Goal: Information Seeking & Learning: Learn about a topic

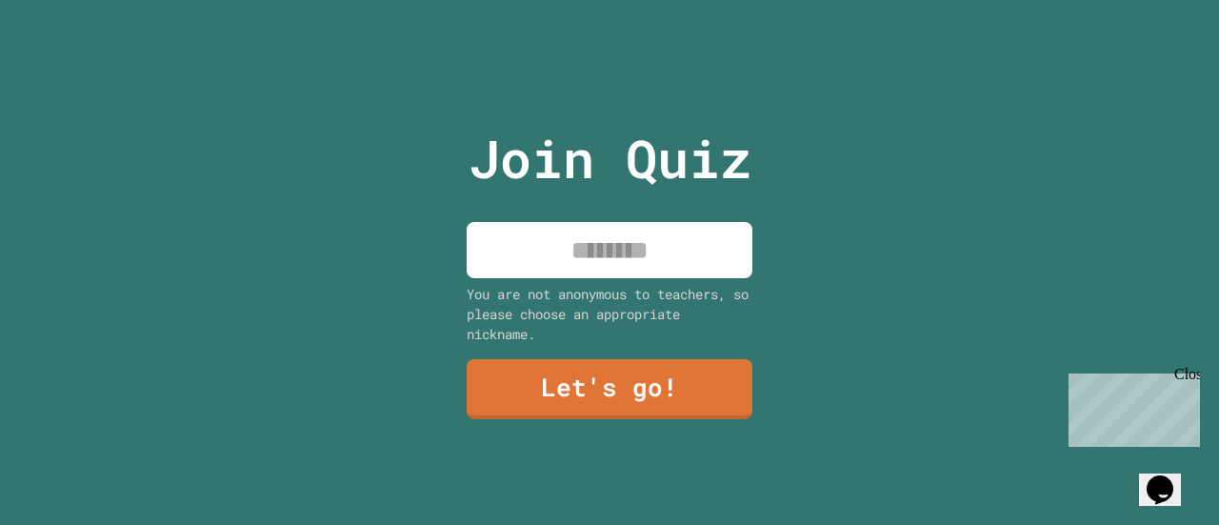
click at [617, 257] on input at bounding box center [610, 250] width 286 height 56
type input "******"
click at [612, 324] on div "You are not anonymous to teachers, so please choose an appropriate nickname." at bounding box center [610, 314] width 286 height 60
click at [594, 376] on link "Let's go!" at bounding box center [610, 389] width 286 height 60
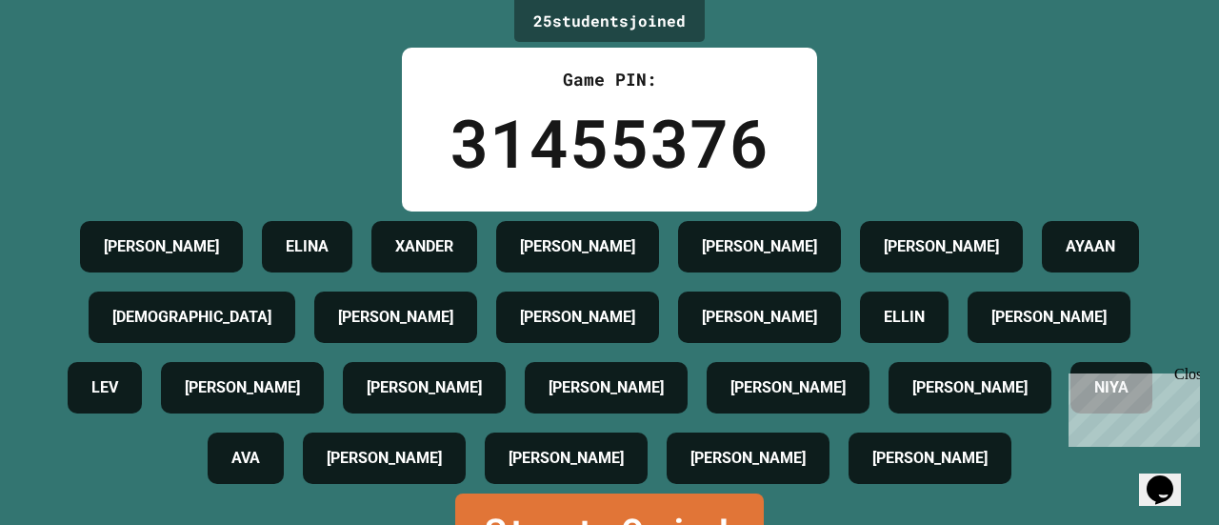
scroll to position [219, 0]
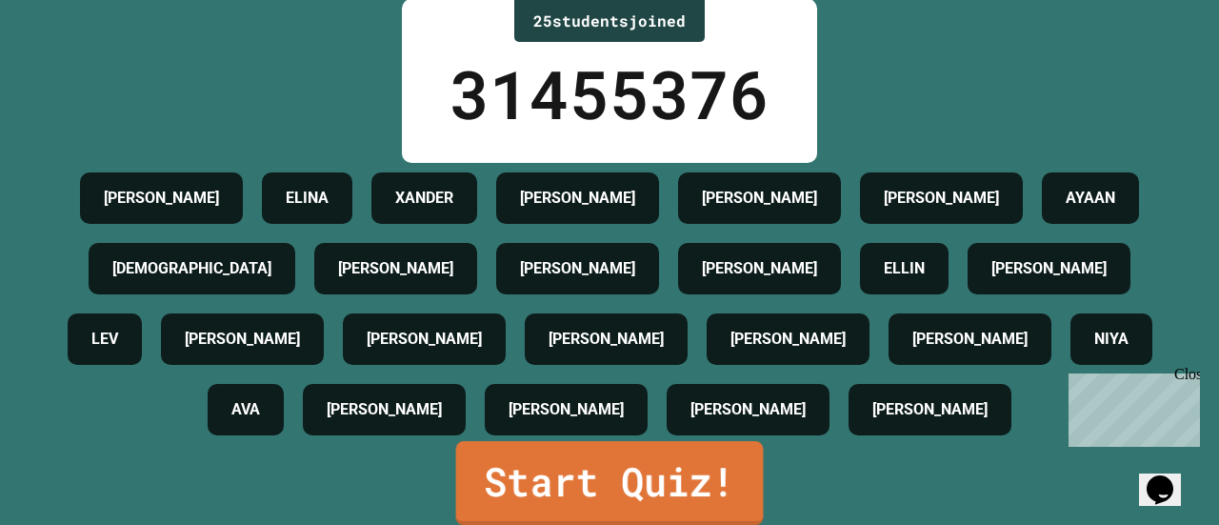
click at [631, 452] on link "Start Quiz!" at bounding box center [610, 483] width 308 height 84
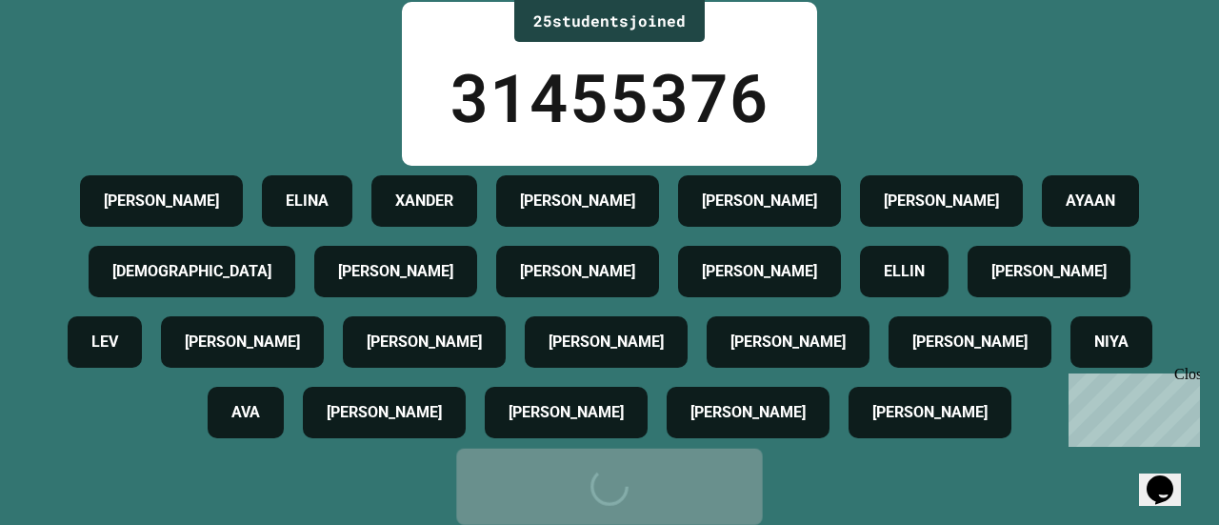
scroll to position [0, 0]
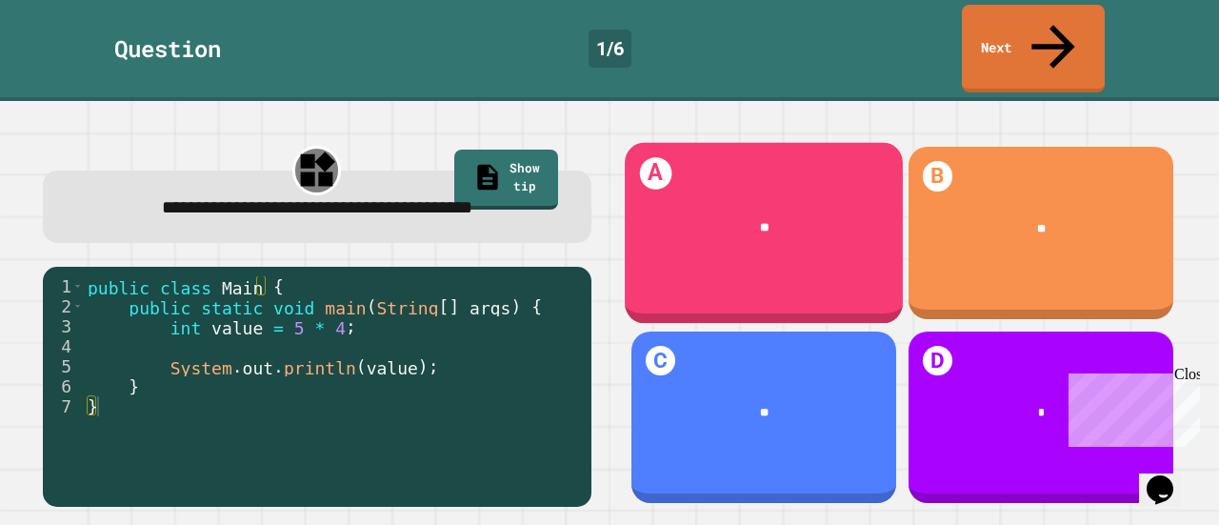
click at [752, 219] on div "**" at bounding box center [765, 228] width 230 height 18
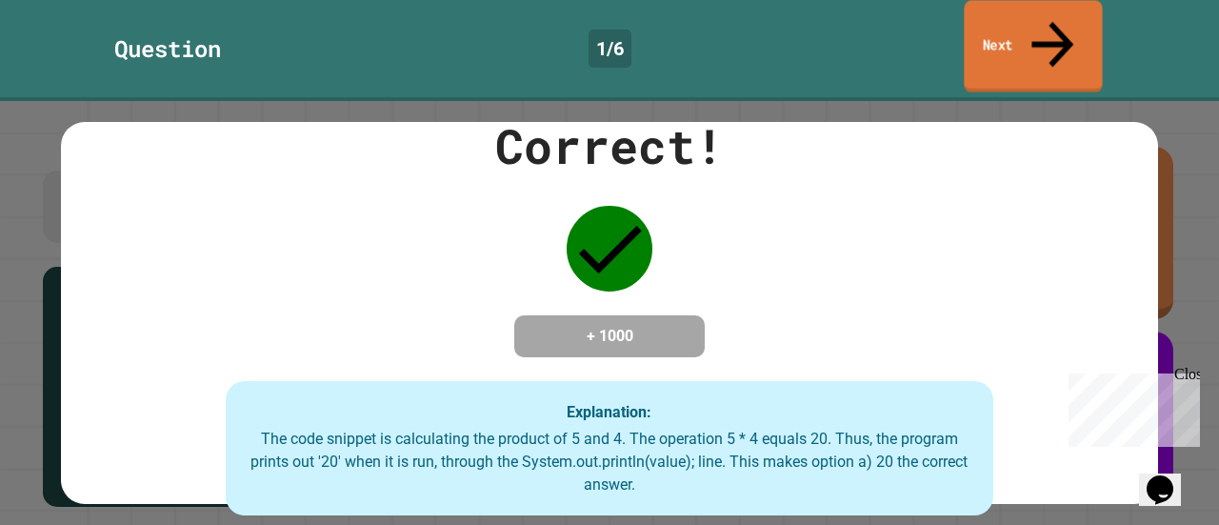
click at [1051, 21] on icon at bounding box center [1052, 44] width 63 height 68
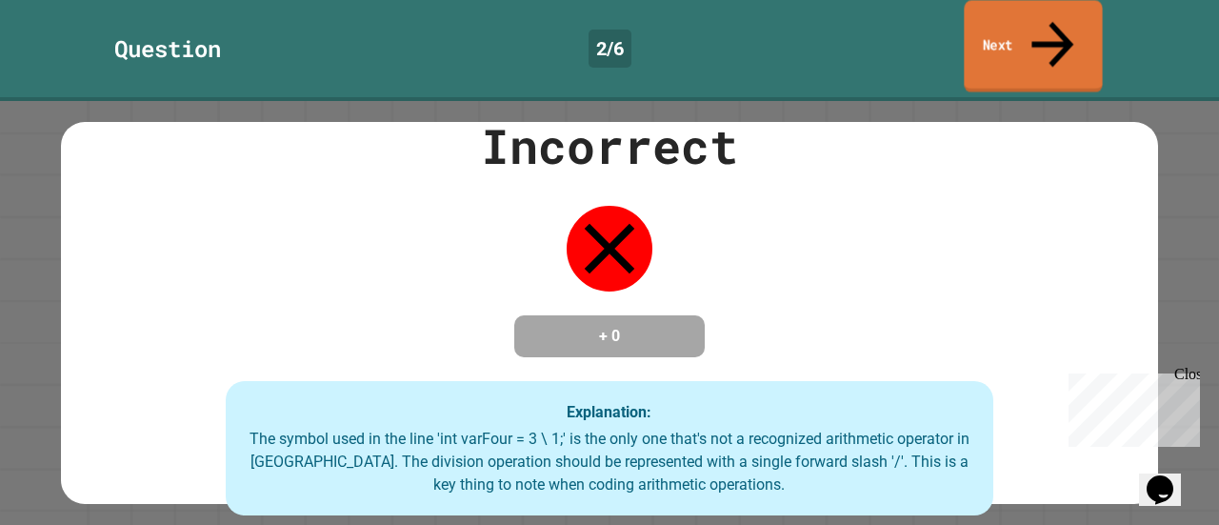
click at [1040, 10] on link "Next" at bounding box center [1033, 46] width 138 height 92
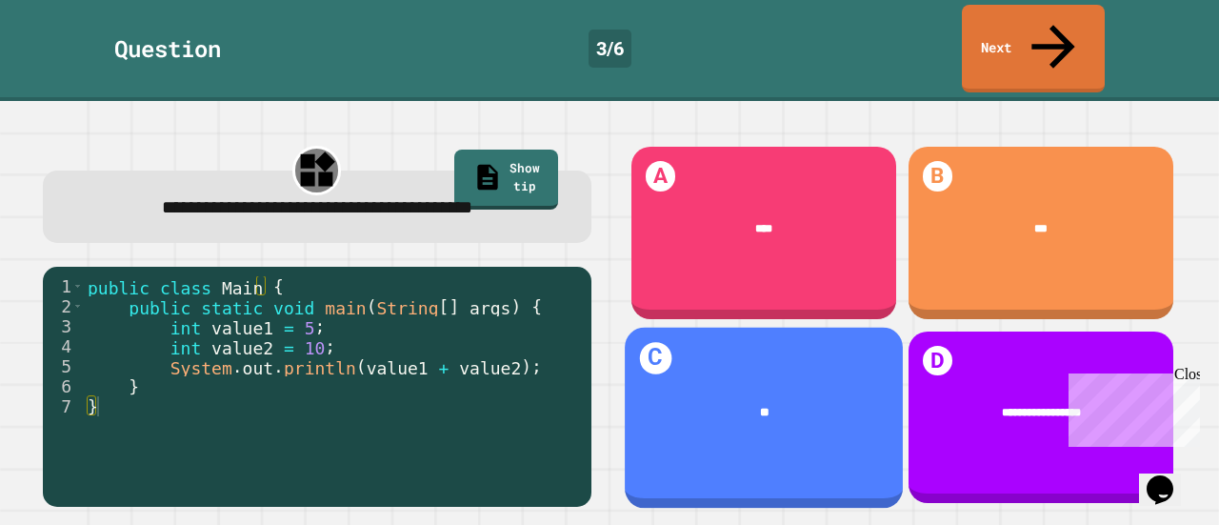
click at [776, 403] on div "**" at bounding box center [765, 412] width 230 height 18
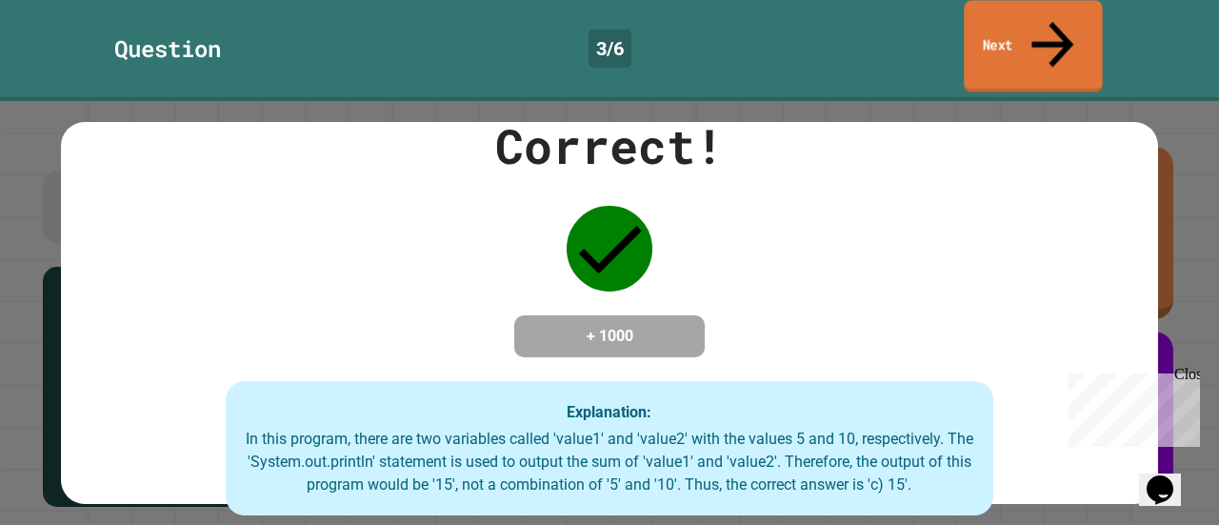
click at [1036, 24] on link "Next" at bounding box center [1033, 46] width 138 height 92
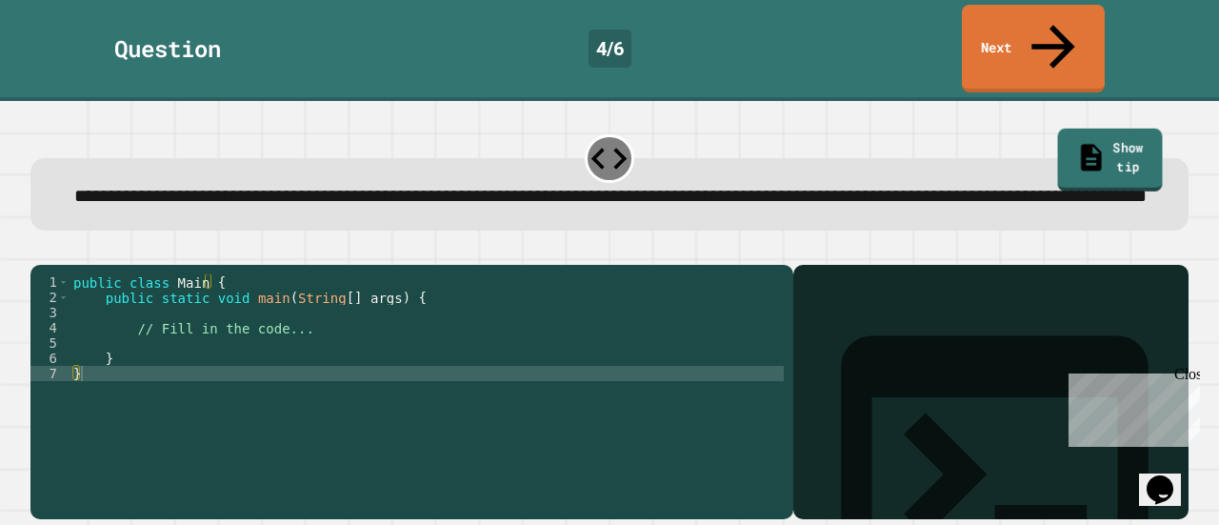
click at [1076, 128] on link "Show tip" at bounding box center [1109, 159] width 105 height 63
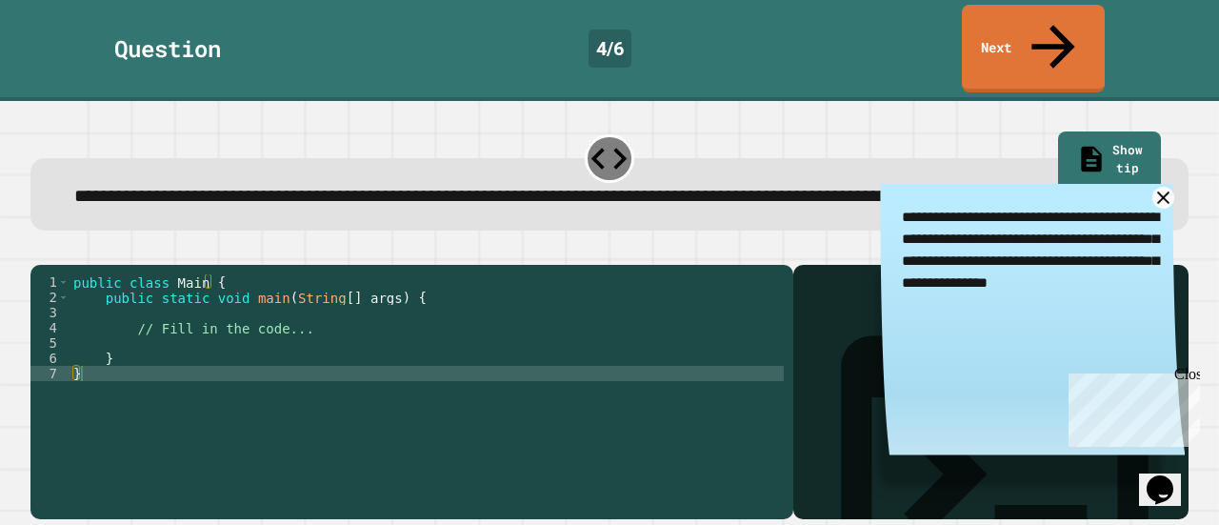
click at [1153, 187] on icon at bounding box center [1164, 198] width 22 height 22
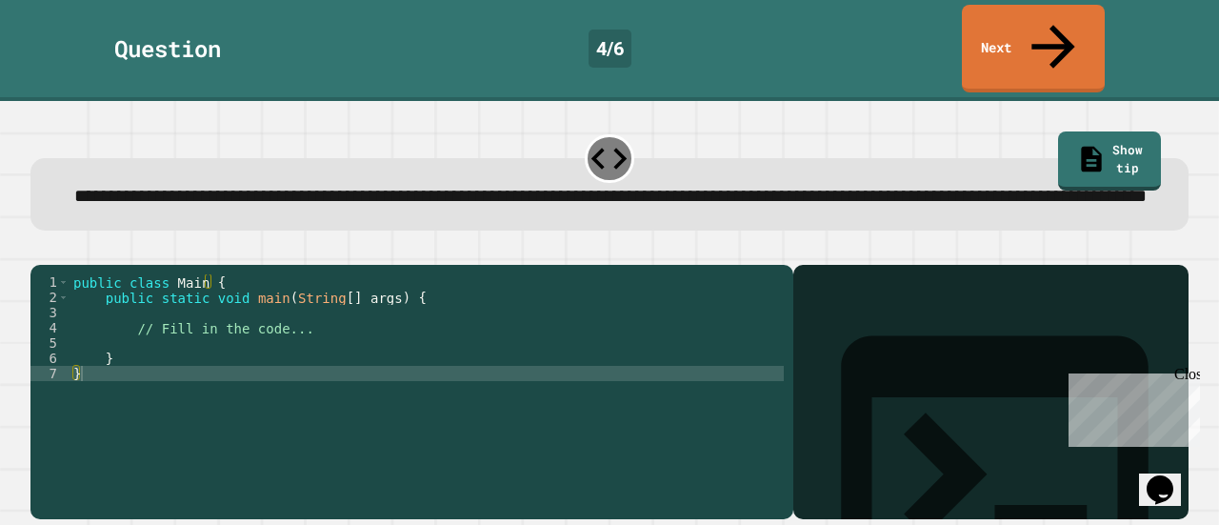
scroll to position [25, 0]
click at [163, 313] on div "public class Main { public static void main ( String [ ] args ) { // Fill in th…" at bounding box center [427, 388] width 714 height 229
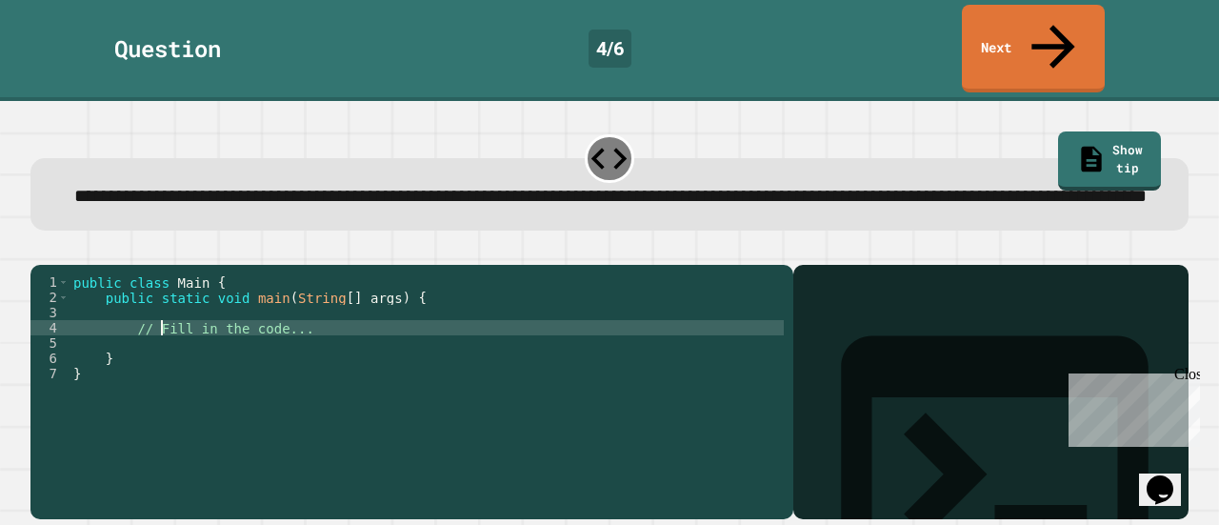
click at [148, 285] on div "public class Main { public static void main ( String [ ] args ) { // Fill in th…" at bounding box center [427, 388] width 714 height 229
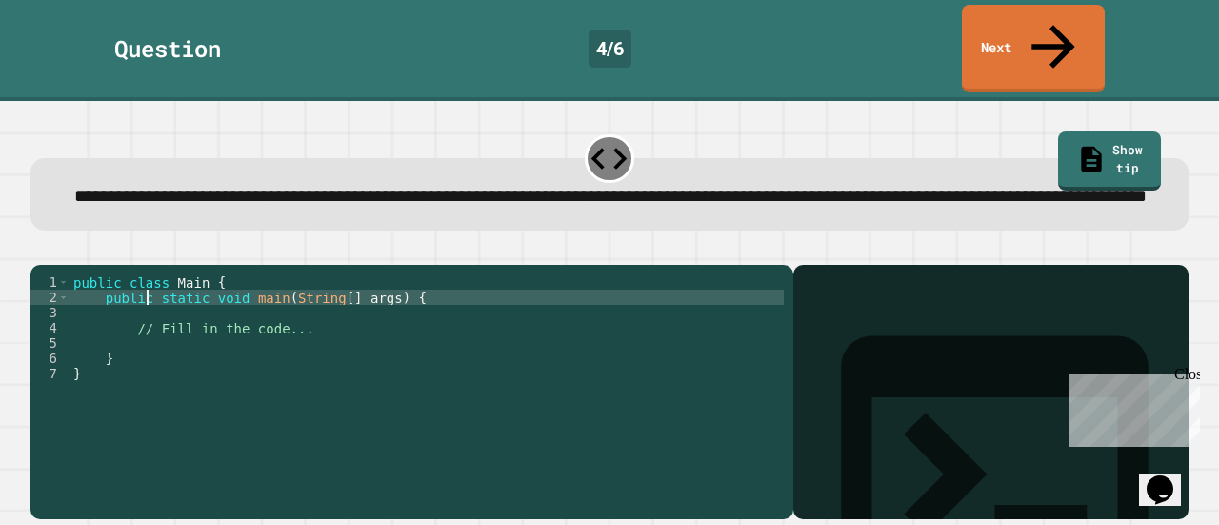
click at [147, 298] on div "public class Main { public static void main ( String [ ] args ) { // Fill in th…" at bounding box center [427, 388] width 714 height 229
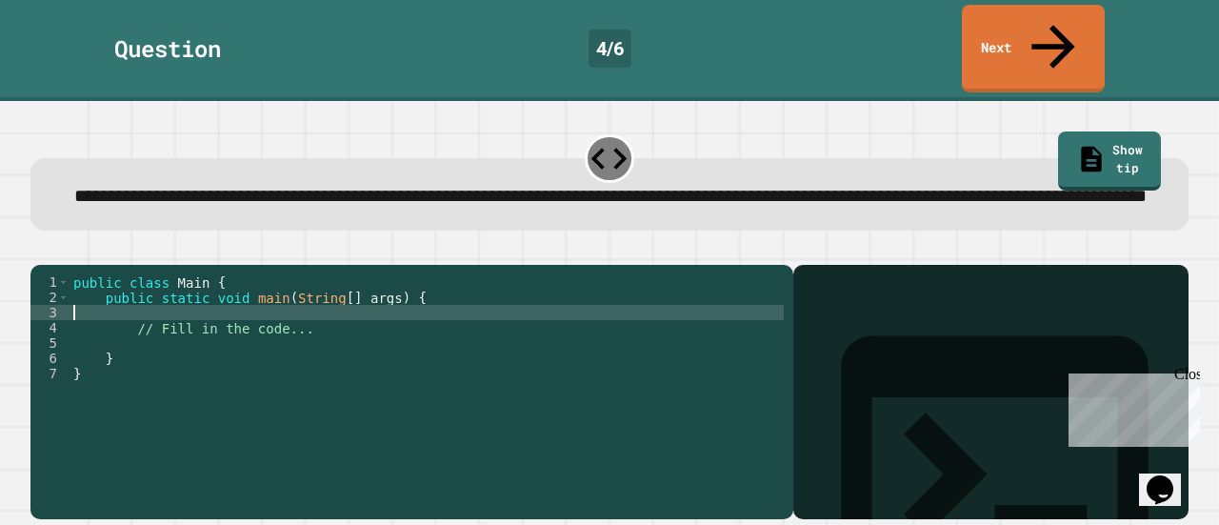
click at [40, 250] on button "button" at bounding box center [40, 250] width 0 height 0
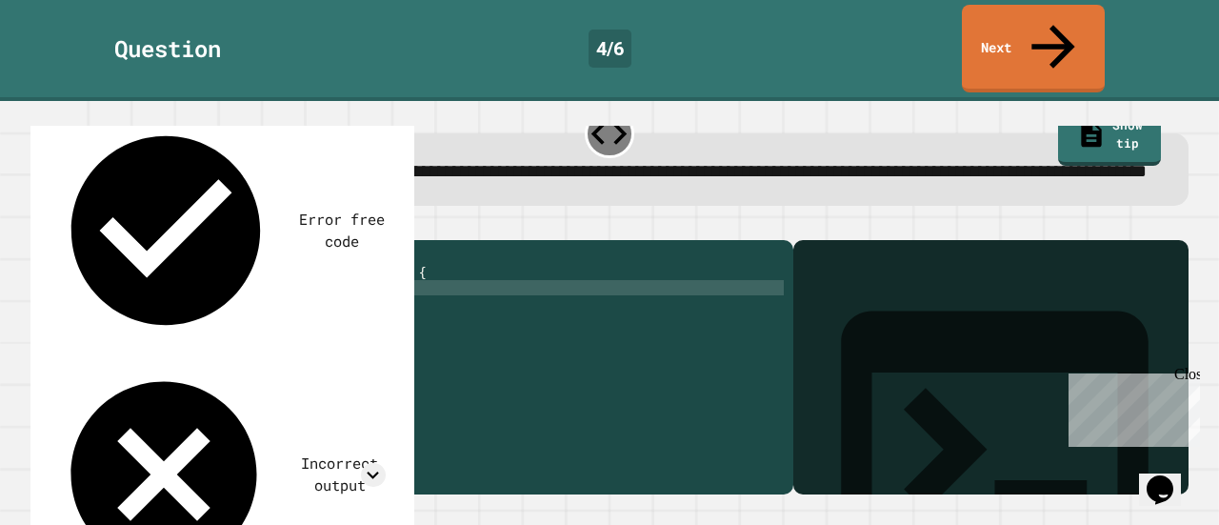
click at [301, 321] on div "public class Main { public static void main ( String [ ] args ) { // Fill in th…" at bounding box center [427, 364] width 714 height 229
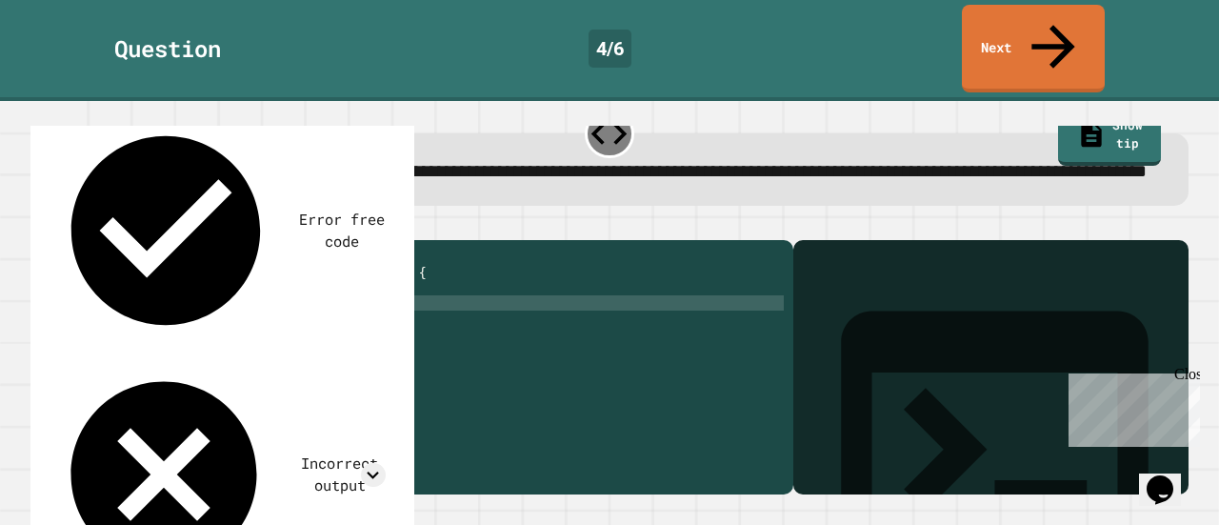
click at [397, 104] on icon at bounding box center [395, 114] width 21 height 21
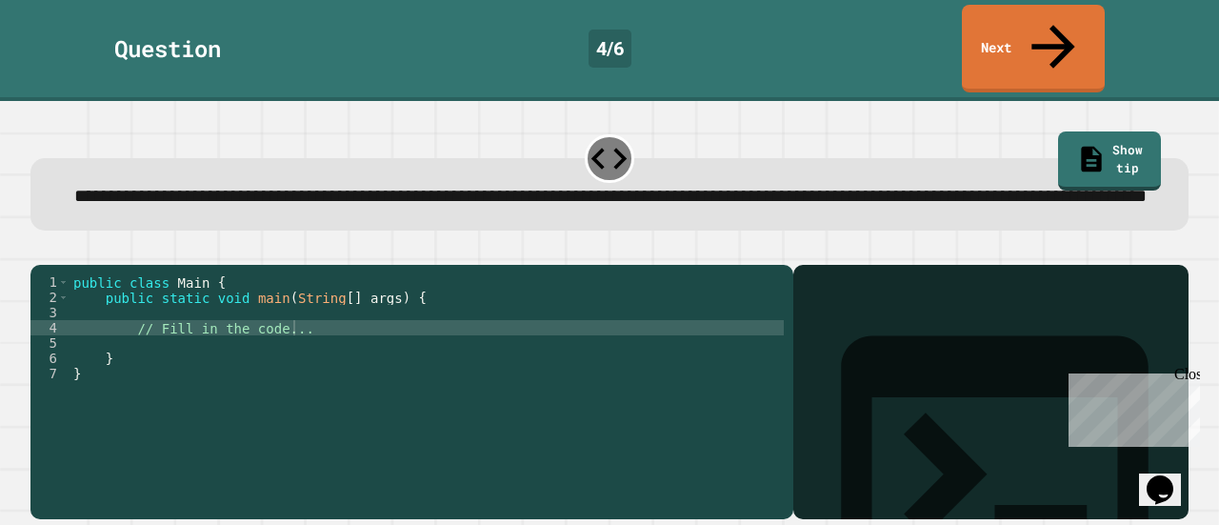
click at [347, 308] on div "public class Main { public static void main ( String [ ] args ) { // Fill in th…" at bounding box center [427, 388] width 714 height 229
type textarea "**********"
click at [217, 306] on div "public class Main { public static void main ( String [ ] args ) { // Fill in th…" at bounding box center [427, 388] width 714 height 229
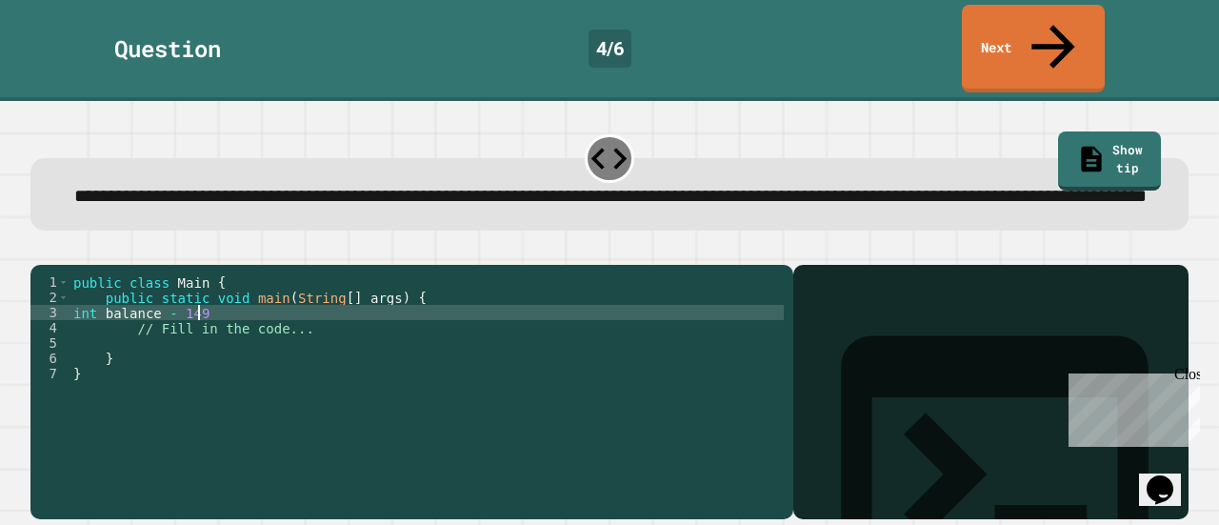
scroll to position [0, 8]
type textarea "**********"
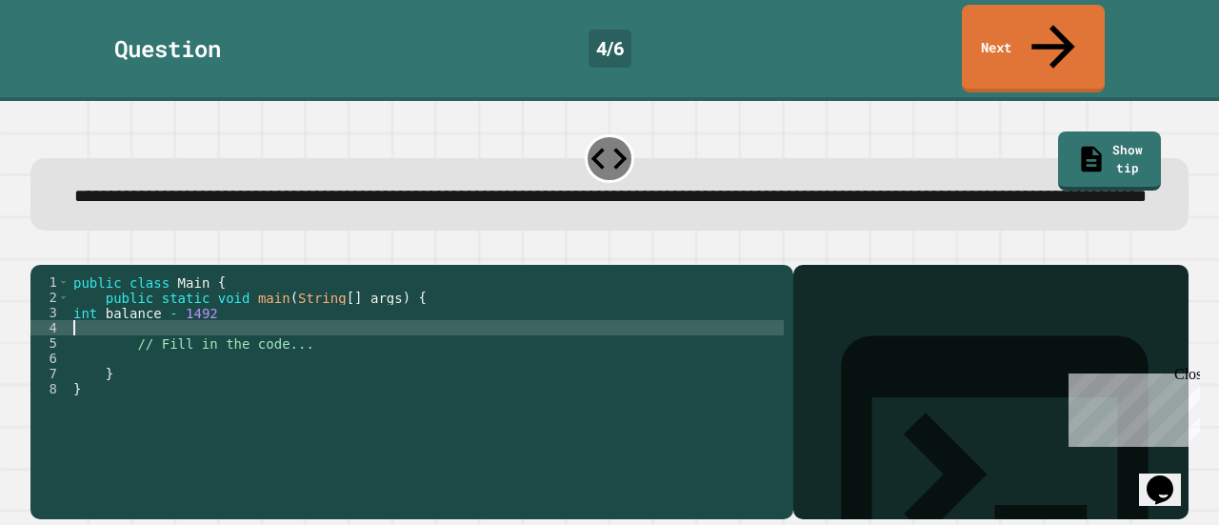
scroll to position [0, 0]
drag, startPoint x: 737, startPoint y: 1, endPoint x: 289, endPoint y: 320, distance: 550.5
click at [289, 320] on div "public class Main { public static void main ( String [ ] args ) { int balance -…" at bounding box center [427, 388] width 714 height 229
click at [278, 298] on div "public class Main { public static void main ( String [ ] args ) { int balance -…" at bounding box center [427, 388] width 714 height 229
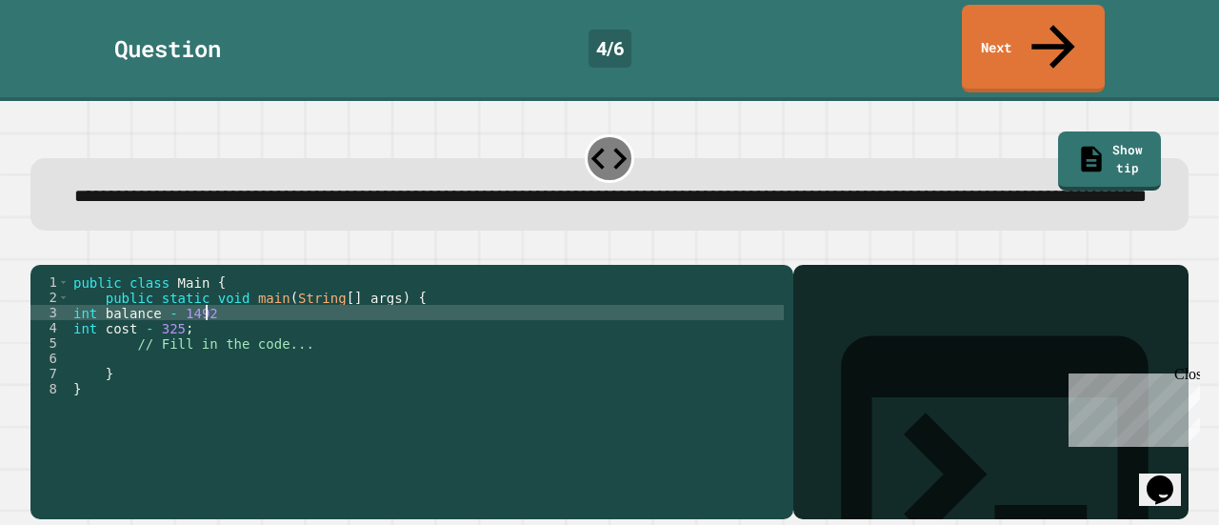
scroll to position [0, 9]
click at [204, 317] on div "public class Main { public static void main ( String [ ] args ) { int balance -…" at bounding box center [427, 388] width 714 height 229
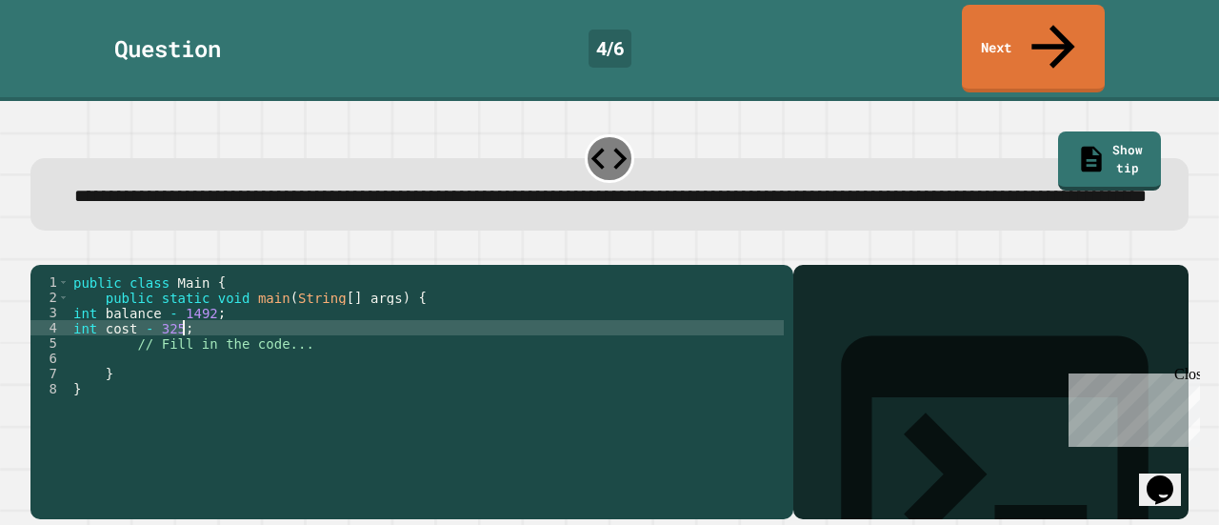
scroll to position [0, 7]
type textarea "**********"
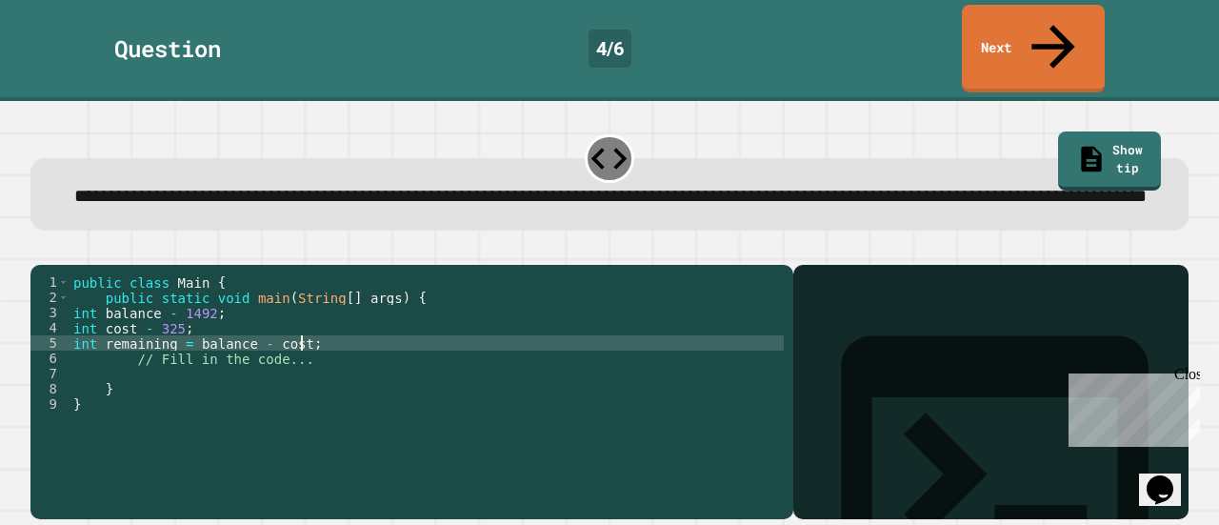
scroll to position [0, 15]
type textarea "**********"
click at [58, 254] on icon "button" at bounding box center [53, 260] width 10 height 13
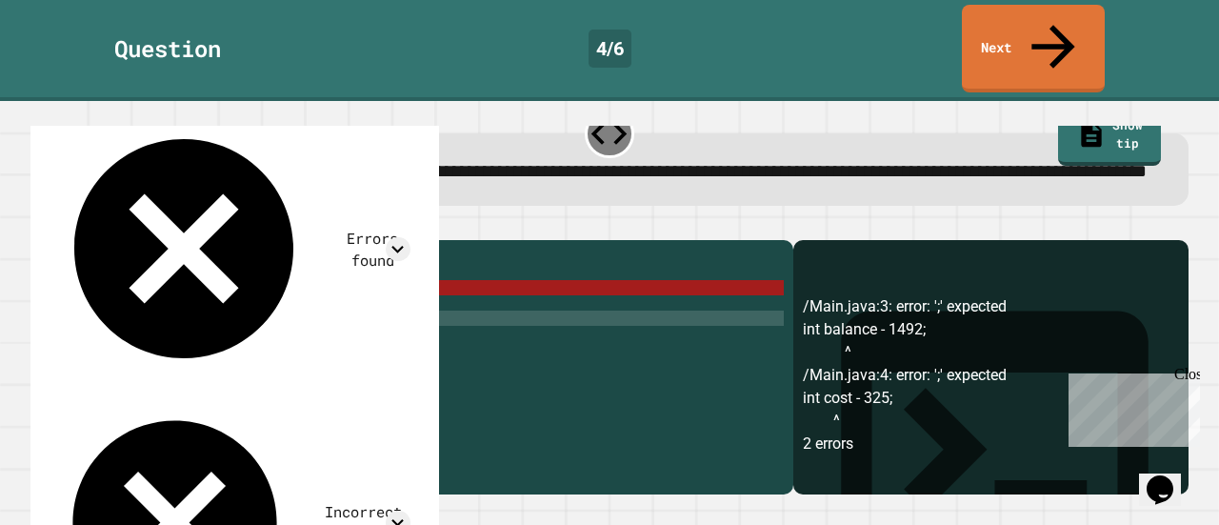
click at [63, 295] on div "3" at bounding box center [49, 287] width 39 height 15
click at [69, 295] on div "3" at bounding box center [49, 287] width 39 height 15
click at [90, 296] on div "public class Main { public static void main ( String [ ] args ) { int balance -…" at bounding box center [427, 364] width 714 height 229
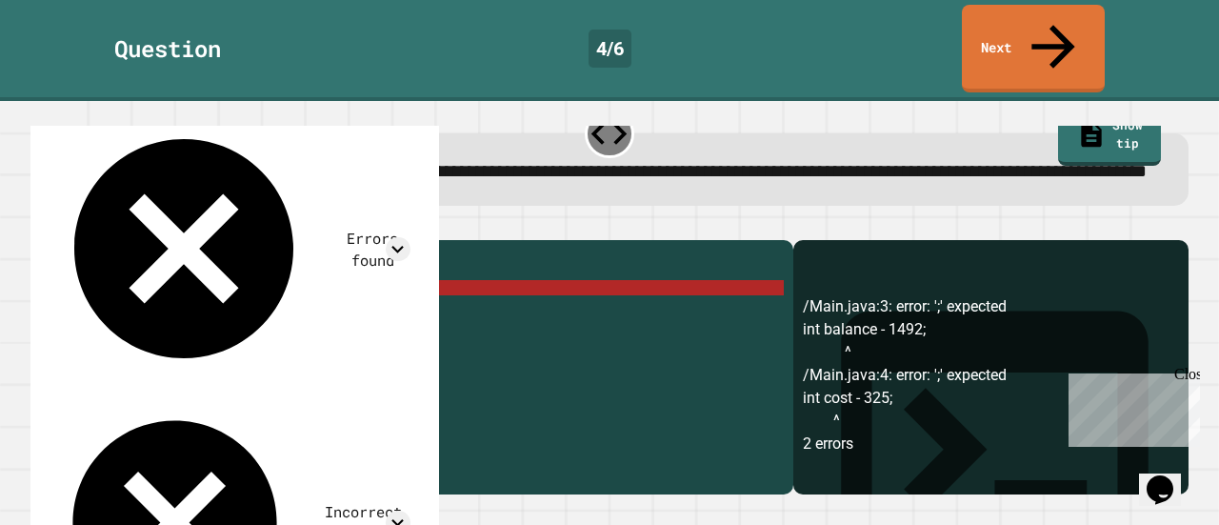
scroll to position [0, 9]
click at [431, 107] on icon at bounding box center [420, 114] width 23 height 23
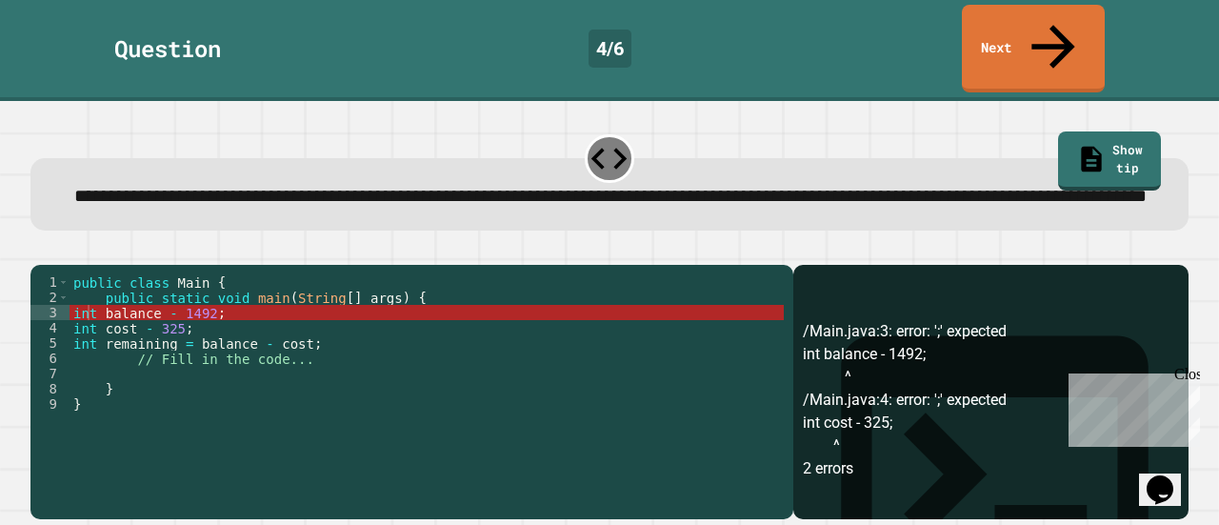
click at [150, 300] on div "public class Main { public static void main ( String [ ] args ) { int balance -…" at bounding box center [427, 388] width 714 height 229
click at [158, 310] on div "public class Main { public static void main ( String [ ] args ) { int balance -…" at bounding box center [427, 388] width 714 height 229
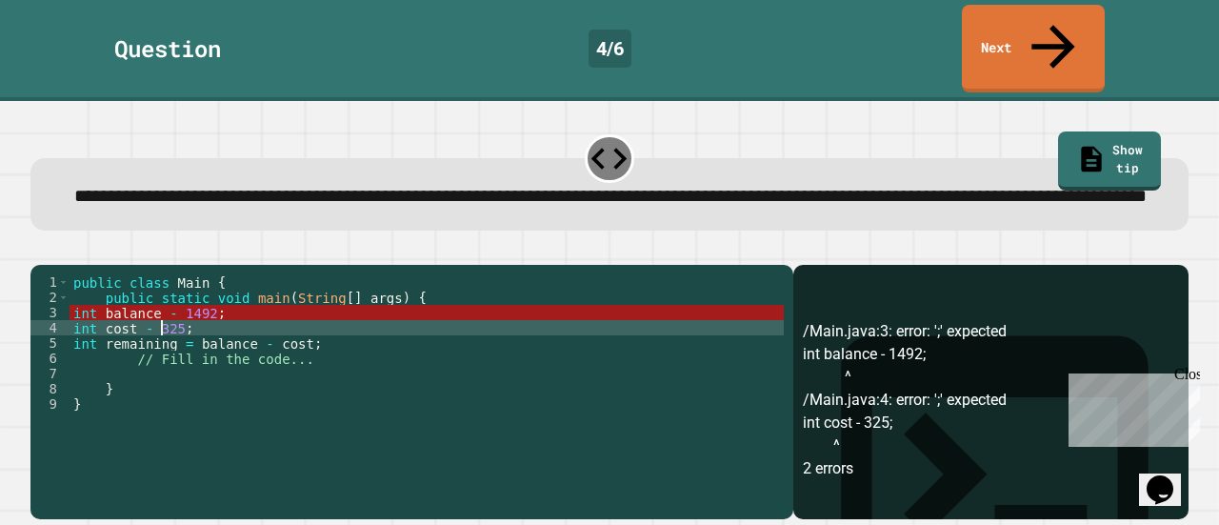
click at [156, 298] on div "public class Main { public static void main ( String [ ] args ) { int balance -…" at bounding box center [427, 388] width 714 height 229
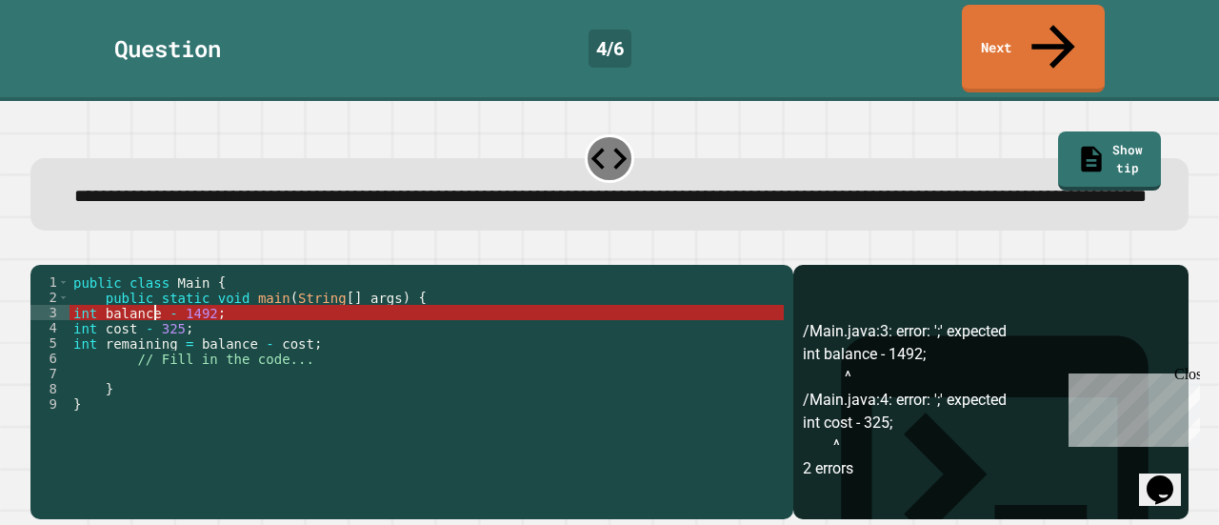
click at [341, 331] on div "public class Main { public static void main ( String [ ] args ) { int balance -…" at bounding box center [427, 388] width 714 height 229
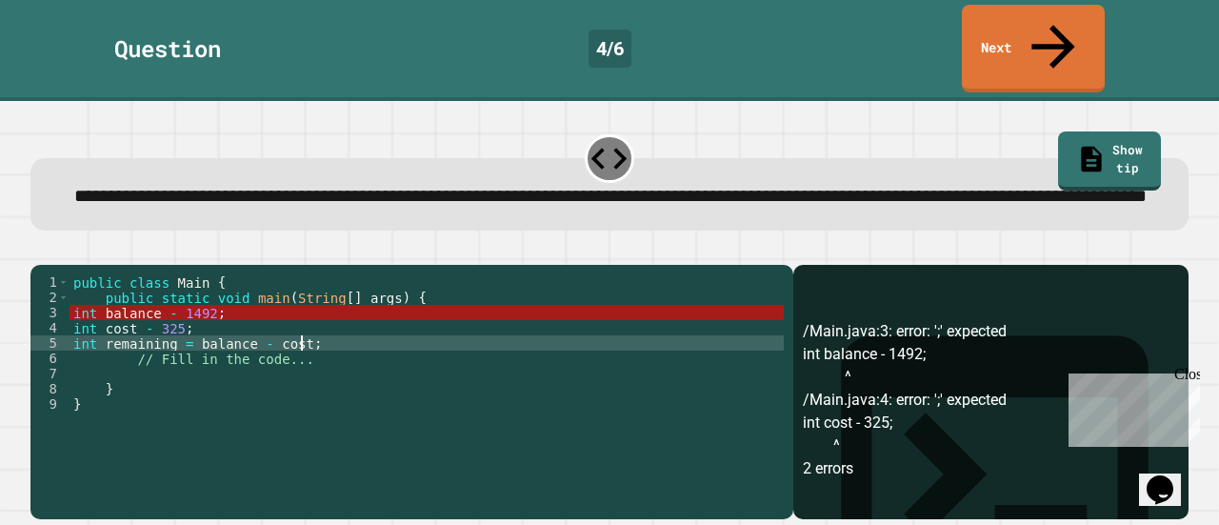
scroll to position [0, 0]
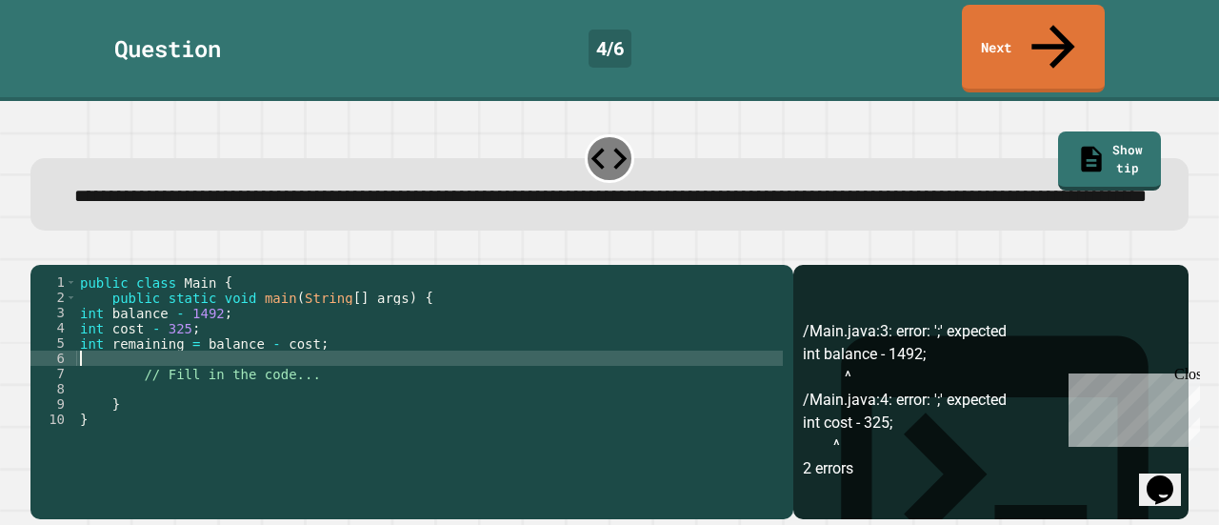
paste textarea "**********"
click at [40, 250] on icon "button" at bounding box center [40, 250] width 0 height 0
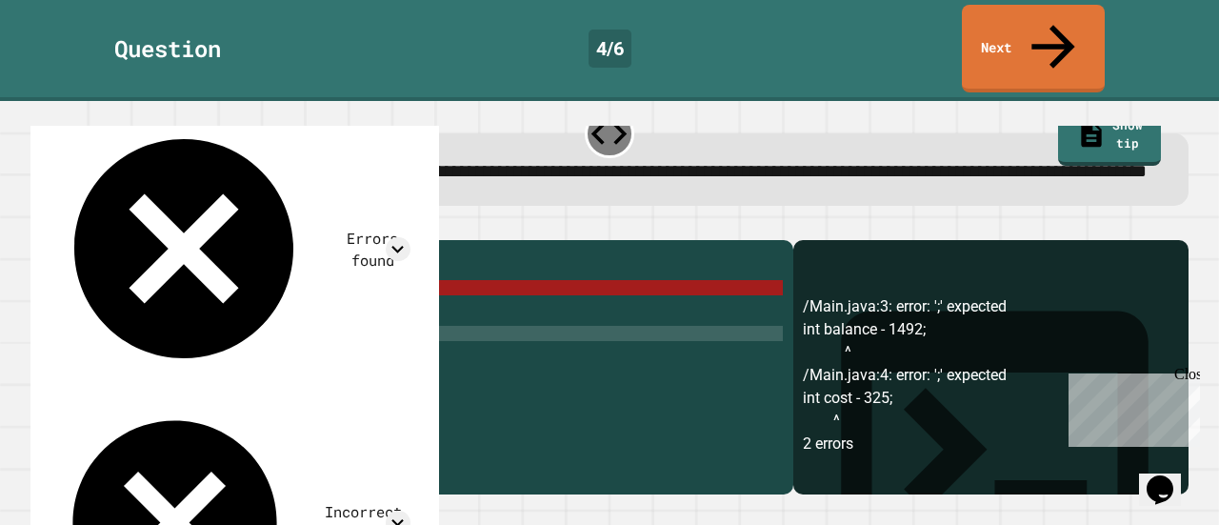
click at [474, 302] on div "public class Main { public static void main ( String [ ] args ) { int balance -…" at bounding box center [429, 364] width 707 height 229
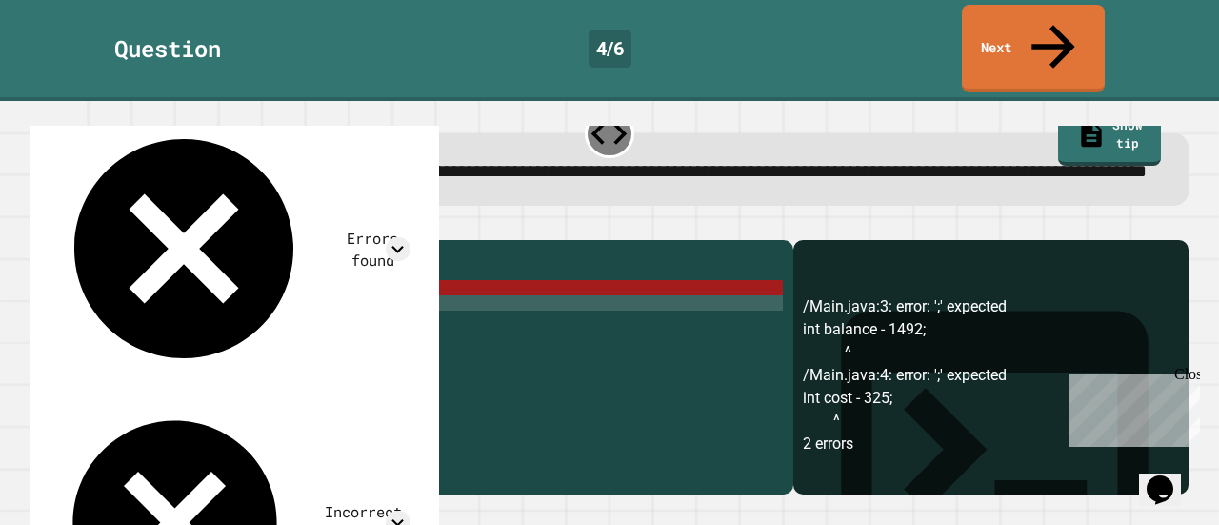
click at [122, 320] on div "public class Main { public static void main ( String [ ] args ) { int balance -…" at bounding box center [429, 364] width 707 height 229
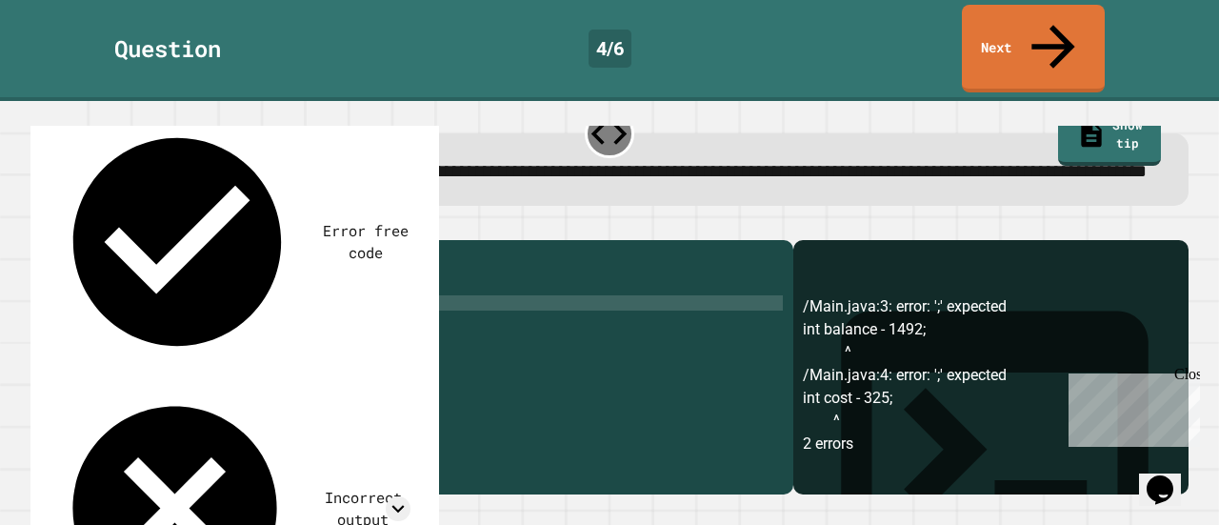
click at [143, 302] on div "public class Main { public static void main ( String [ ] args ) { int balance -…" at bounding box center [429, 364] width 707 height 229
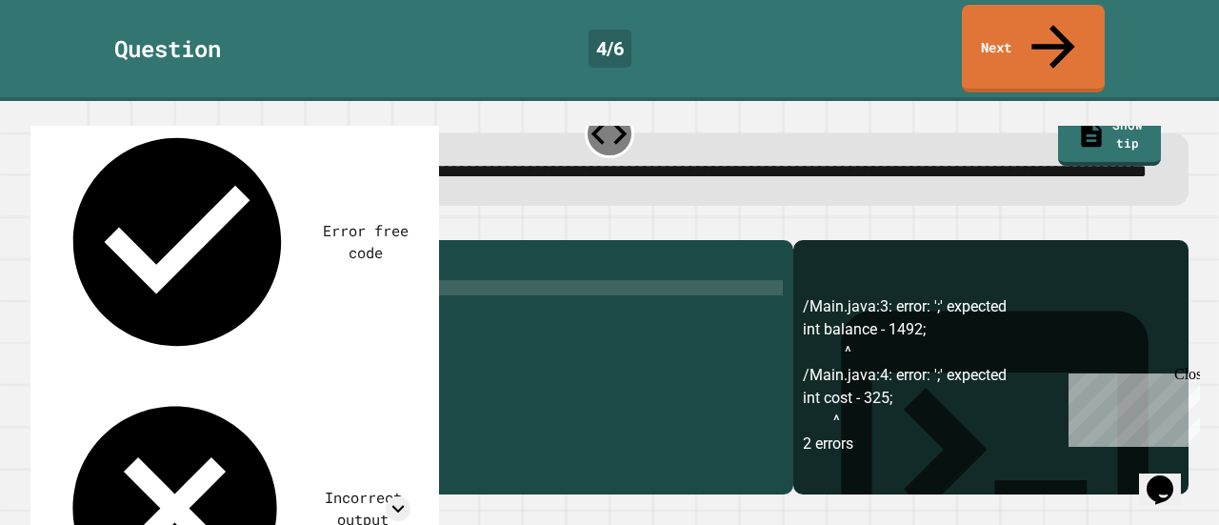
click at [139, 300] on div "public class Main { public static void main ( String [ ] args ) { int balance -…" at bounding box center [429, 364] width 707 height 229
click at [42, 217] on div at bounding box center [609, 228] width 1158 height 23
click at [40, 225] on icon "button" at bounding box center [40, 225] width 0 height 0
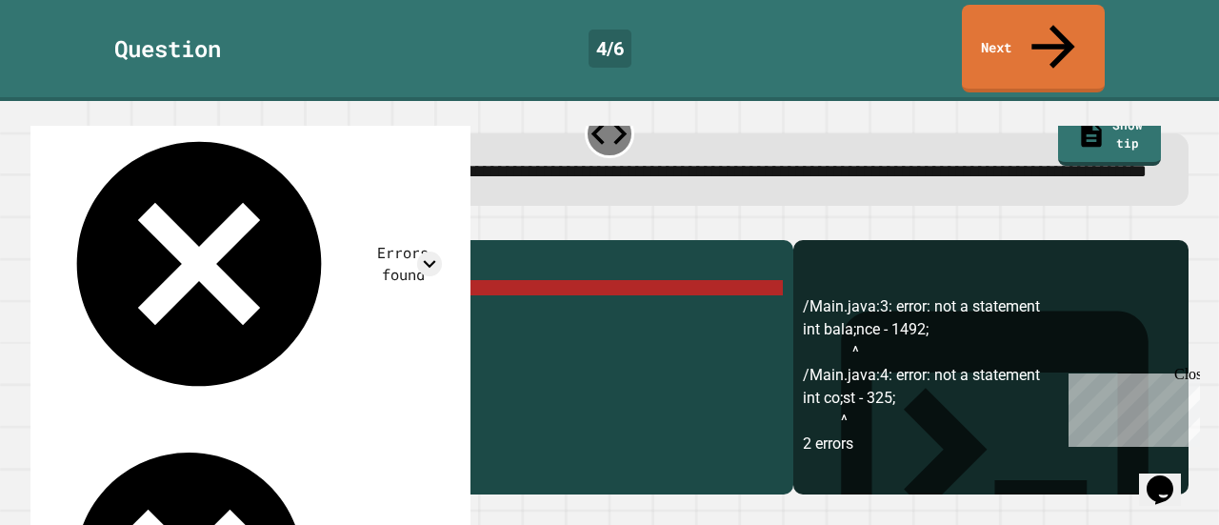
click at [143, 306] on div "public class Main { public static void main ( String [ ] args ) { int bala ; nc…" at bounding box center [429, 364] width 707 height 229
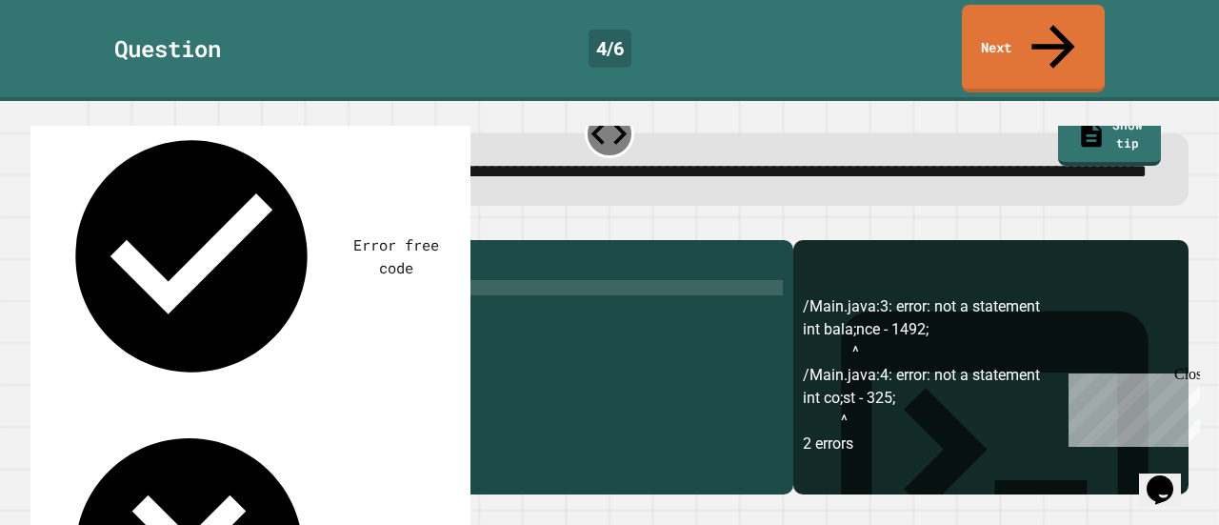
click at [131, 317] on div "public class Main { public static void main ( String [ ] args ) { int balance -…" at bounding box center [429, 364] width 707 height 229
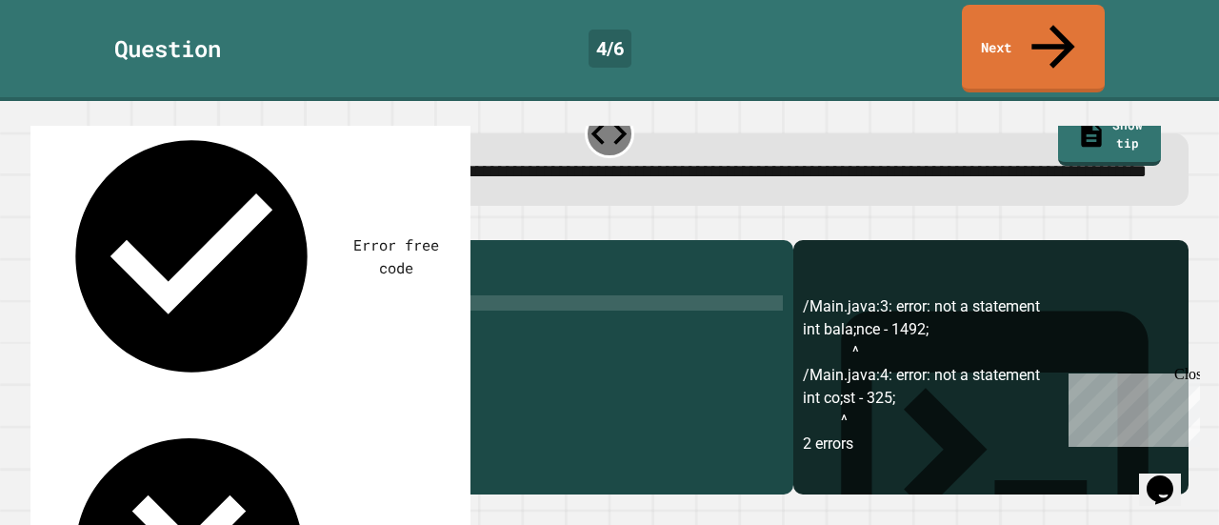
scroll to position [0, 0]
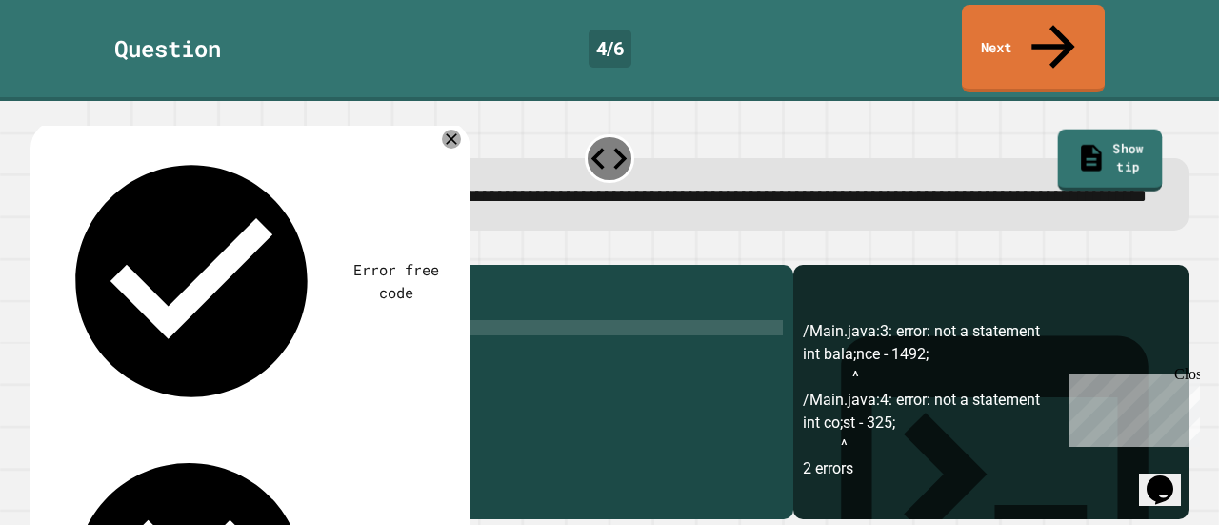
click at [1107, 129] on link "Show tip" at bounding box center [1109, 160] width 104 height 62
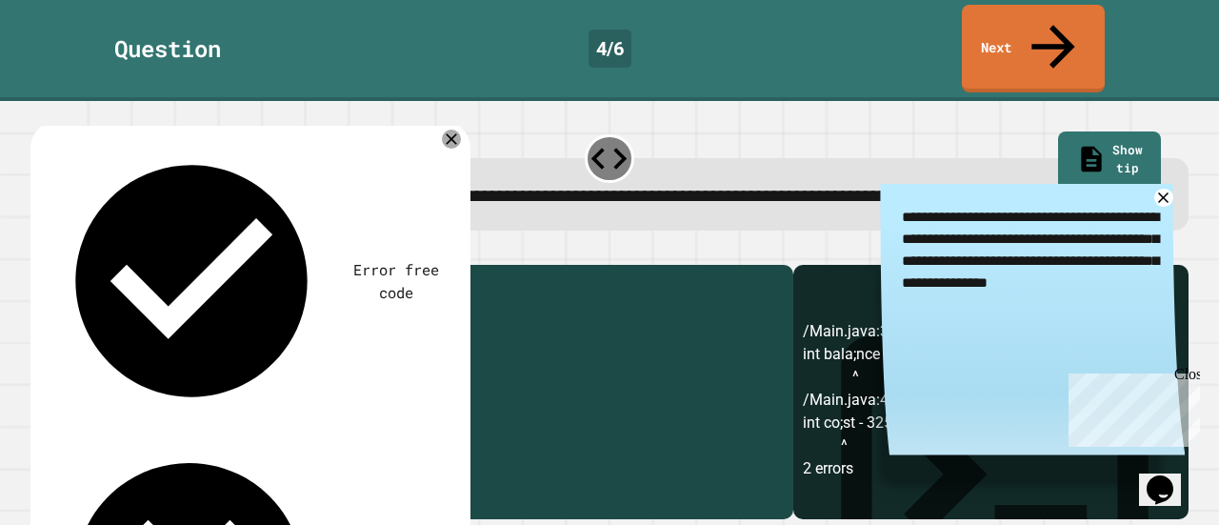
drag, startPoint x: 287, startPoint y: 374, endPoint x: 221, endPoint y: 371, distance: 65.8
click at [221, 371] on div "public class Main { public static void main ( String [ ] args ) { int balance -…" at bounding box center [429, 388] width 707 height 229
click at [451, 136] on div "Error free code /Main.java:3: error: not a statement int bala;nce - 1492; ^ /Ma…" at bounding box center [247, 427] width 409 height 591
click at [463, 128] on icon at bounding box center [451, 139] width 23 height 23
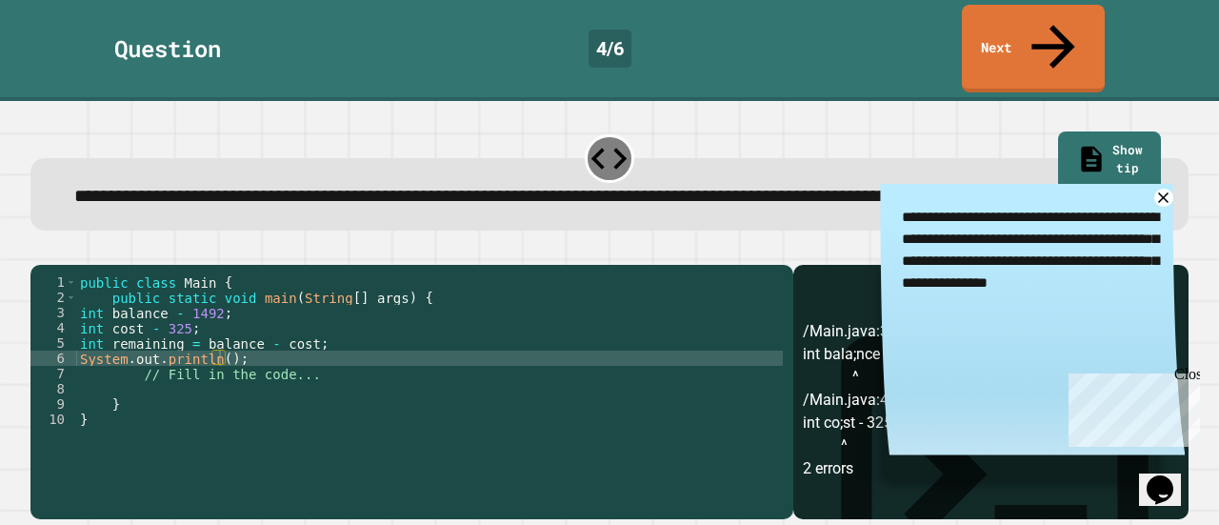
click at [219, 369] on div "public class Main { public static void main ( String [ ] args ) { int balance -…" at bounding box center [429, 388] width 707 height 229
click at [40, 250] on icon "button" at bounding box center [40, 250] width 0 height 0
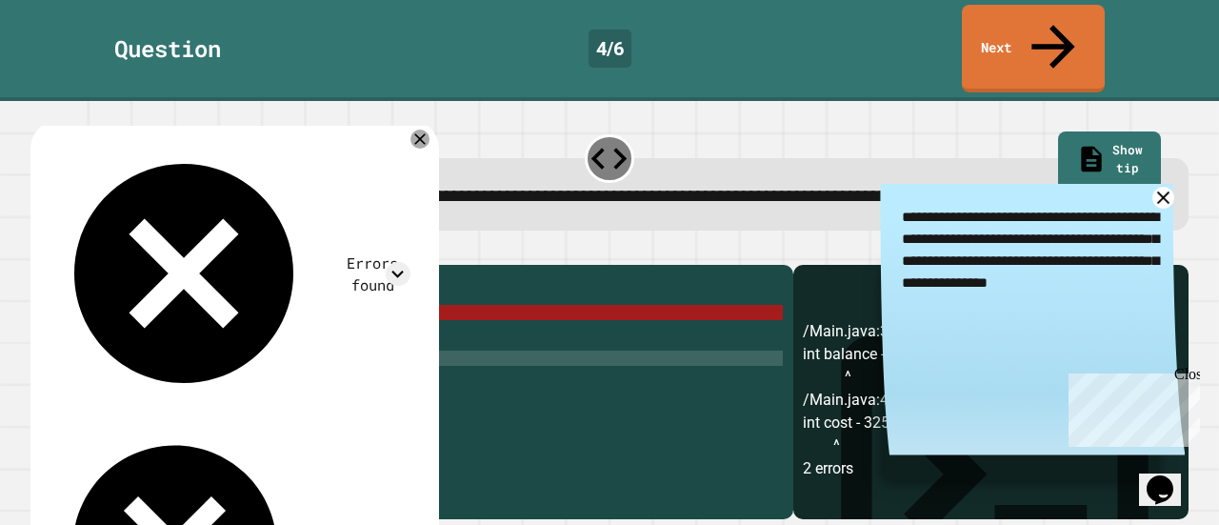
click at [1153, 187] on icon at bounding box center [1164, 198] width 22 height 22
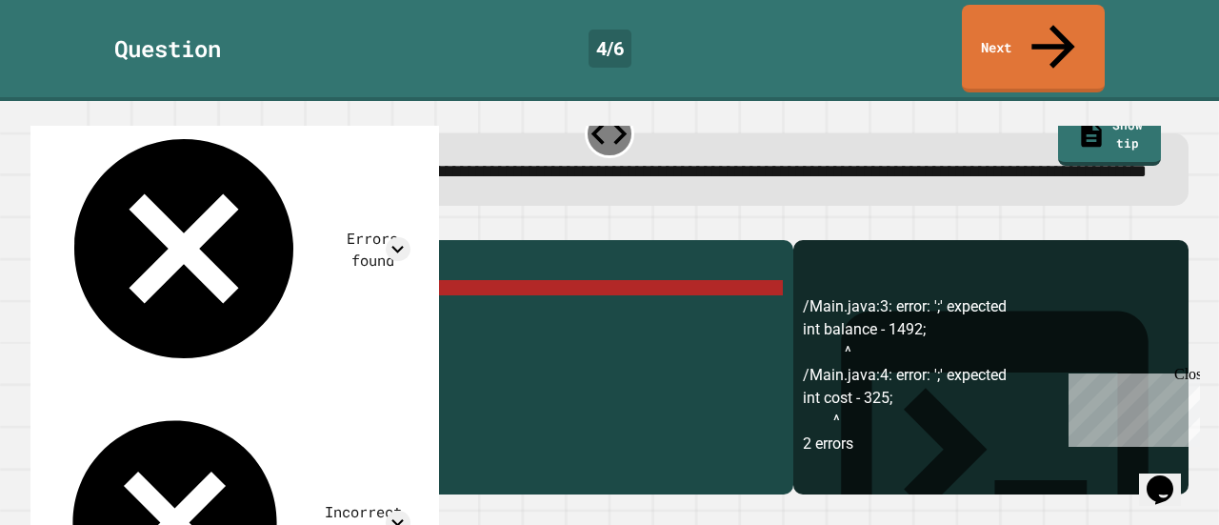
scroll to position [0, 9]
click at [163, 306] on div "public class Main { public static void main ( String [ ] args ) { int balance -…" at bounding box center [429, 364] width 707 height 229
click at [431, 104] on icon at bounding box center [420, 114] width 23 height 23
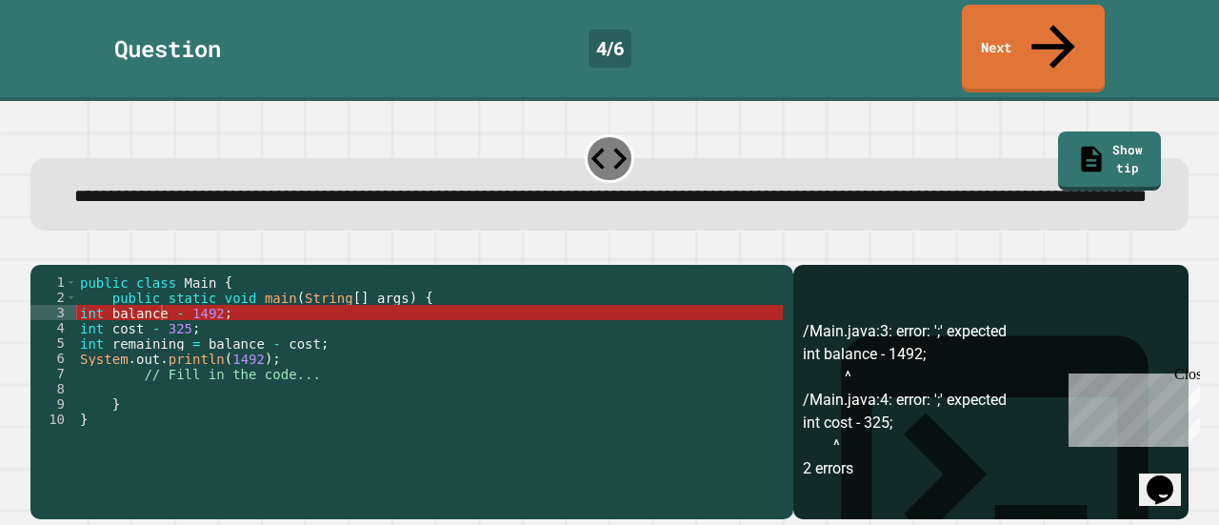
scroll to position [0, 0]
click at [602, 134] on div at bounding box center [609, 158] width 49 height 49
click at [600, 148] on icon at bounding box center [609, 159] width 36 height 22
click at [570, 126] on div "**********" at bounding box center [610, 181] width 1171 height 111
drag, startPoint x: 596, startPoint y: 107, endPoint x: 564, endPoint y: 111, distance: 32.7
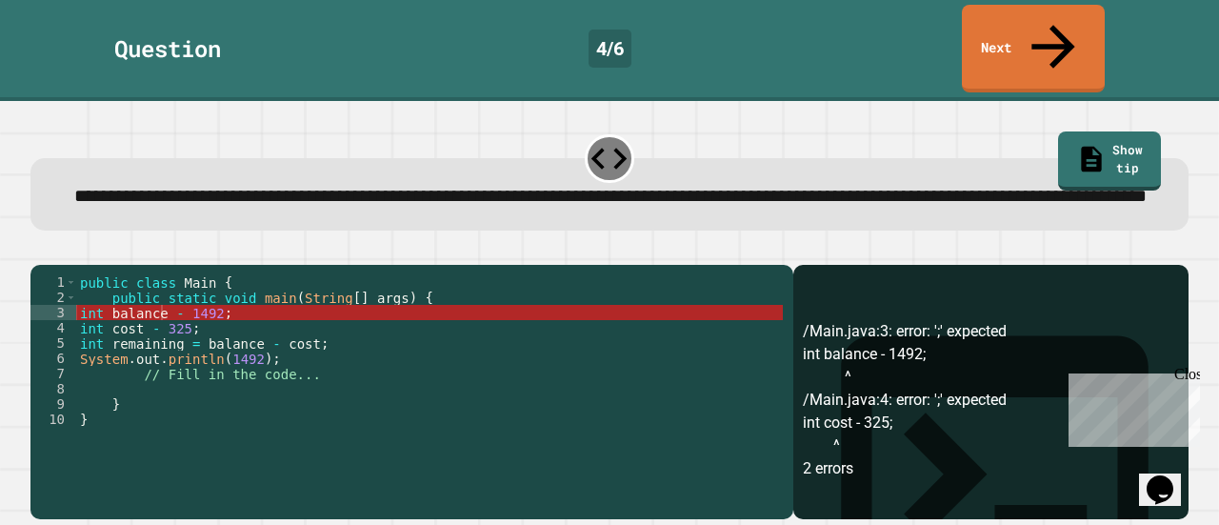
click at [564, 126] on div "**********" at bounding box center [610, 181] width 1171 height 111
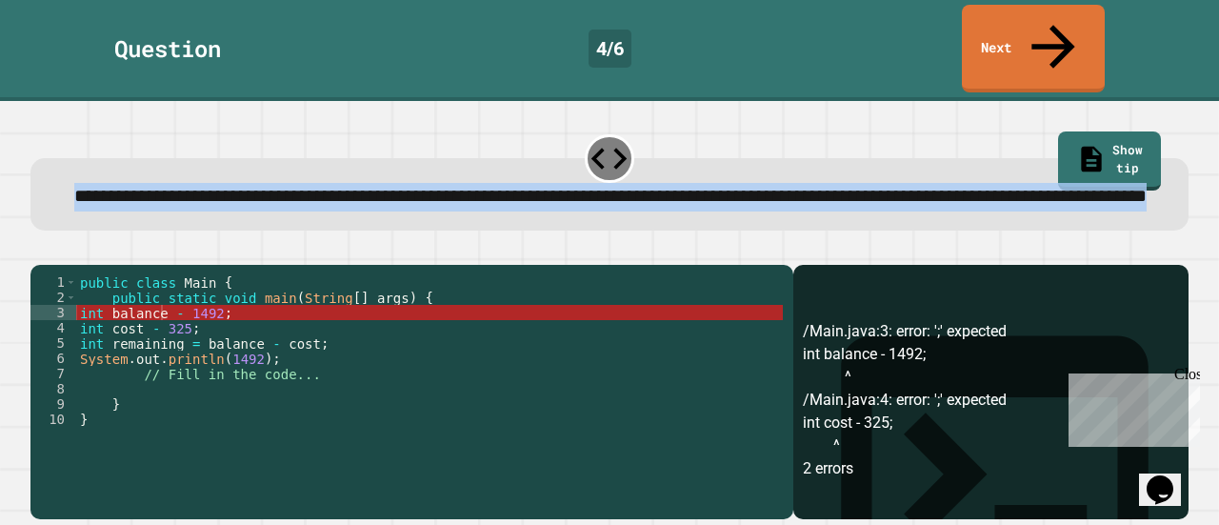
drag, startPoint x: 61, startPoint y: 146, endPoint x: 856, endPoint y: 195, distance: 796.9
click at [856, 195] on div "**********" at bounding box center [610, 197] width 1109 height 29
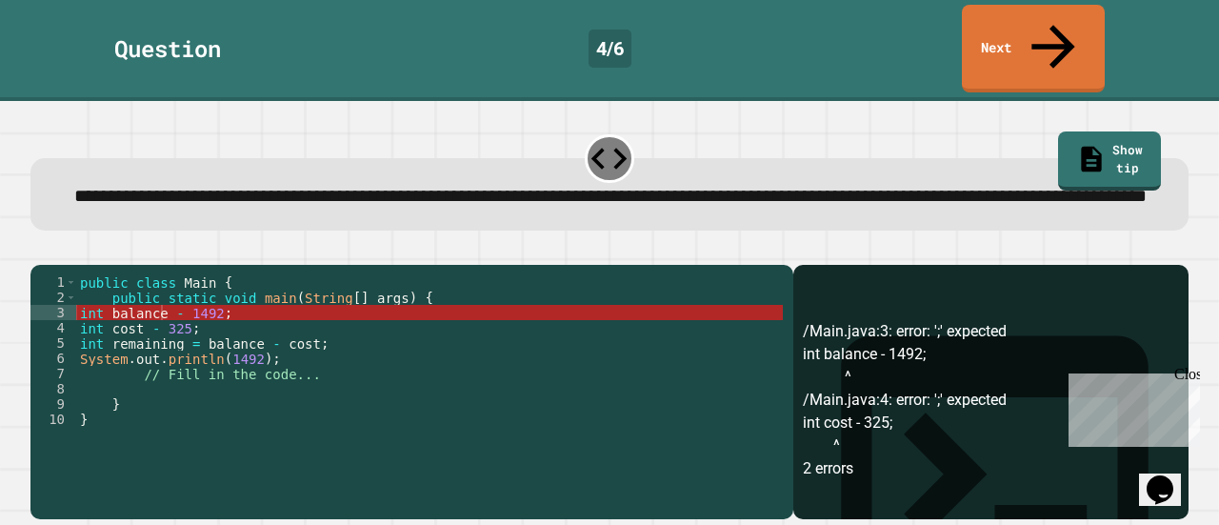
click at [465, 256] on div at bounding box center [609, 253] width 1158 height 23
click at [166, 323] on div "public class Main { public static void main ( String [ ] args ) { int balance -…" at bounding box center [429, 388] width 707 height 229
click at [155, 321] on div "public class Main { public static void main ( String [ ] args ) { int balance -…" at bounding box center [429, 388] width 707 height 229
click at [160, 325] on div "public class Main { public static void main ( String [ ] args ) { int balance -…" at bounding box center [429, 388] width 707 height 229
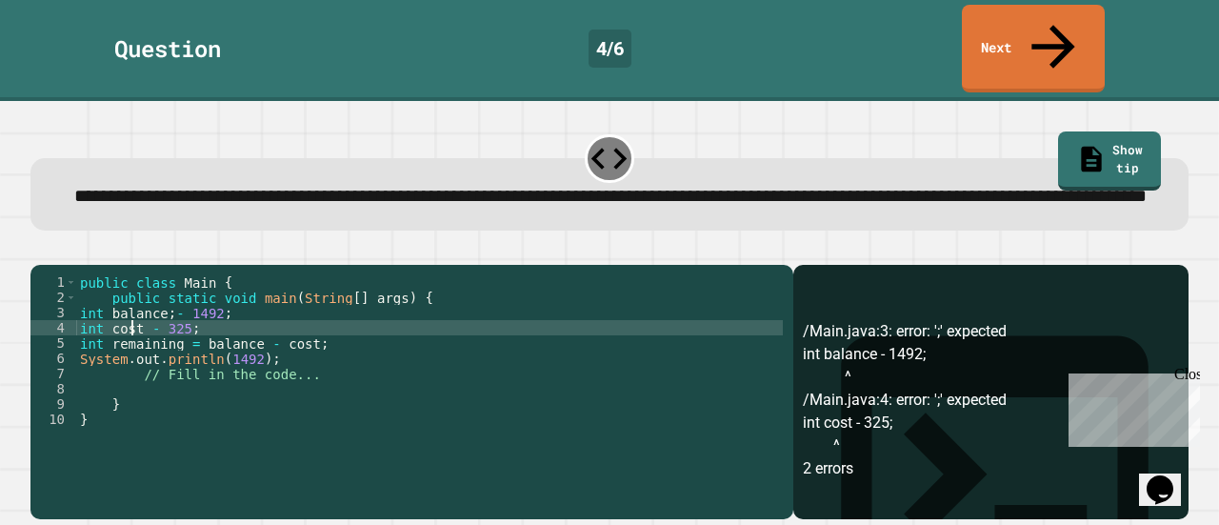
click at [133, 344] on div "public class Main { public static void main ( String [ ] args ) { int balance ;…" at bounding box center [429, 388] width 707 height 229
click at [141, 350] on div "public class Main { public static void main ( String [ ] args ) { int balance ;…" at bounding box center [429, 388] width 707 height 229
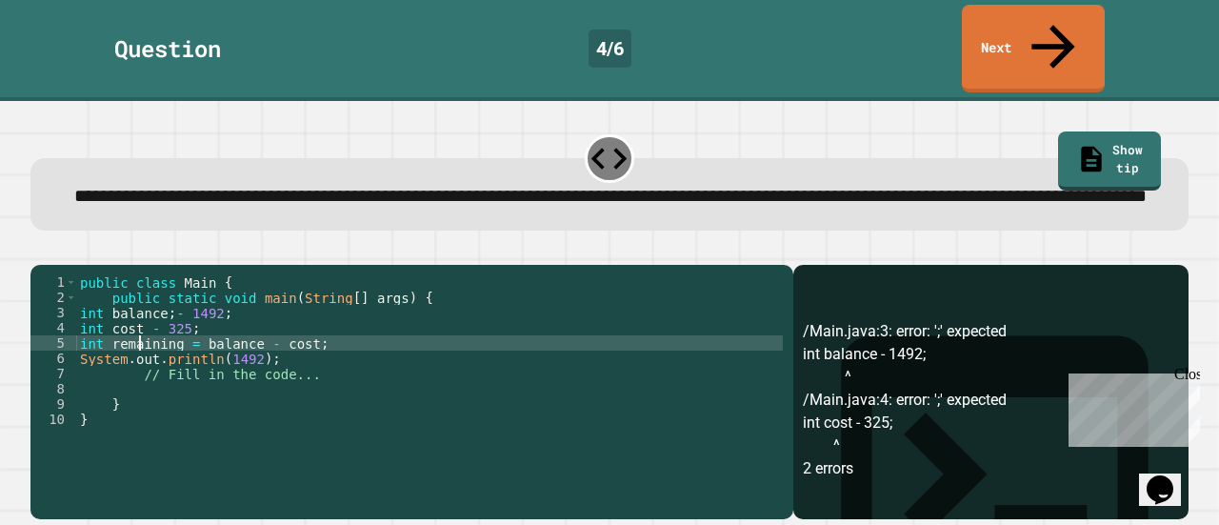
click at [145, 345] on div "public class Main { public static void main ( String [ ] args ) { int balance ;…" at bounding box center [429, 388] width 707 height 229
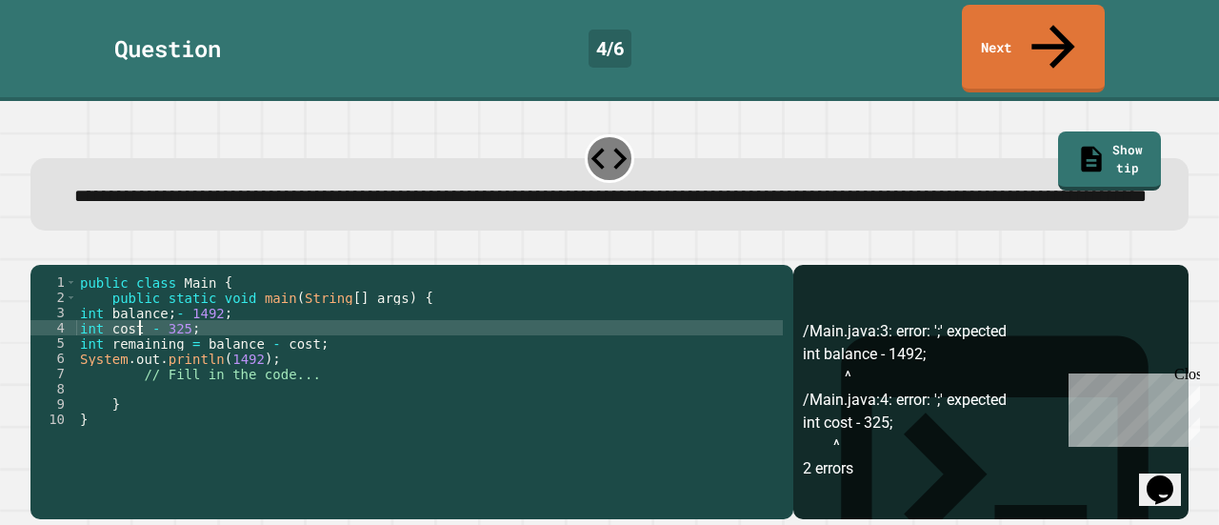
click at [141, 342] on div "public class Main { public static void main ( String [ ] args ) { int balance ;…" at bounding box center [429, 388] width 707 height 229
click at [40, 250] on button "button" at bounding box center [40, 250] width 0 height 0
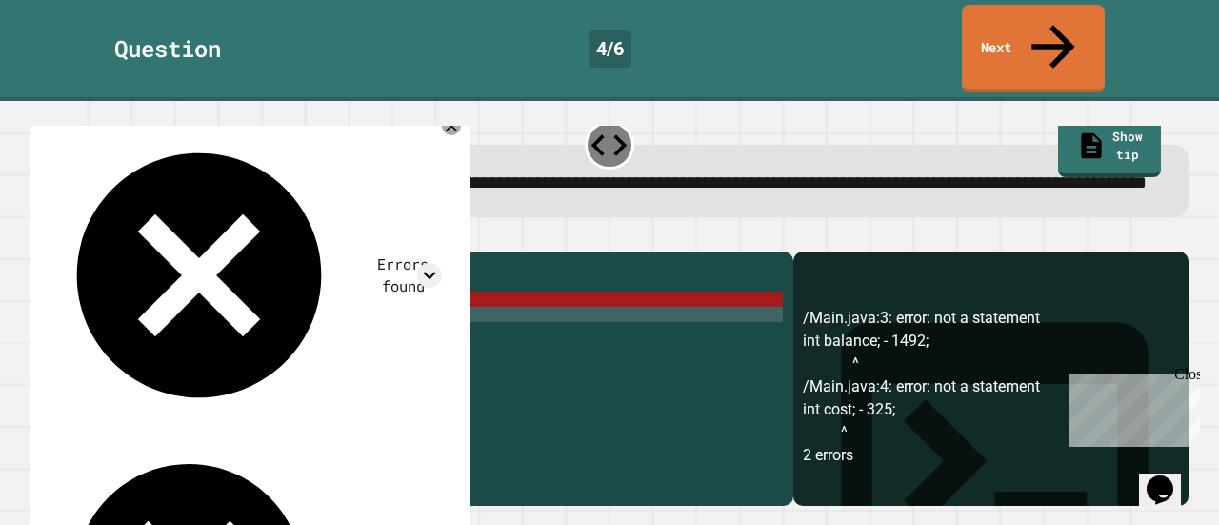
scroll to position [25, 0]
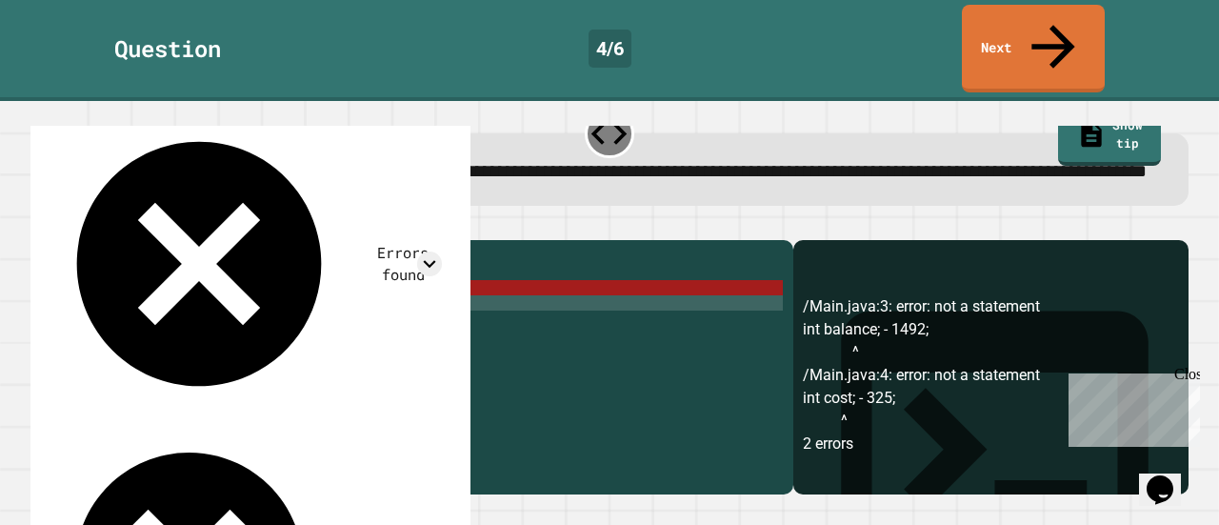
click at [168, 303] on div "public class Main { public static void main ( String [ ] args ) { int balance ;…" at bounding box center [429, 364] width 707 height 229
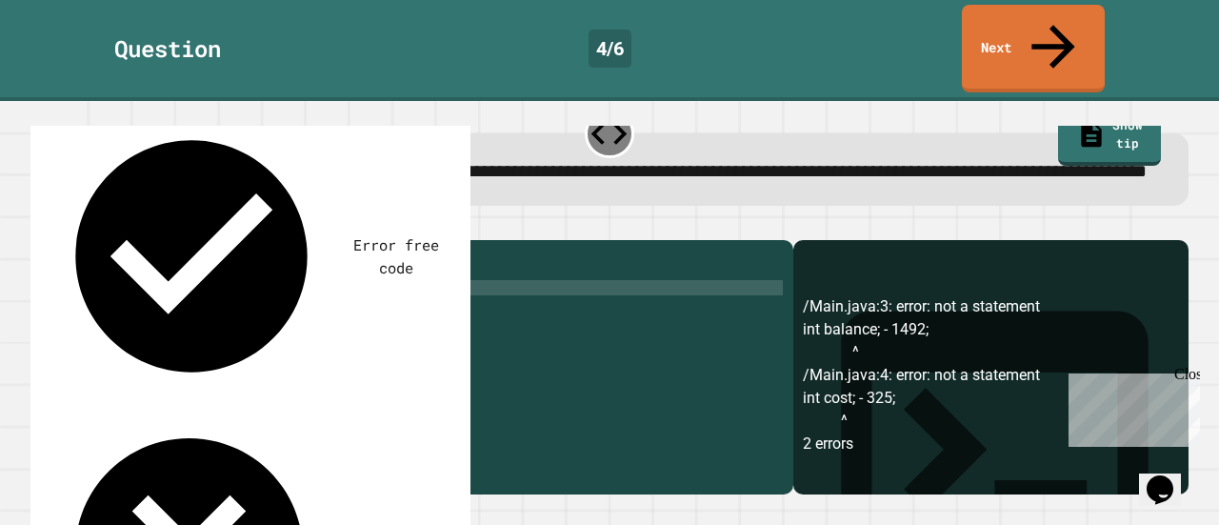
scroll to position [0, 6]
click at [110, 297] on div "public class Main { public static void main ( String [ ] args ) { int balance )…" at bounding box center [429, 364] width 707 height 229
click at [140, 313] on div "public class Main { public static void main ( String [ ] args ) { int ( balance…" at bounding box center [429, 364] width 707 height 229
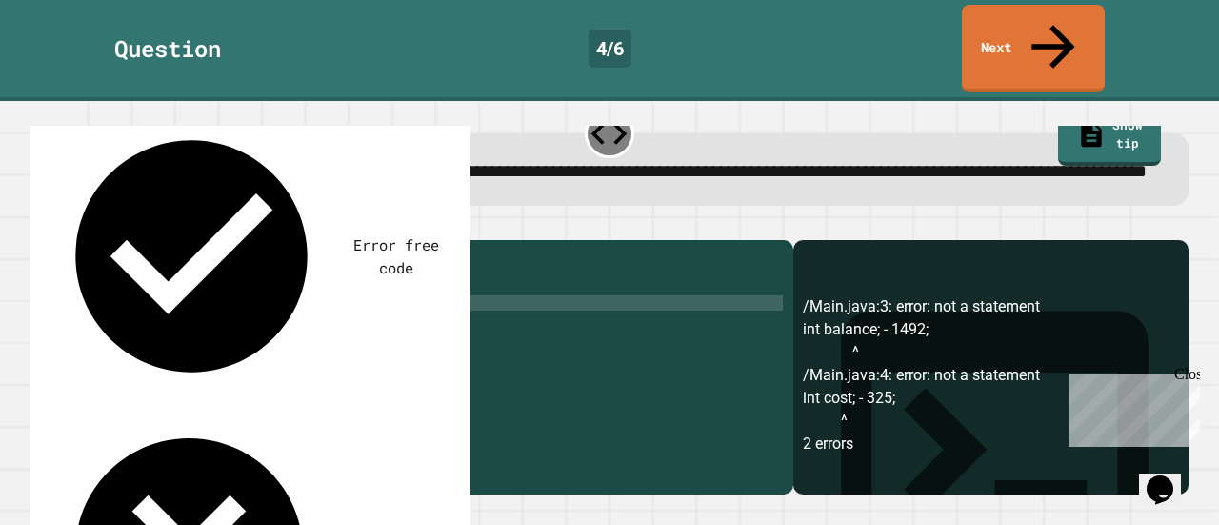
click at [144, 317] on div "public class Main { public static void main ( String [ ] args ) { int ( balance…" at bounding box center [429, 364] width 707 height 229
click at [110, 316] on div "public class Main { public static void main ( String [ ] args ) { int ( balance…" at bounding box center [429, 364] width 707 height 229
click at [40, 225] on icon "button" at bounding box center [40, 225] width 0 height 0
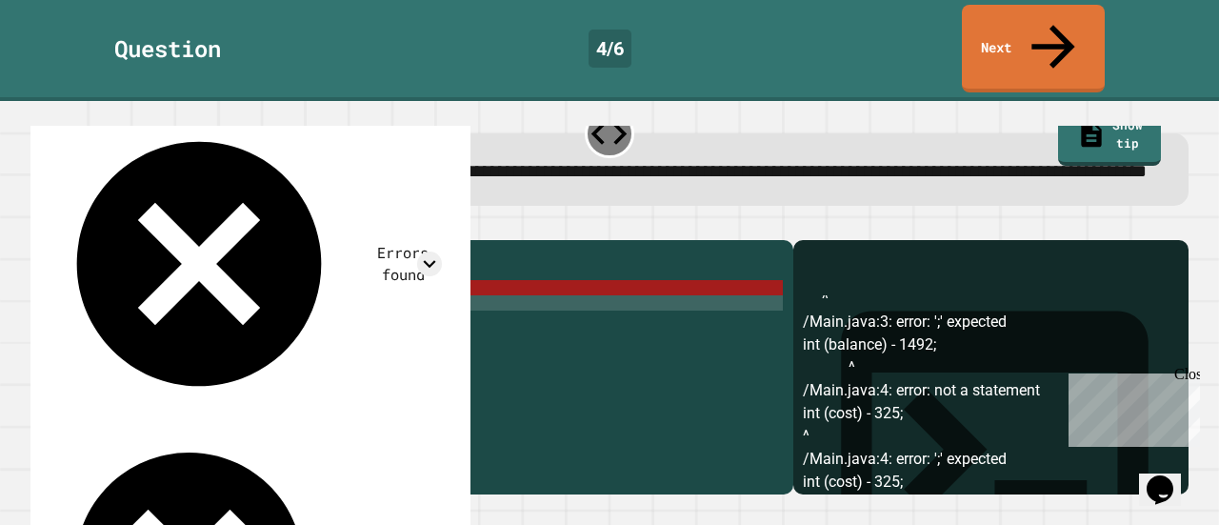
scroll to position [389, 0]
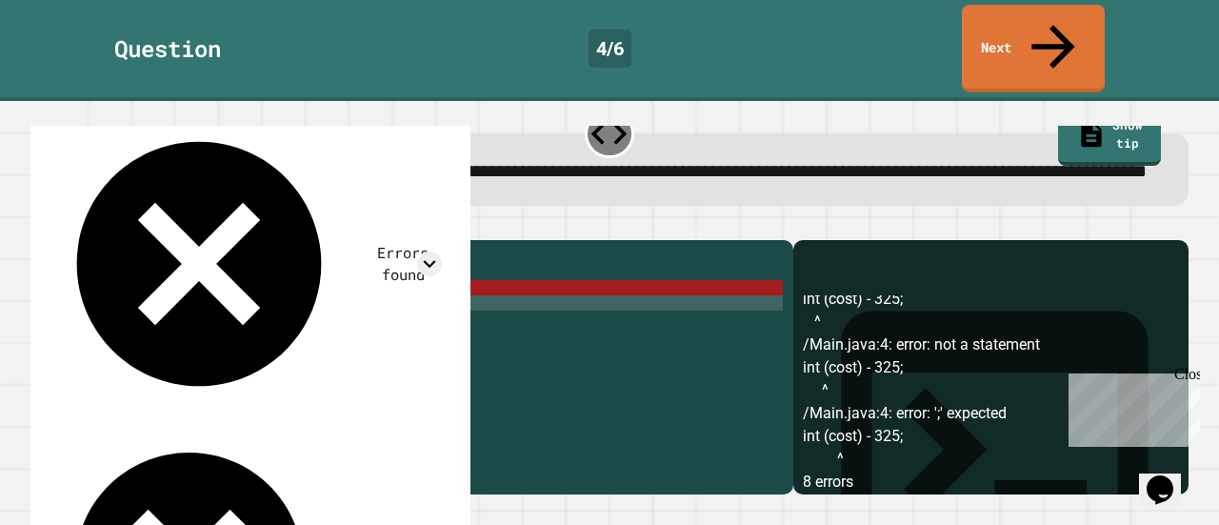
click at [171, 298] on div "public class Main { public static void main ( String [ ] args ) { int ( balance…" at bounding box center [429, 364] width 707 height 229
click at [181, 298] on div "public class Main { public static void main ( String [ ] args ) { int ( balance…" at bounding box center [429, 364] width 707 height 229
click at [179, 300] on div "public class Main { public static void main ( String [ ] args ) { int ( balance…" at bounding box center [429, 364] width 707 height 229
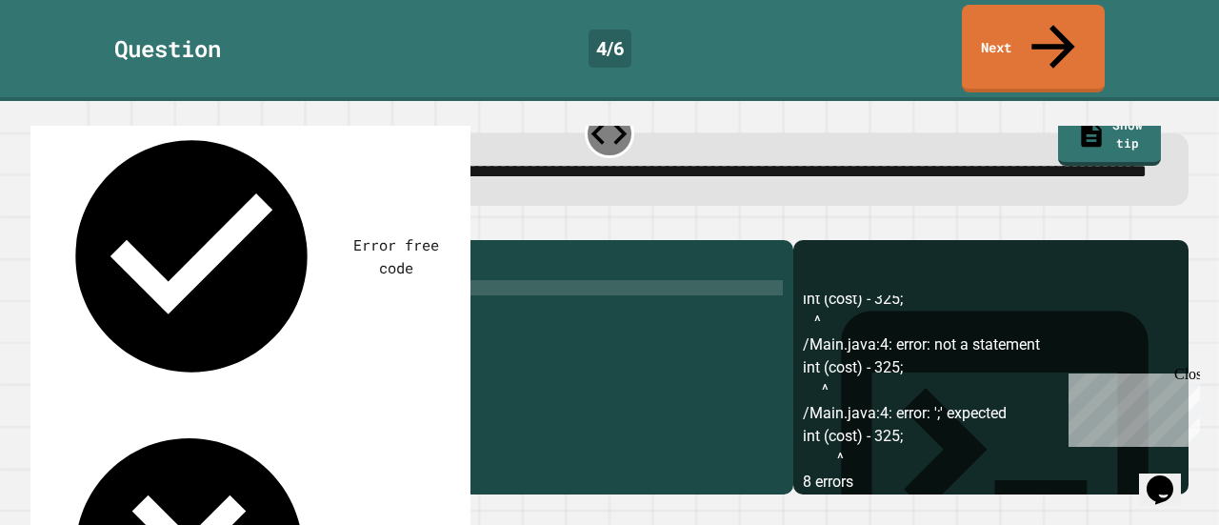
click at [114, 298] on div "public class Main { public static void main ( String [ ] args ) { int ( balance…" at bounding box center [429, 364] width 707 height 229
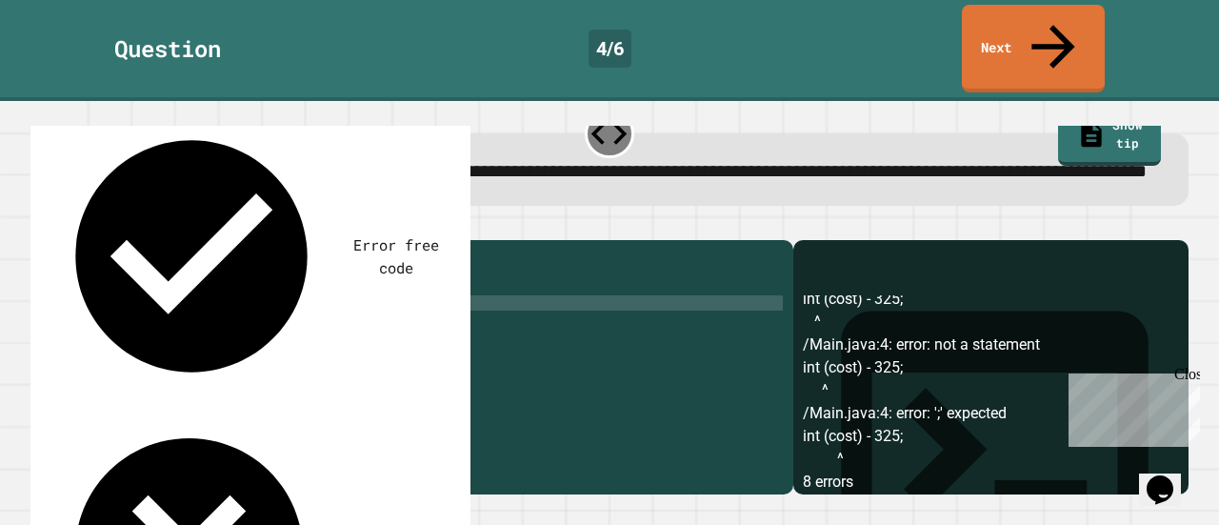
click at [153, 318] on div "public class Main { public static void main ( String [ ] args ) { int balance -…" at bounding box center [429, 364] width 707 height 229
click at [117, 318] on div "public class Main { public static void main ( String [ ] args ) { int balance -…" at bounding box center [429, 364] width 707 height 229
click at [36, 228] on div at bounding box center [609, 228] width 1158 height 23
click at [40, 225] on icon "button" at bounding box center [40, 225] width 0 height 0
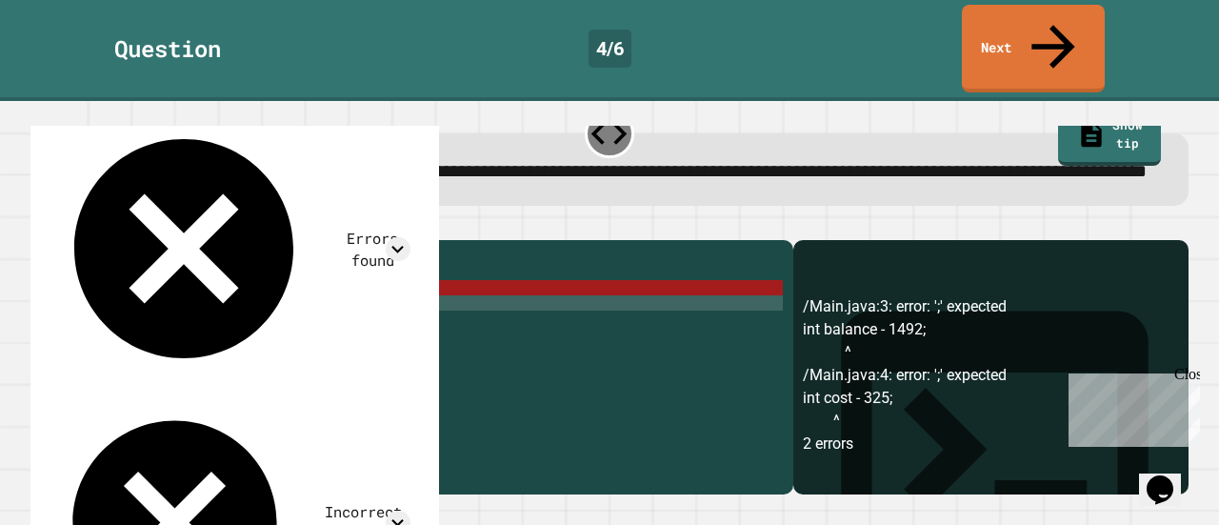
click at [431, 103] on icon at bounding box center [420, 114] width 23 height 23
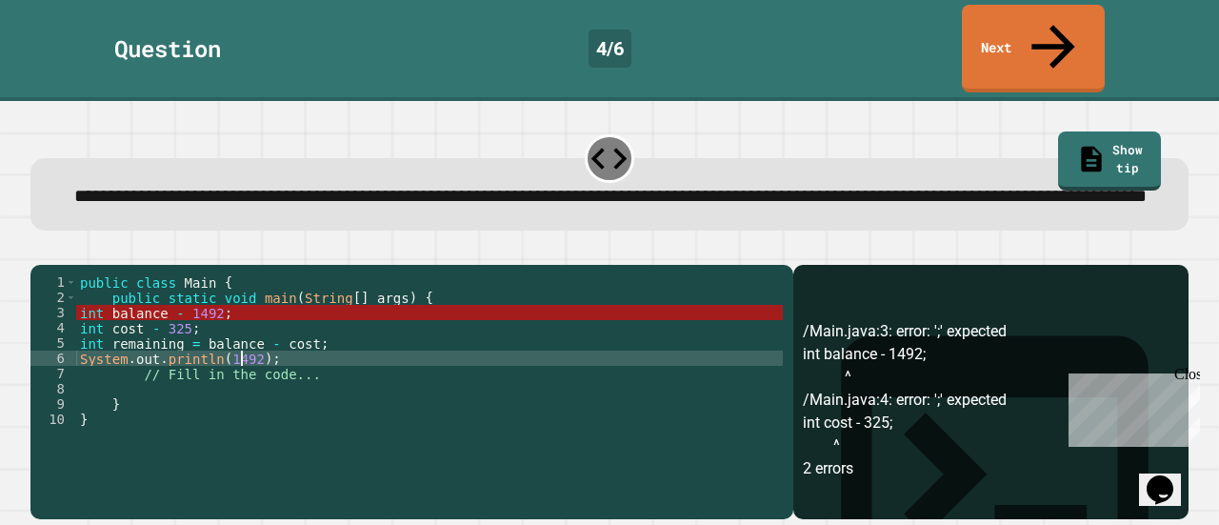
click at [239, 343] on div "public class Main { public static void main ( String [ ] args ) { int balance -…" at bounding box center [429, 388] width 707 height 229
click at [247, 344] on div "public class Main { public static void main ( String [ ] args ) { int balance -…" at bounding box center [429, 388] width 707 height 229
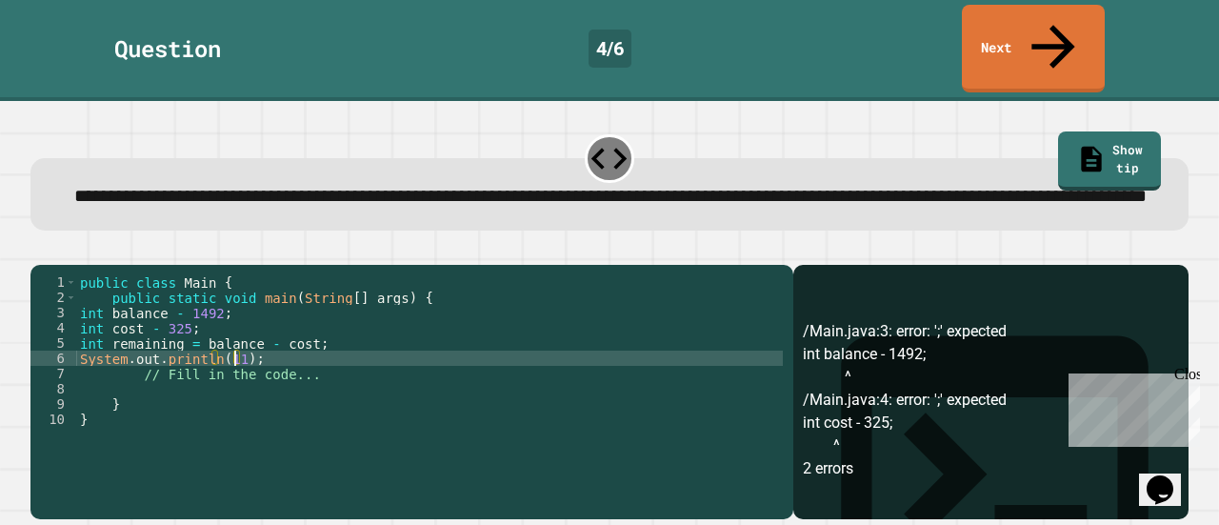
scroll to position [0, 11]
click at [58, 254] on icon "button" at bounding box center [53, 260] width 10 height 13
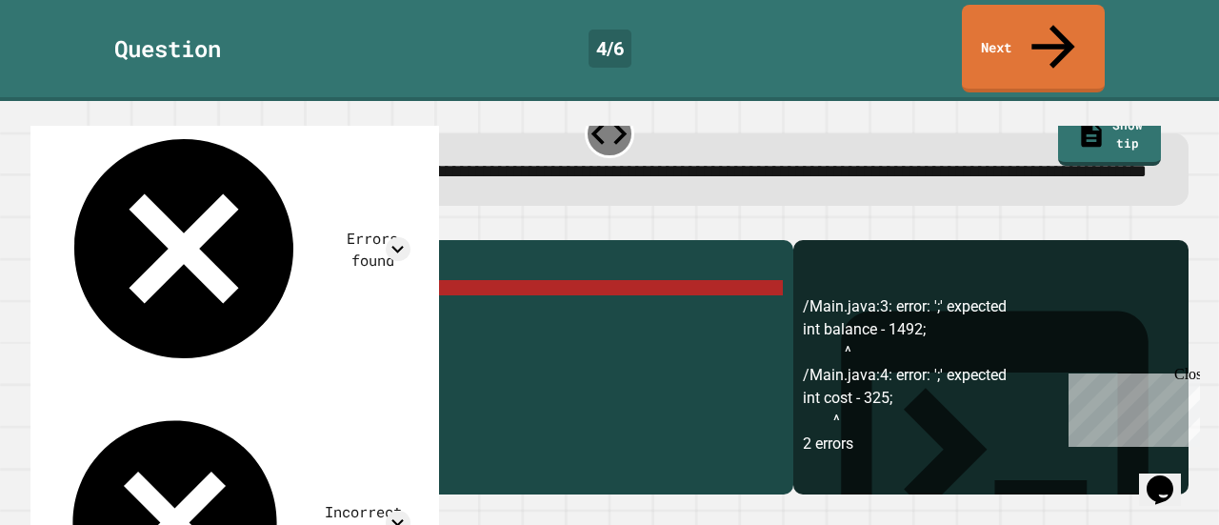
click at [225, 302] on div "public class Main { public static void main ( String [ ] args ) { int balance -…" at bounding box center [429, 364] width 707 height 229
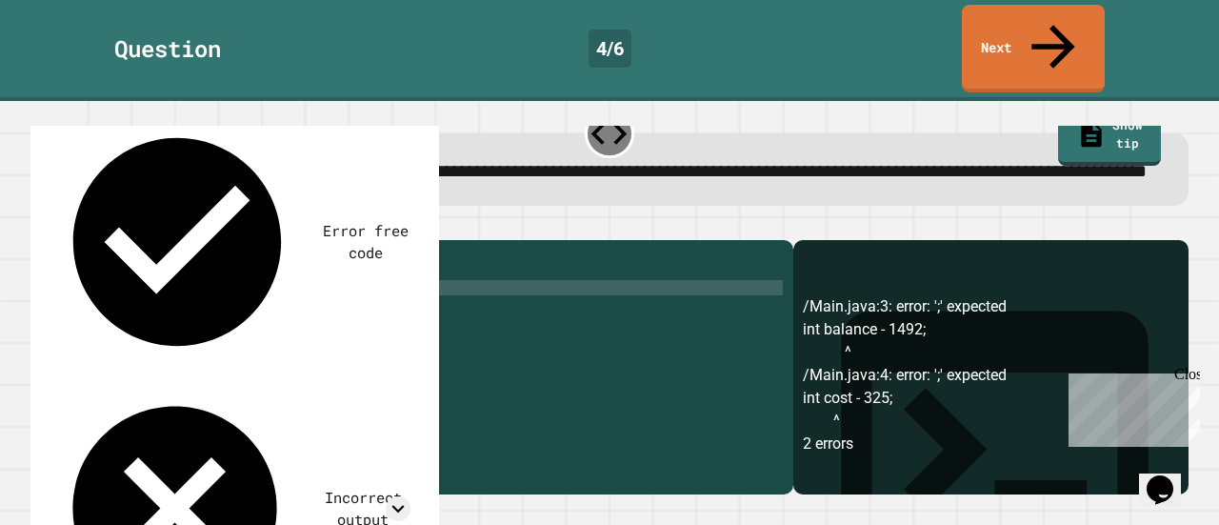
click at [213, 321] on div "public class Main { public static void main ( String [ ] args ) { int balance -…" at bounding box center [429, 364] width 707 height 229
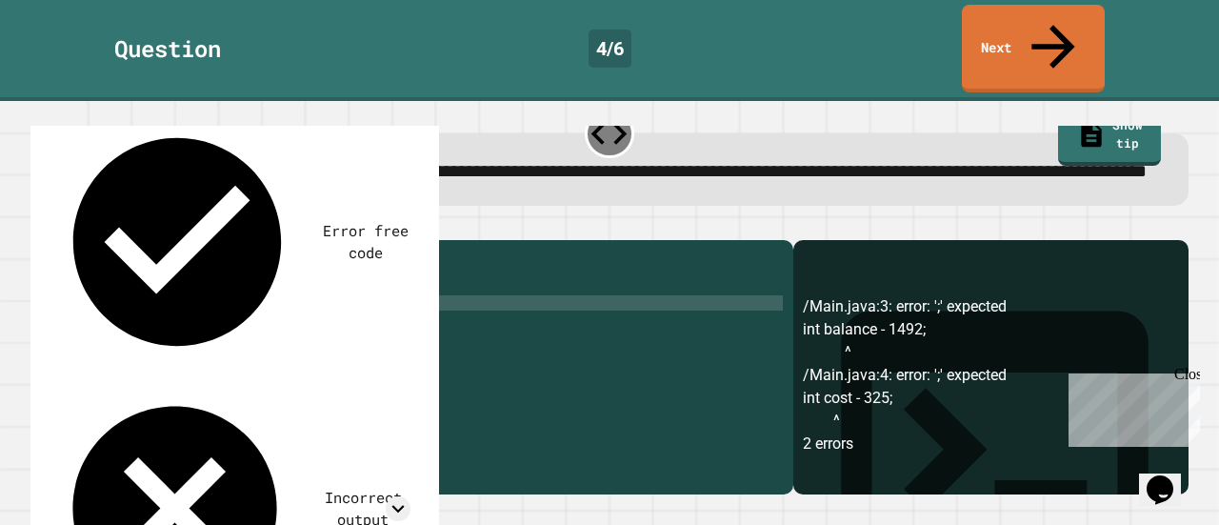
scroll to position [0, 6]
click at [40, 225] on button "button" at bounding box center [40, 225] width 0 height 0
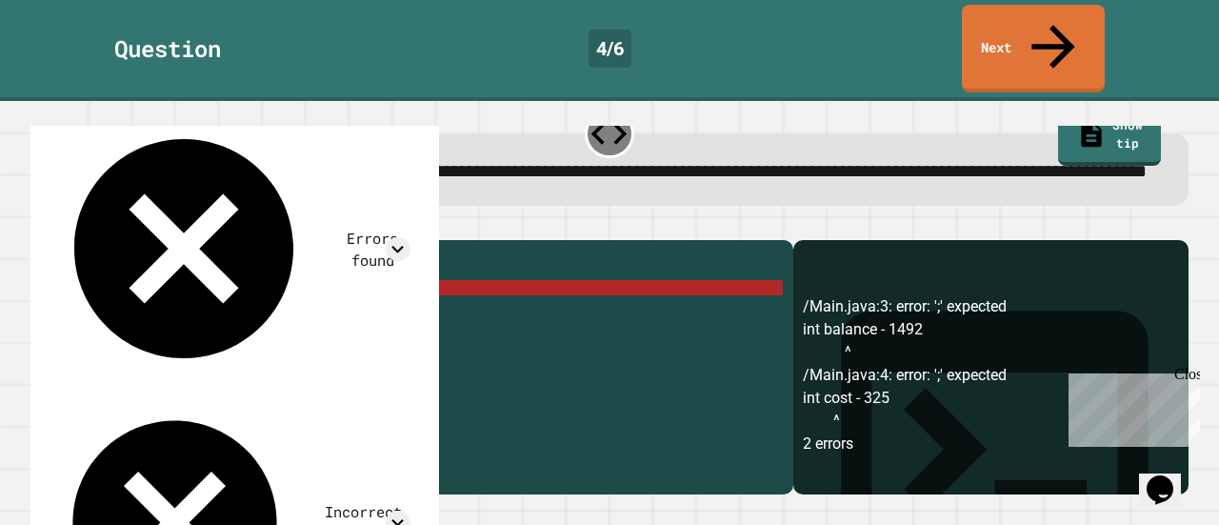
click at [375, 300] on div "public class Main { public static void main ( String [ ] args ) { int balance -…" at bounding box center [429, 364] width 707 height 229
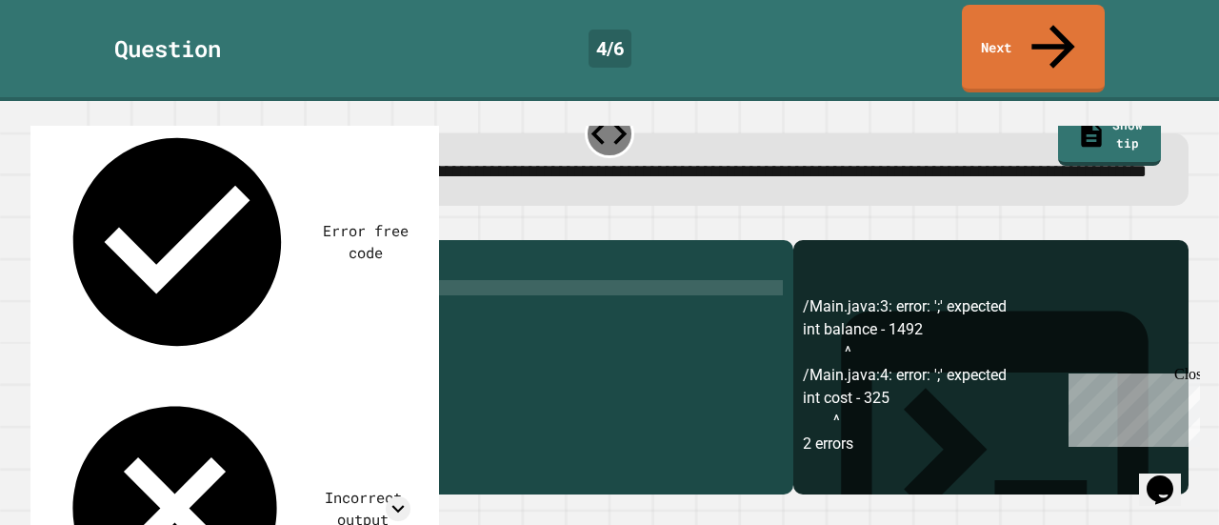
click at [202, 318] on div "public class Main { public static void main ( String [ ] args ) { int balance -…" at bounding box center [429, 364] width 707 height 229
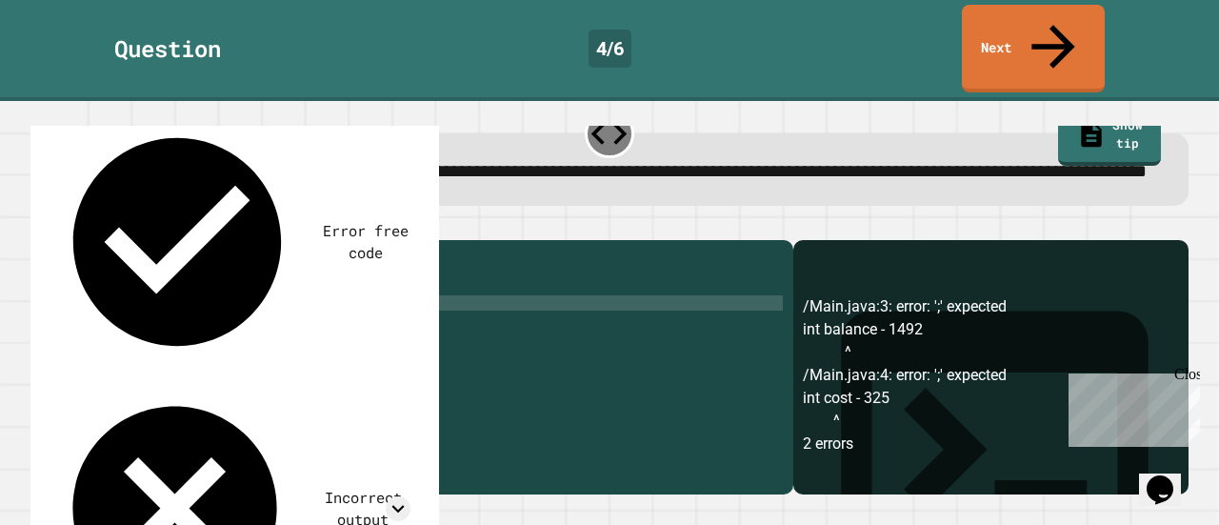
scroll to position [0, 7]
click at [431, 103] on icon at bounding box center [420, 114] width 23 height 23
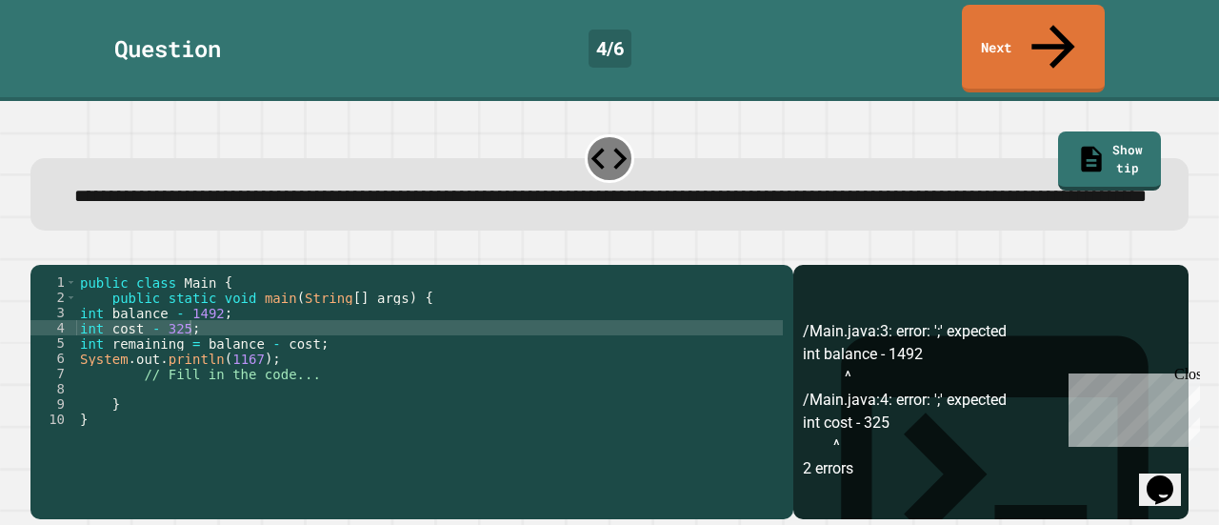
click at [179, 306] on div "public class Main { public static void main ( String [ ] args ) { int balance -…" at bounding box center [429, 388] width 707 height 229
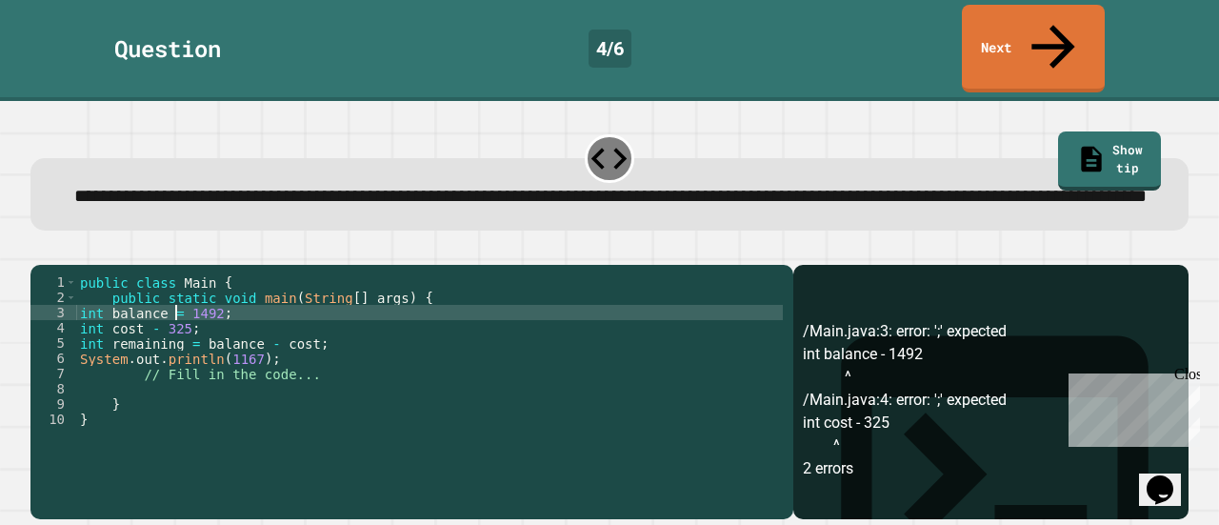
click at [156, 310] on div "public class Main { public static void main ( String [ ] args ) { int balance =…" at bounding box center [429, 388] width 707 height 229
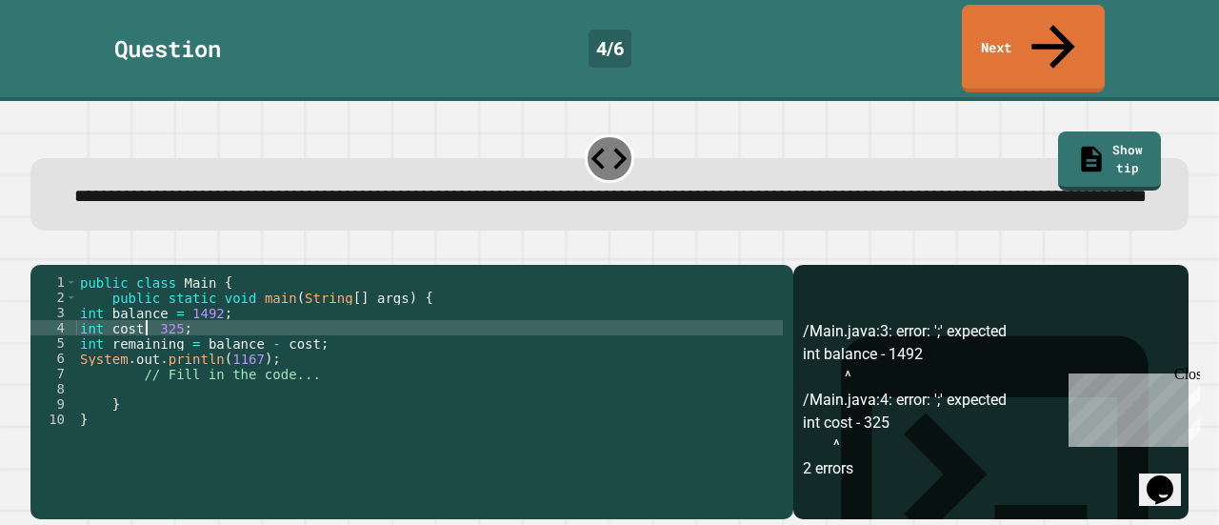
scroll to position [0, 6]
click at [253, 346] on div "public class Main { public static void main ( String [ ] args ) { int balance =…" at bounding box center [429, 388] width 707 height 229
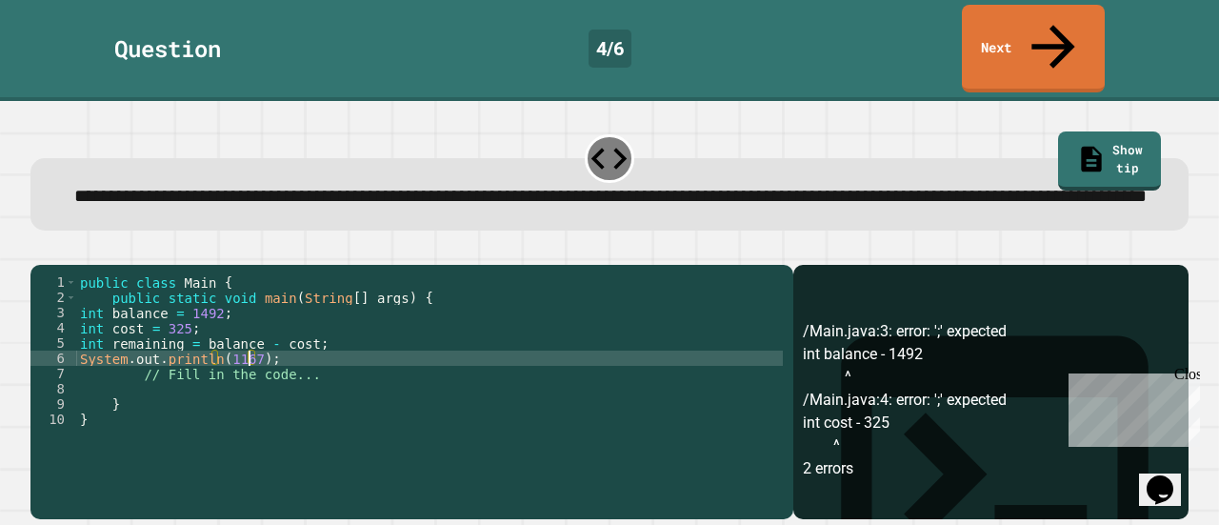
click at [248, 345] on div "public class Main { public static void main ( String [ ] args ) { int balance =…" at bounding box center [429, 388] width 707 height 229
click at [263, 391] on div "public class Main { public static void main ( String [ ] args ) { int balance =…" at bounding box center [429, 388] width 707 height 229
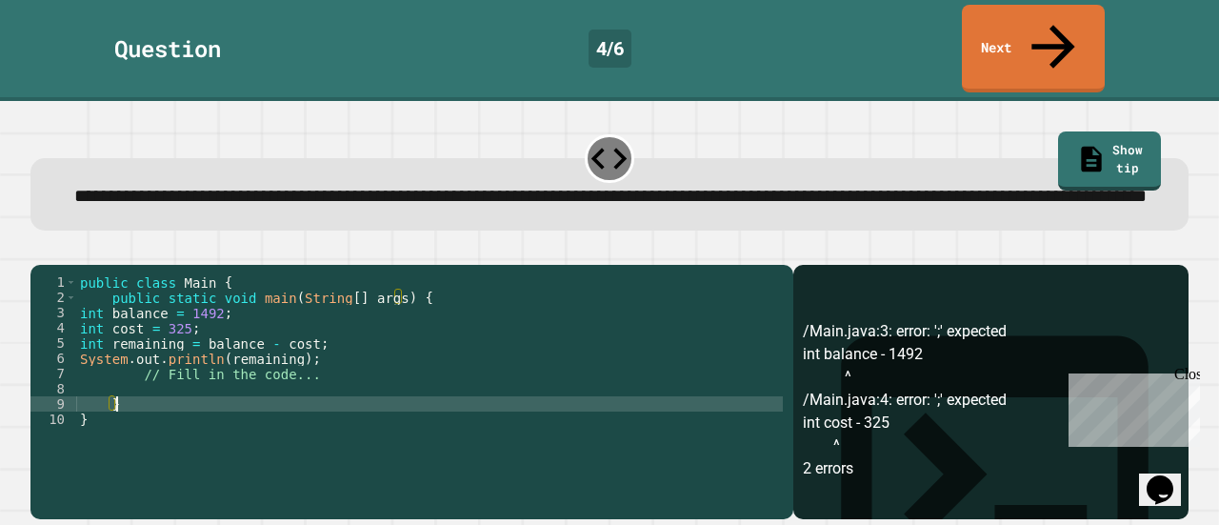
type textarea "*"
click at [58, 254] on icon "button" at bounding box center [53, 260] width 10 height 13
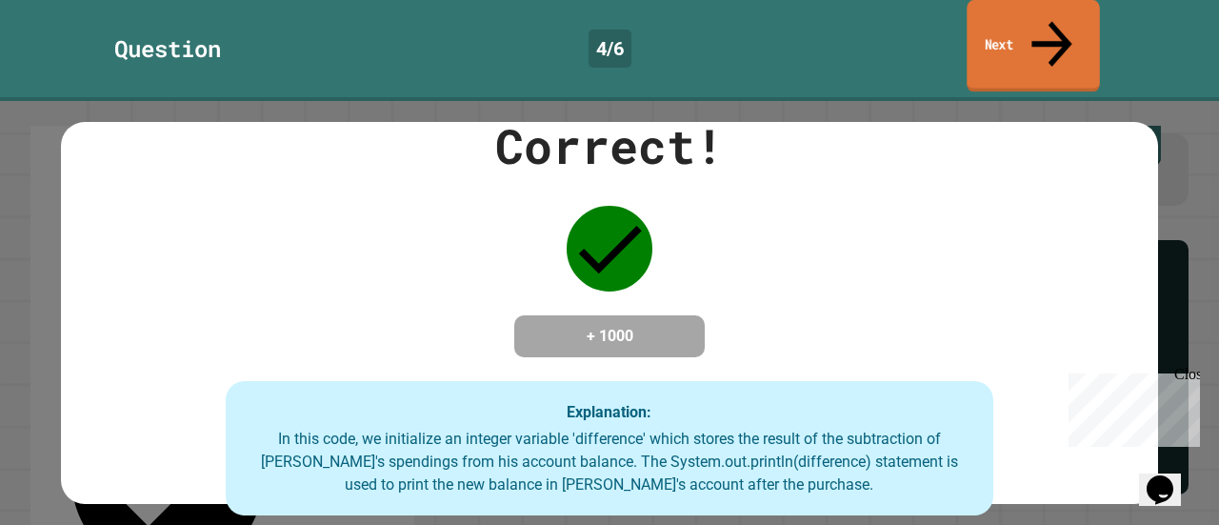
click at [1071, 14] on link "Next" at bounding box center [1033, 46] width 132 height 92
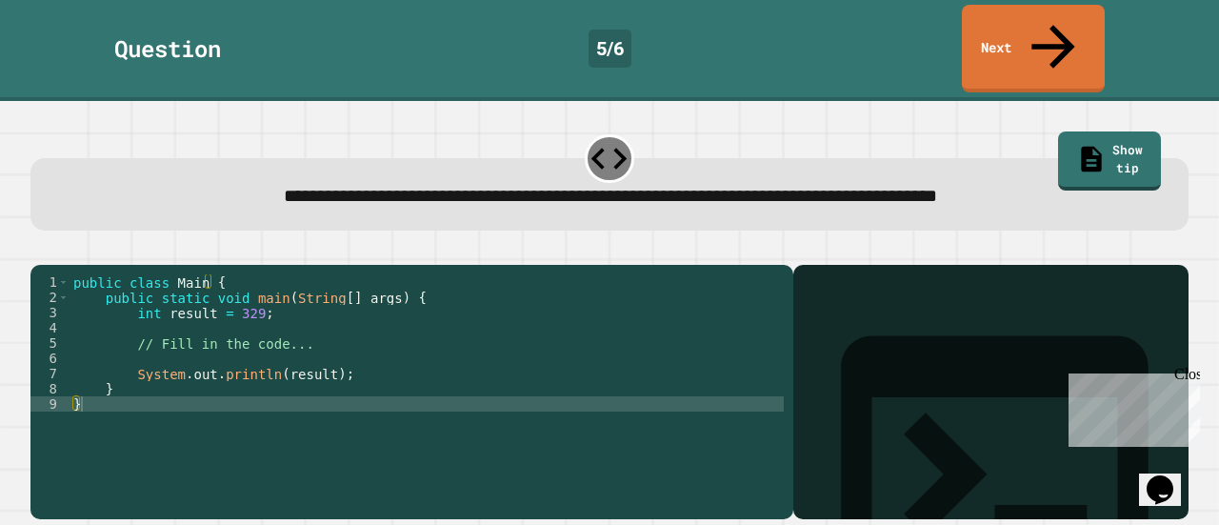
click at [136, 308] on div "public class Main { public static void main ( String [ ] args ) { int result = …" at bounding box center [427, 396] width 714 height 244
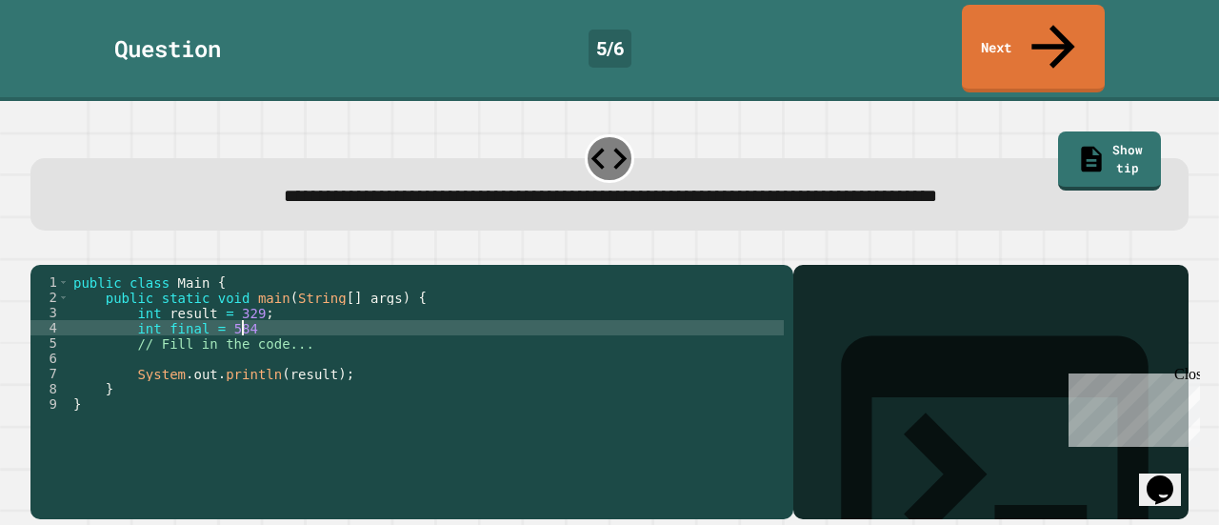
scroll to position [0, 11]
click at [40, 250] on icon "button" at bounding box center [40, 250] width 0 height 0
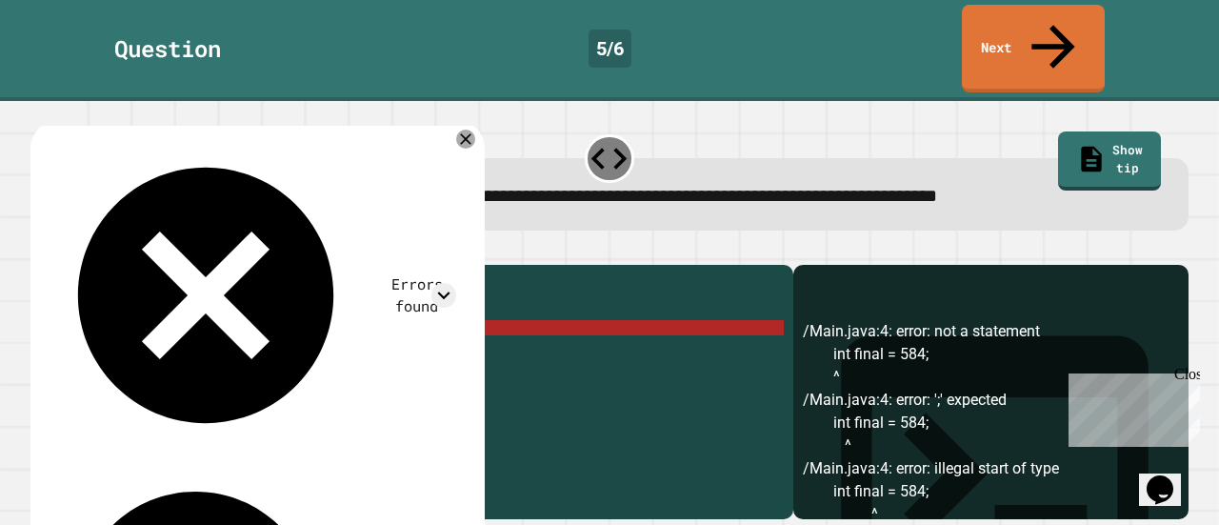
click at [193, 310] on div "public class Main { public static void main ( String [ ] args ) { int result = …" at bounding box center [427, 396] width 714 height 244
click at [194, 313] on div "public class Main { public static void main ( String [ ] args ) { int result = …" at bounding box center [427, 396] width 714 height 244
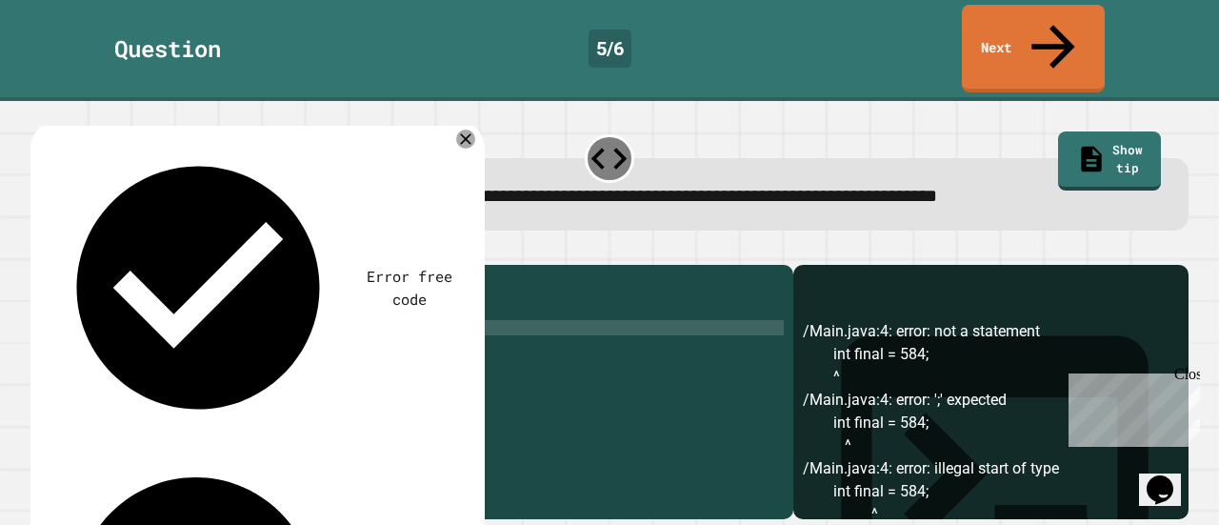
scroll to position [0, 10]
click at [40, 250] on icon "button" at bounding box center [40, 250] width 0 height 0
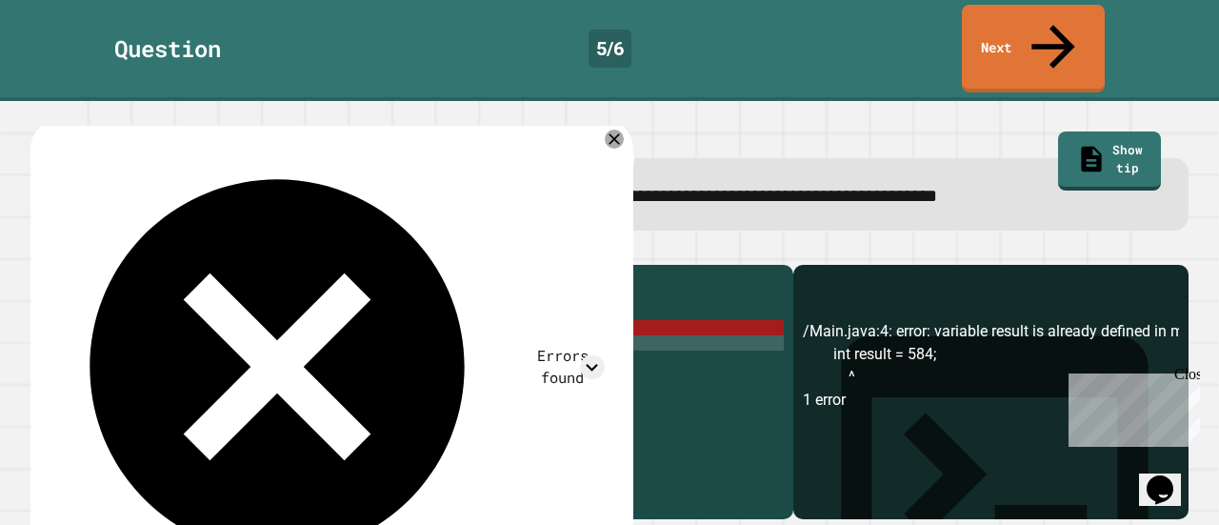
click at [201, 318] on div "public class Main { public static void main ( String [ ] args ) { int result = …" at bounding box center [427, 396] width 714 height 244
click at [210, 311] on div "public class Main { public static void main ( String [ ] args ) { int result = …" at bounding box center [427, 396] width 714 height 244
click at [204, 307] on div "public class Main { public static void main ( String [ ] args ) { int result = …" at bounding box center [427, 396] width 714 height 244
click at [1058, 131] on link "Show tip" at bounding box center [1110, 161] width 104 height 60
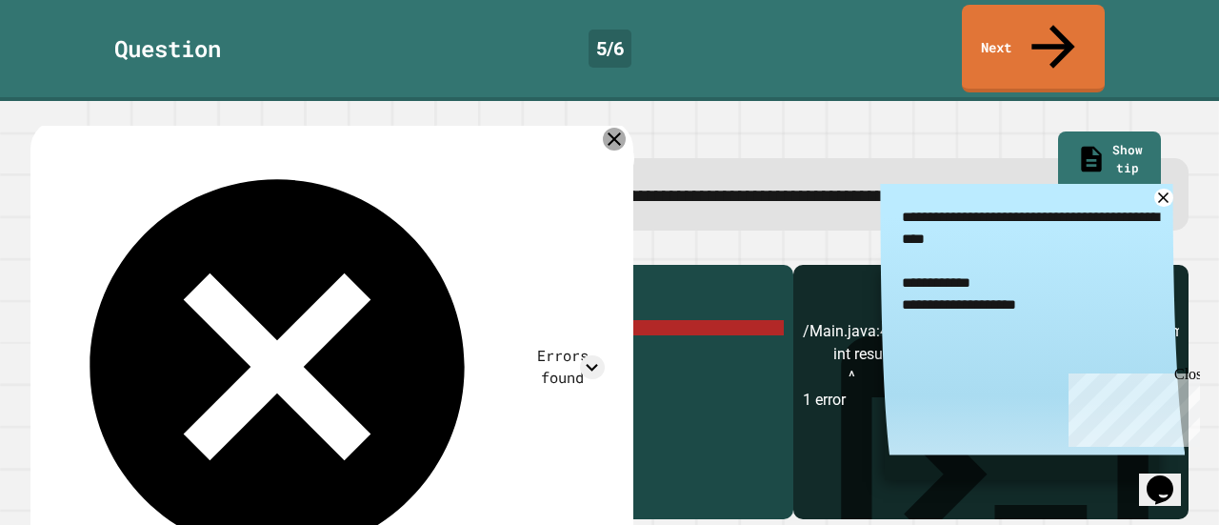
click at [608, 128] on icon at bounding box center [614, 139] width 23 height 23
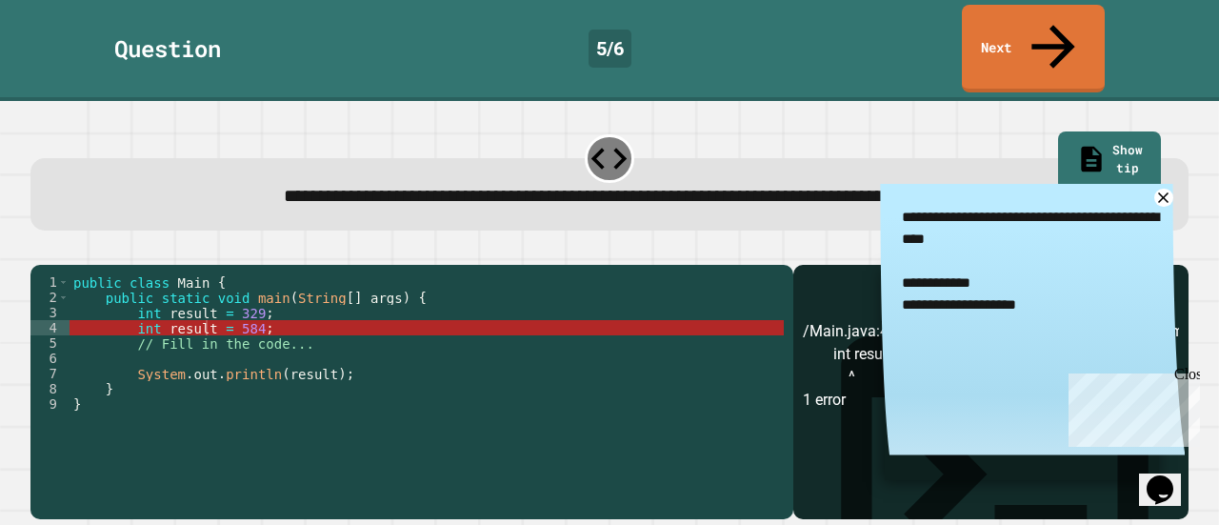
click at [204, 321] on div "public class Main { public static void main ( String [ ] args ) { int result = …" at bounding box center [427, 396] width 714 height 244
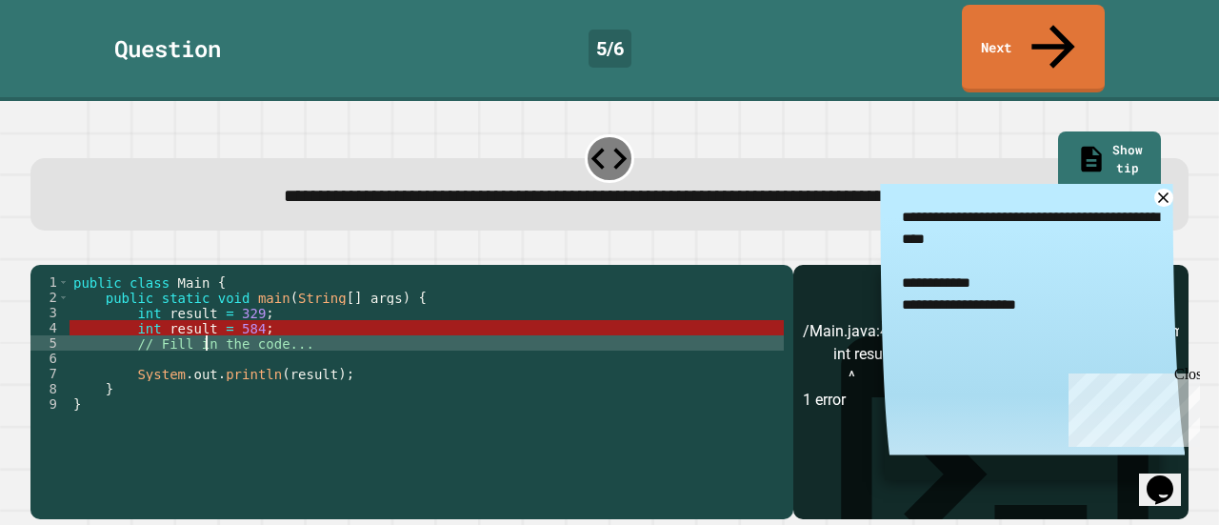
click at [200, 308] on div "public class Main { public static void main ( String [ ] args ) { int result = …" at bounding box center [427, 396] width 714 height 244
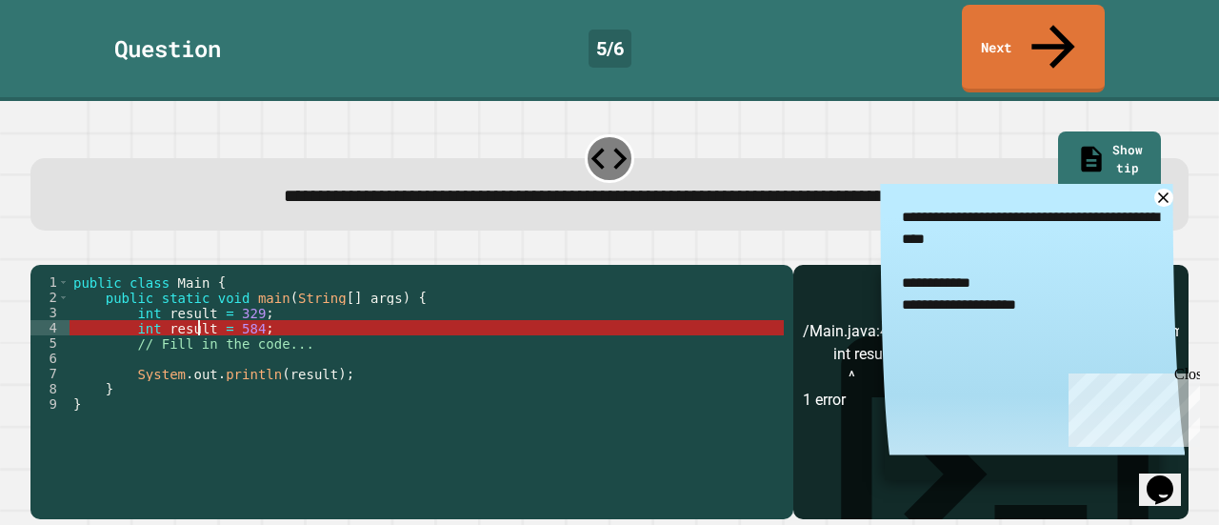
click at [202, 311] on div "public class Main { public static void main ( String [ ] args ) { int result = …" at bounding box center [427, 396] width 714 height 244
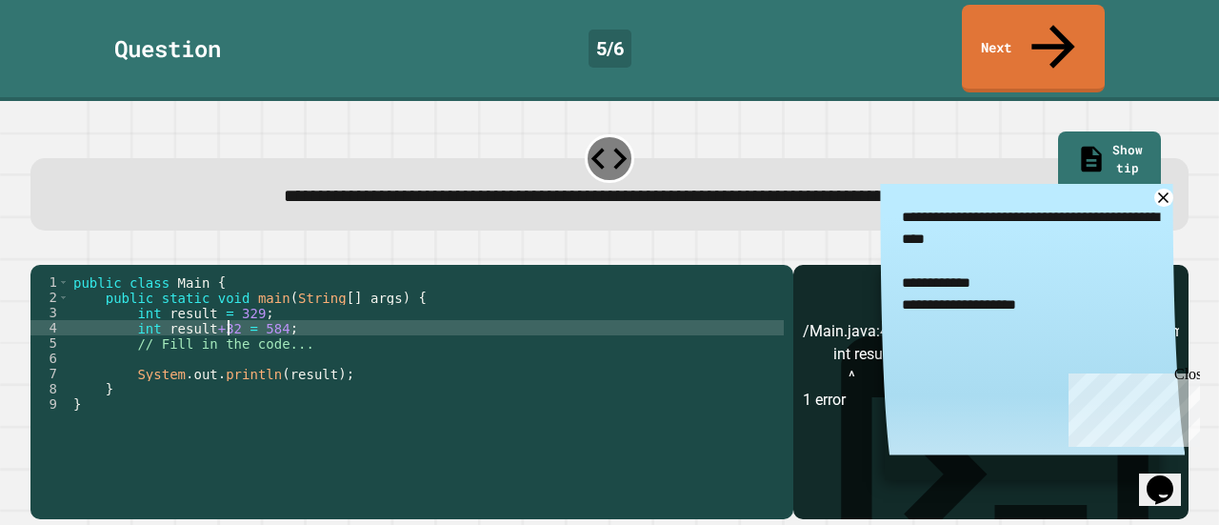
scroll to position [0, 10]
click at [40, 250] on button "button" at bounding box center [40, 250] width 0 height 0
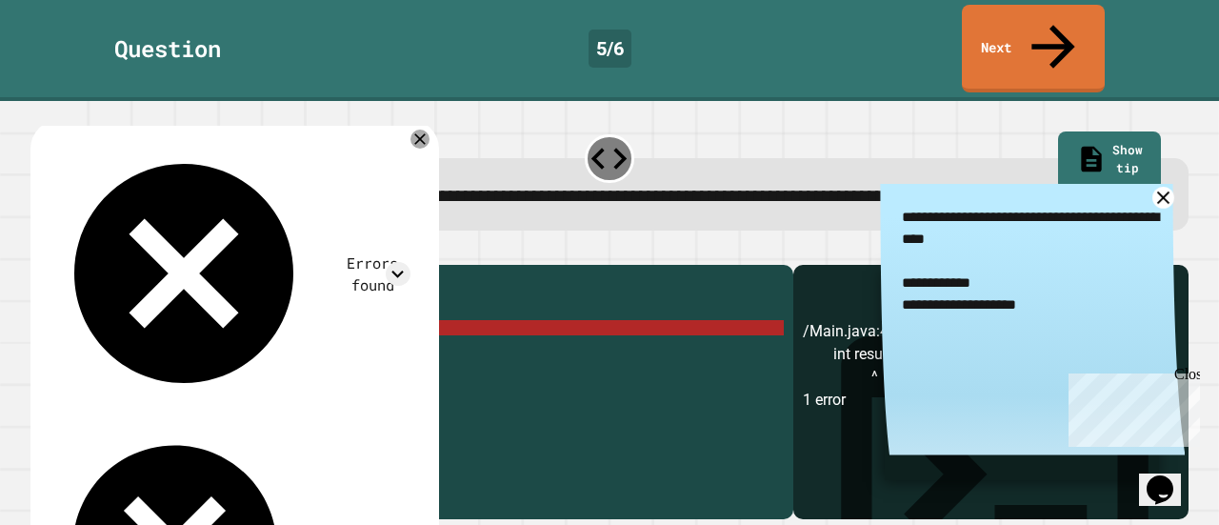
click at [1153, 187] on icon at bounding box center [1164, 198] width 22 height 22
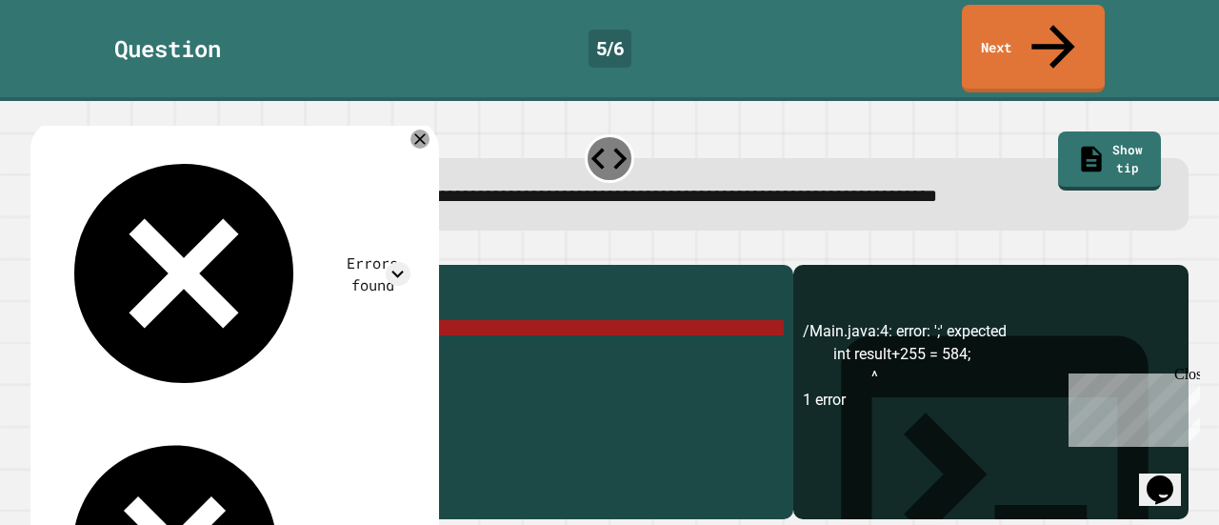
drag, startPoint x: 288, startPoint y: 310, endPoint x: 232, endPoint y: 311, distance: 55.3
click at [232, 311] on div "public class Main { public static void main ( String [ ] args ) { int result = …" at bounding box center [427, 396] width 714 height 244
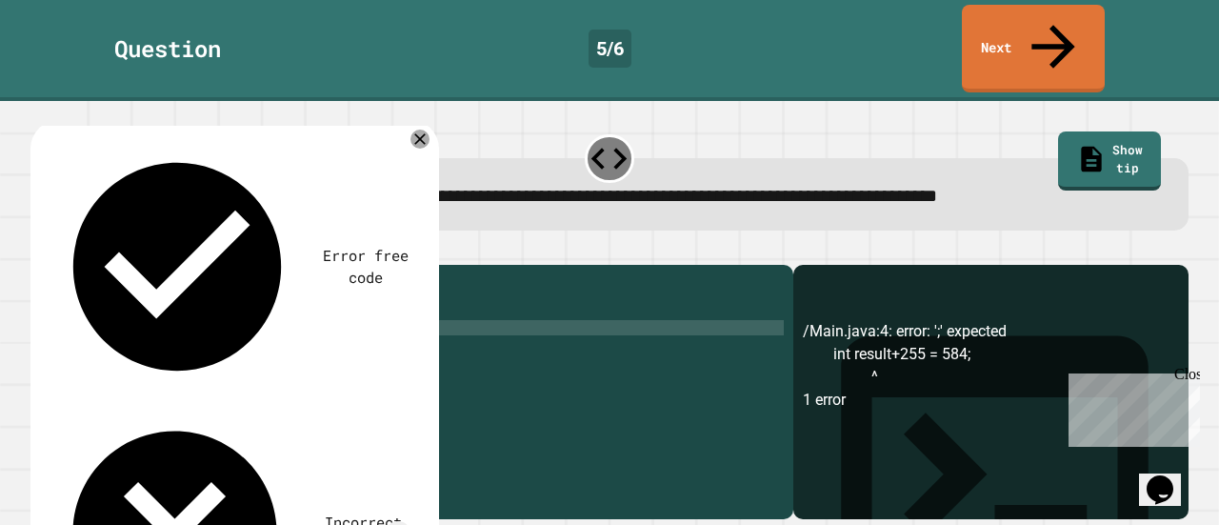
click at [40, 250] on button "button" at bounding box center [40, 250] width 0 height 0
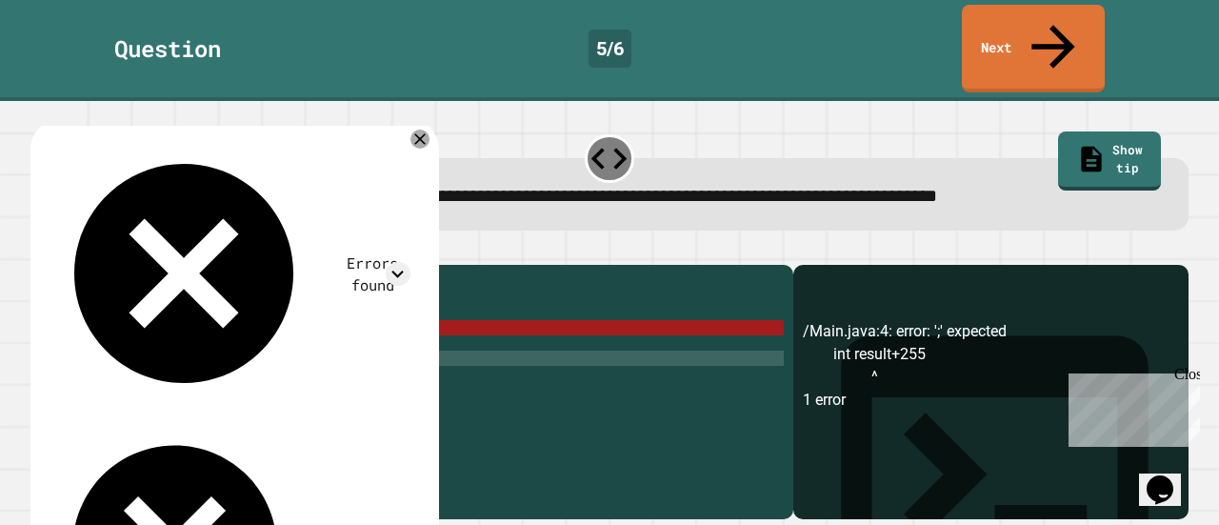
click at [288, 338] on div "public class Main { public static void main ( String [ ] args ) { int result = …" at bounding box center [427, 396] width 714 height 244
click at [314, 363] on div "public class Main { public static void main ( String [ ] args ) { int result = …" at bounding box center [427, 396] width 714 height 244
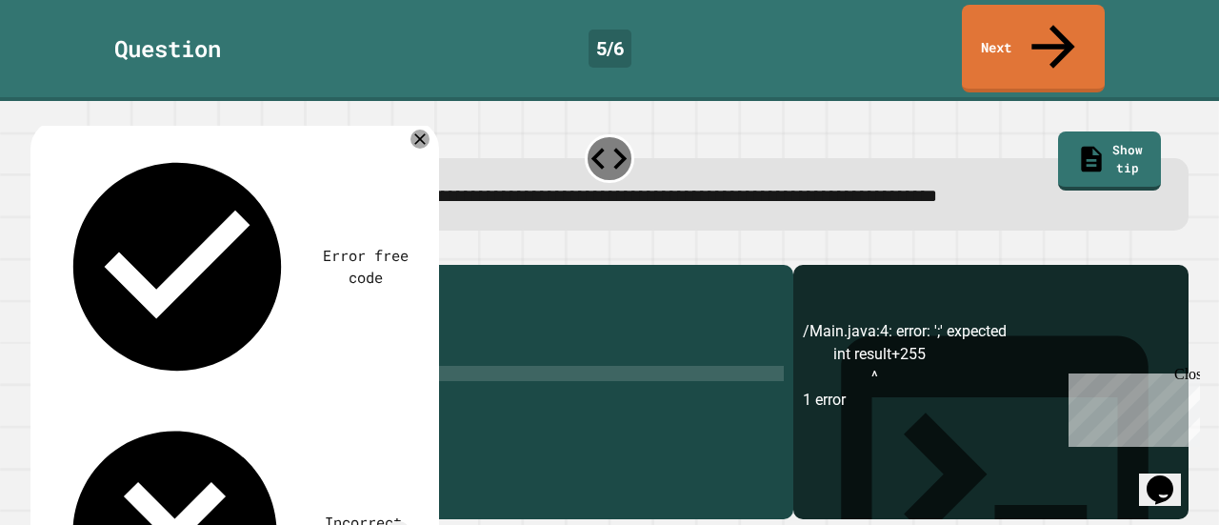
scroll to position [0, 19]
click at [55, 254] on icon "button" at bounding box center [53, 260] width 10 height 13
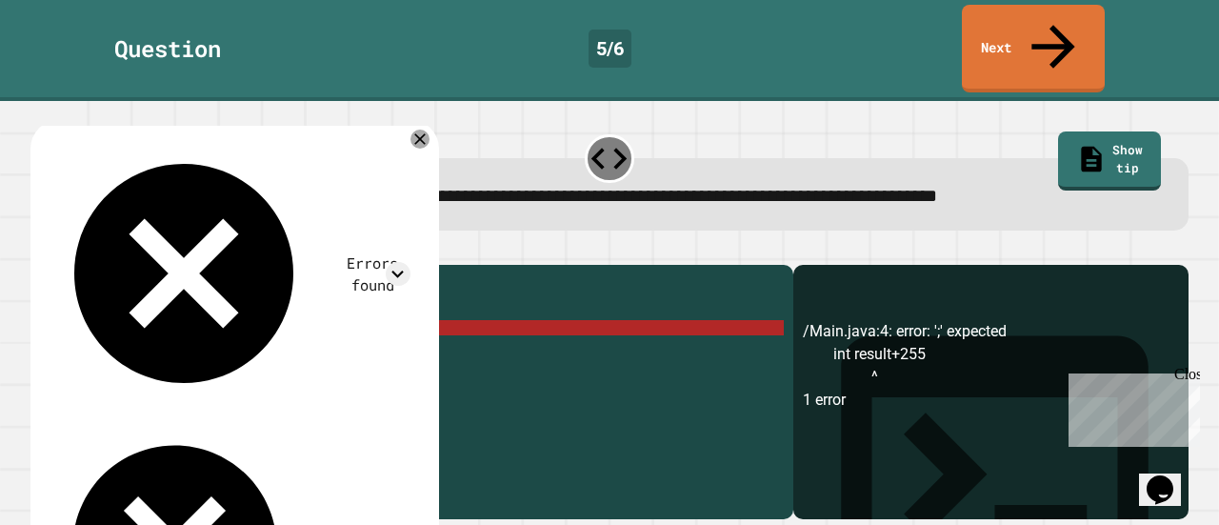
click at [247, 312] on div "public class Main { public static void main ( String [ ] args ) { int result = …" at bounding box center [427, 396] width 714 height 244
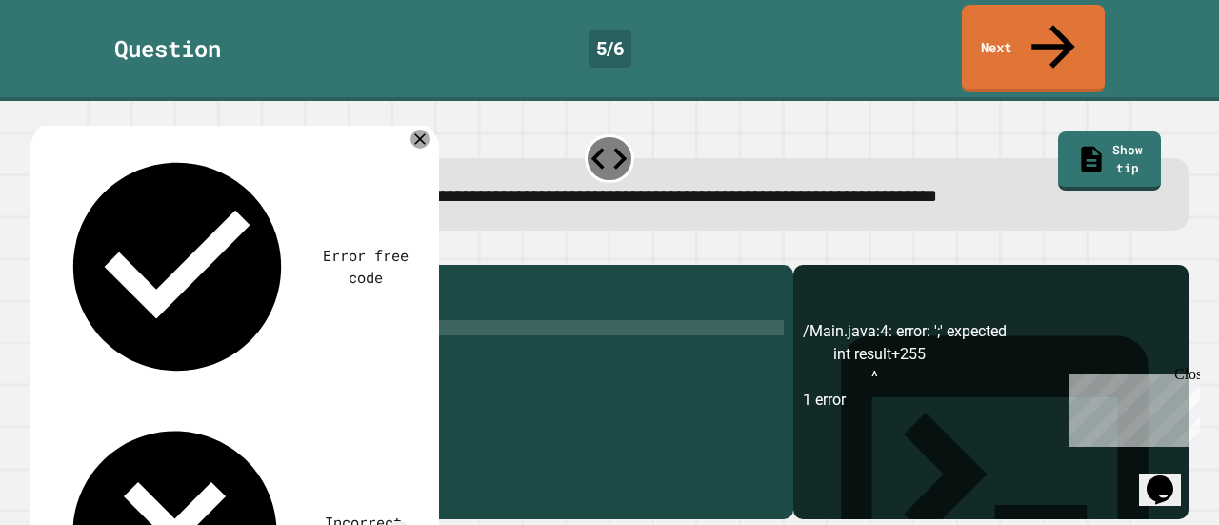
click at [55, 254] on icon "button" at bounding box center [53, 260] width 10 height 13
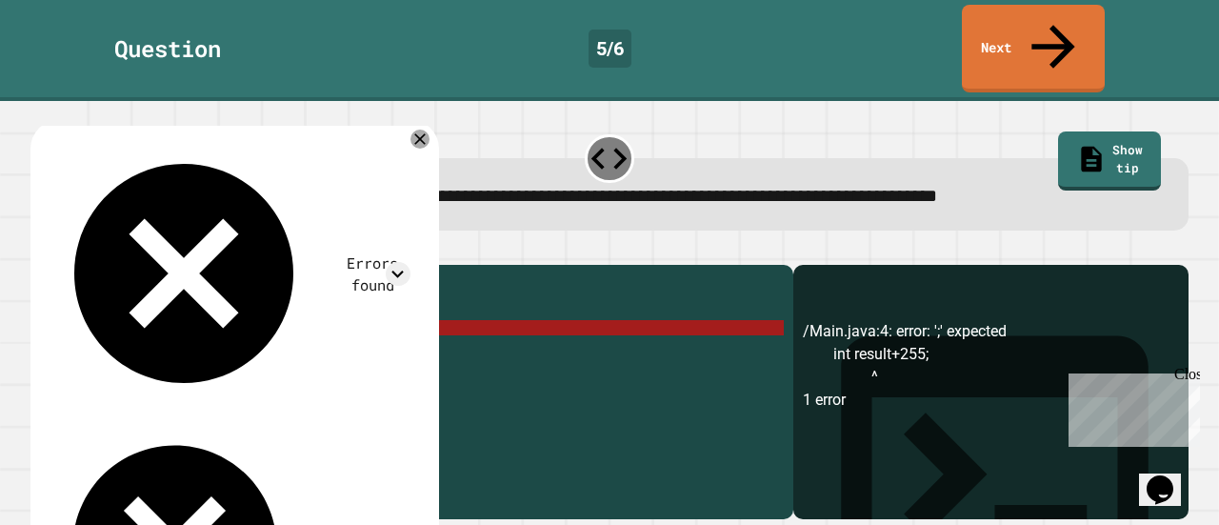
drag, startPoint x: 203, startPoint y: 311, endPoint x: 183, endPoint y: 307, distance: 20.4
click at [183, 307] on div "public class Main { public static void main ( String [ ] args ) { int result = …" at bounding box center [427, 396] width 714 height 244
click at [431, 128] on icon at bounding box center [420, 139] width 23 height 23
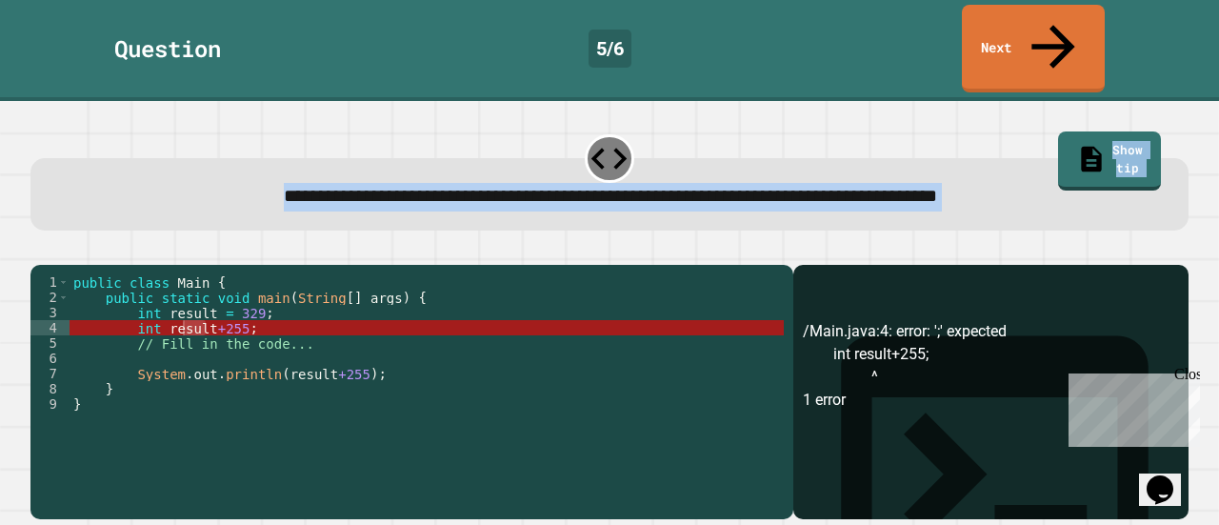
drag, startPoint x: 122, startPoint y: 162, endPoint x: 331, endPoint y: 340, distance: 275.0
click at [331, 340] on div "**********" at bounding box center [610, 325] width 1171 height 399
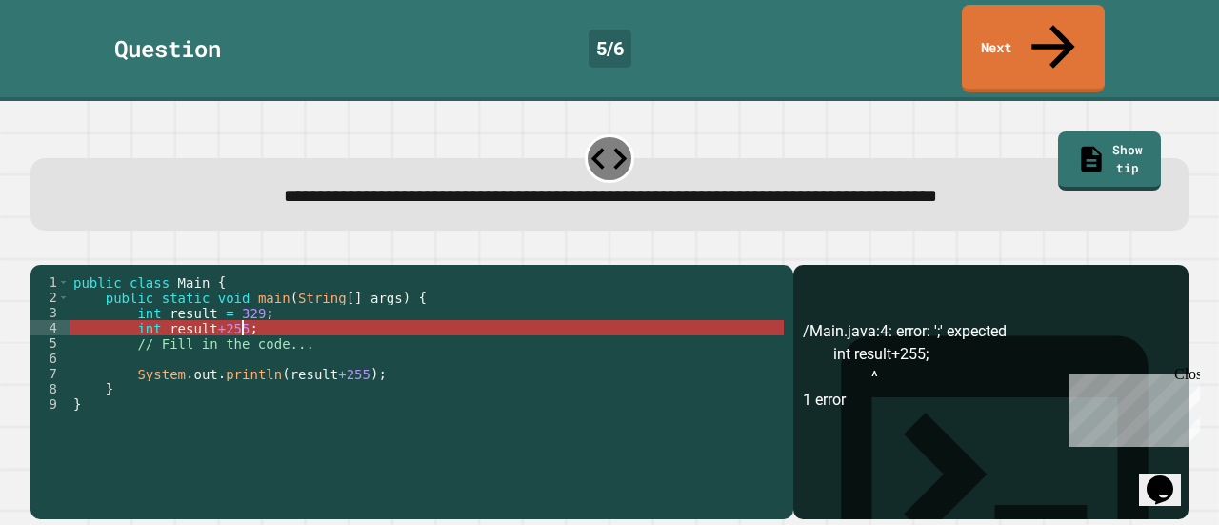
click at [241, 308] on div "public class Main { public static void main ( String [ ] args ) { int result = …" at bounding box center [427, 396] width 714 height 244
click at [193, 315] on div "public class Main { public static void main ( String [ ] args ) { int result = …" at bounding box center [427, 396] width 714 height 244
click at [164, 309] on div "public class Main { public static void main ( String [ ] args ) { int result = …" at bounding box center [427, 396] width 714 height 244
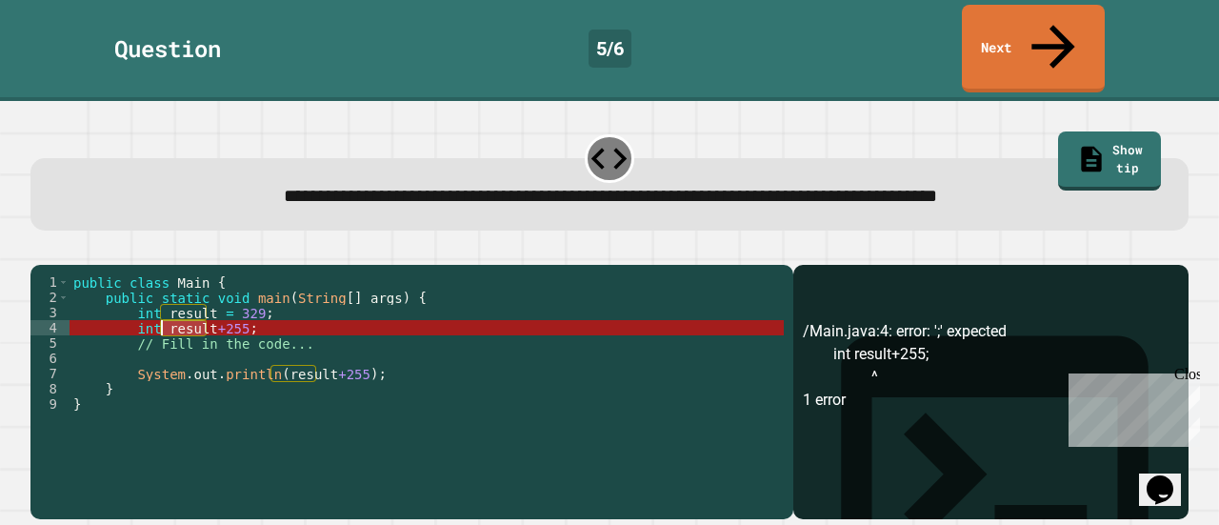
drag, startPoint x: 205, startPoint y: 308, endPoint x: 161, endPoint y: 313, distance: 44.2
click at [161, 313] on div "public class Main { public static void main ( String [ ] args ) { int result = …" at bounding box center [427, 396] width 714 height 244
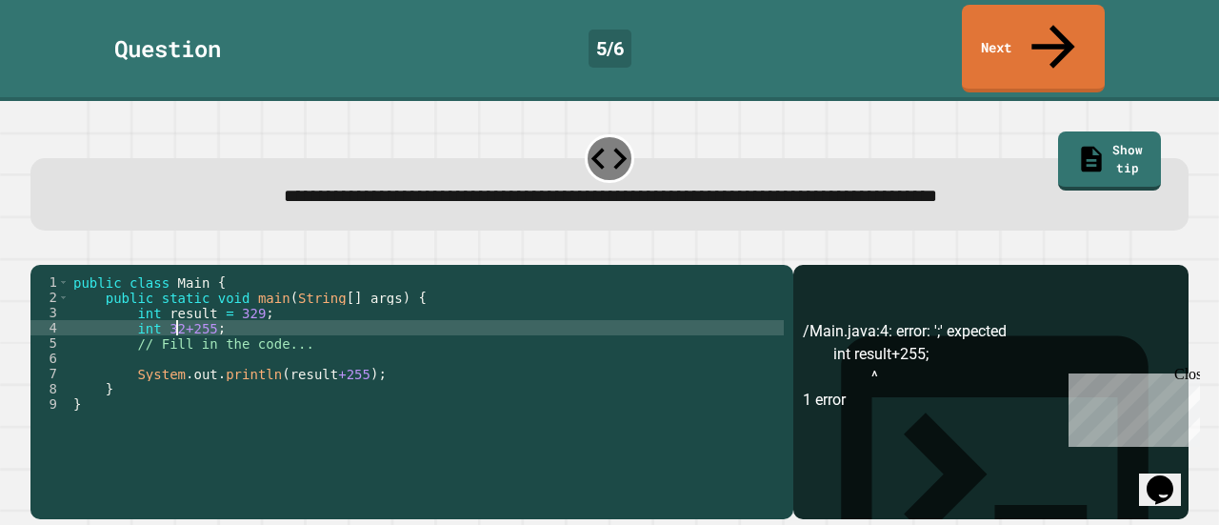
scroll to position [0, 8]
type textarea "**********"
click at [40, 250] on icon "button" at bounding box center [40, 250] width 0 height 0
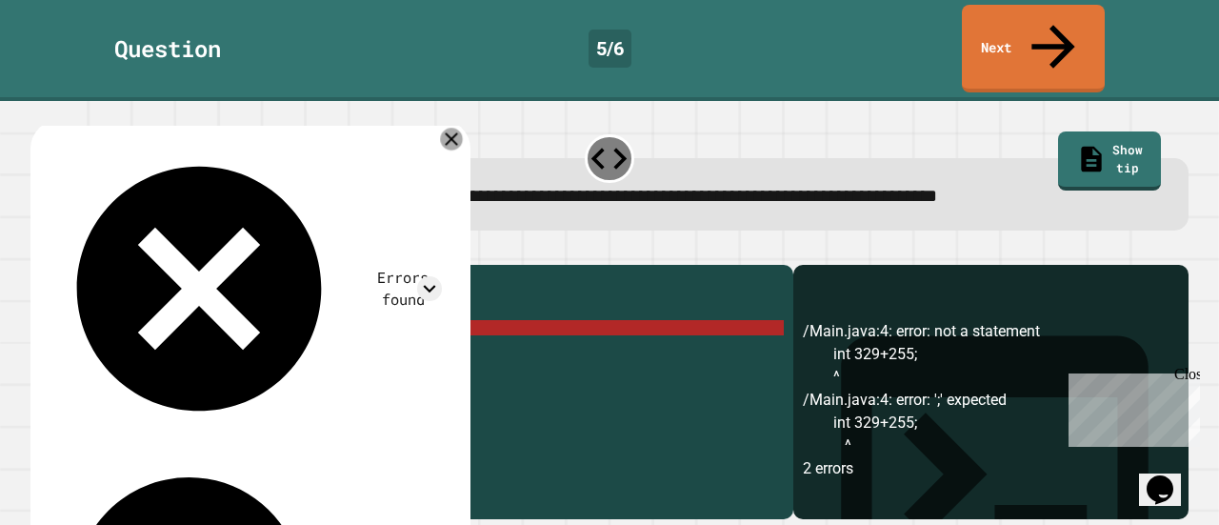
click at [461, 129] on icon at bounding box center [451, 140] width 22 height 22
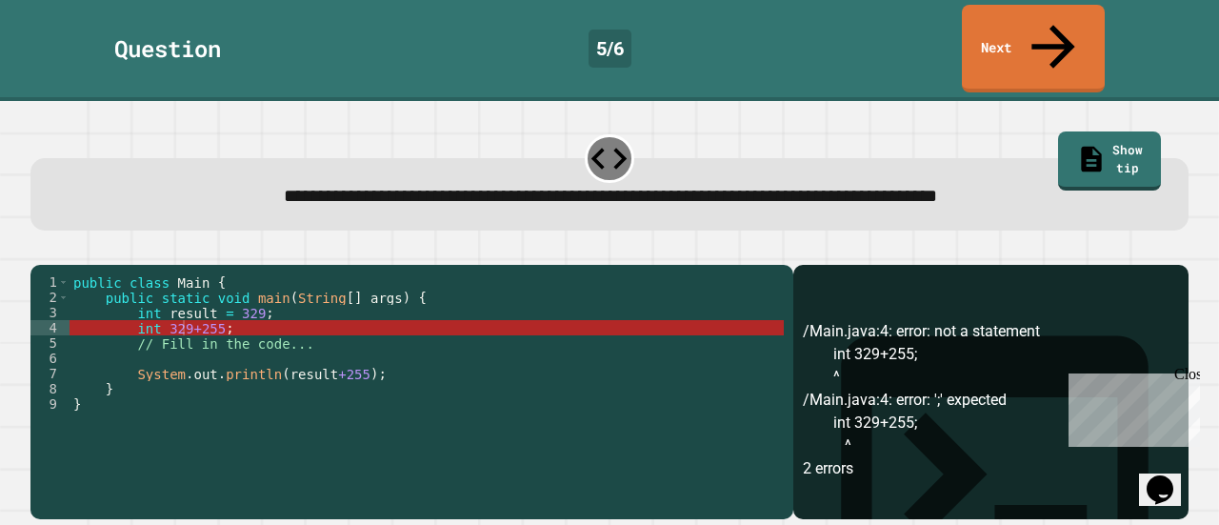
click at [78, 250] on button "button" at bounding box center [78, 250] width 0 height 0
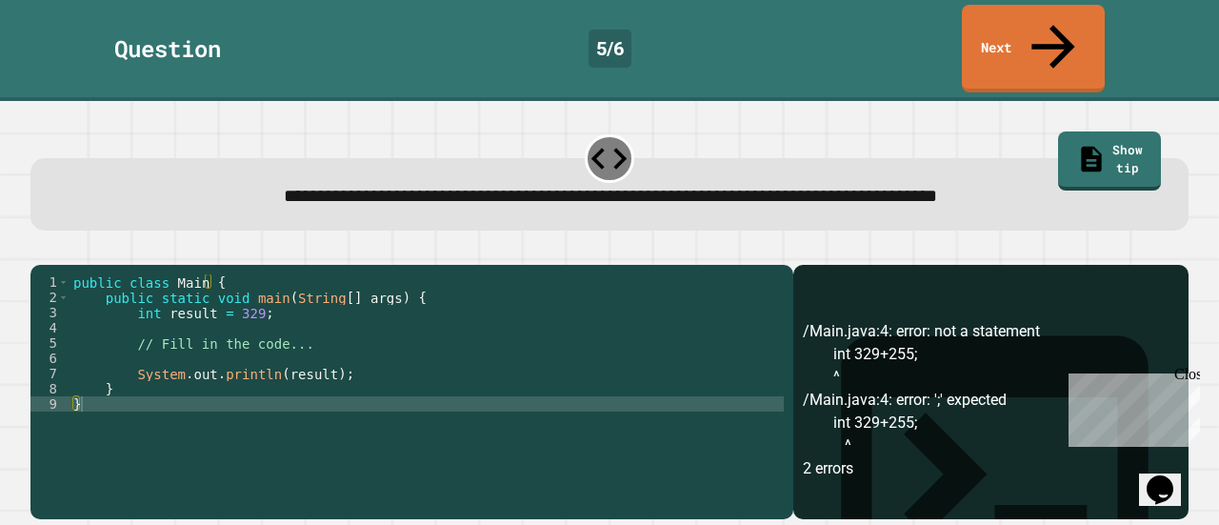
click at [208, 311] on div "public class Main { public static void main ( String [ ] args ) { int result = …" at bounding box center [427, 380] width 714 height 213
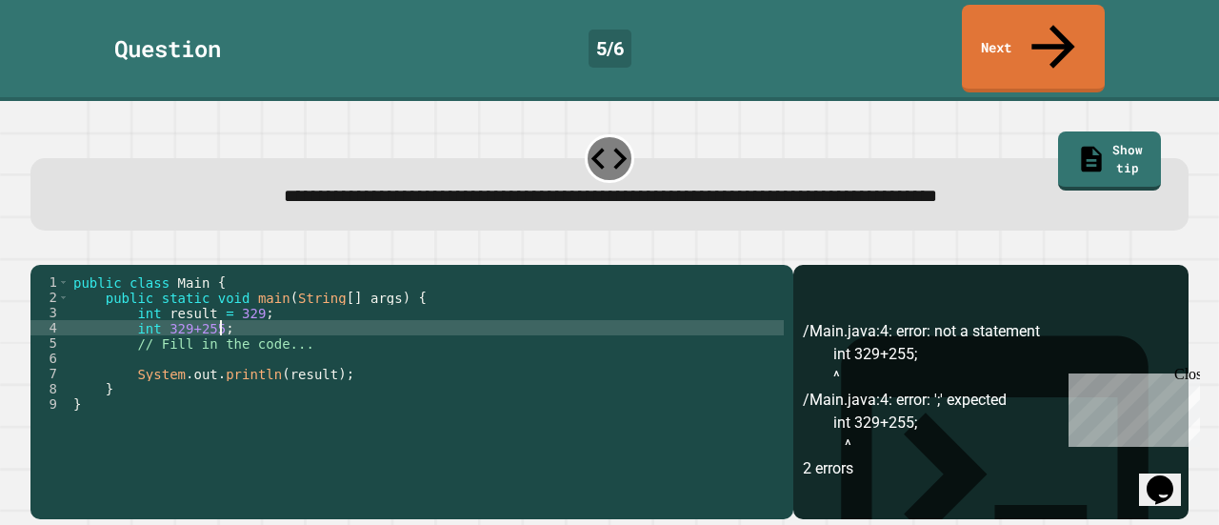
scroll to position [0, 10]
click at [296, 296] on div "public class Main { public static void main ( String [ ] args ) { int result = …" at bounding box center [427, 396] width 714 height 244
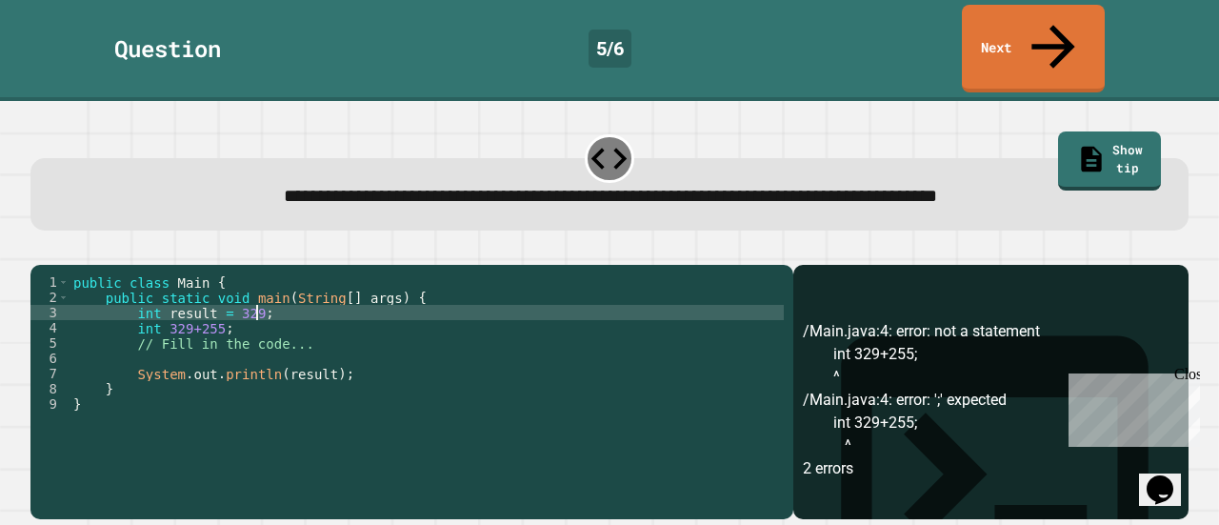
click at [450, 274] on div "public class Main { public static void main ( String [ ] args ) { int result = …" at bounding box center [427, 396] width 714 height 244
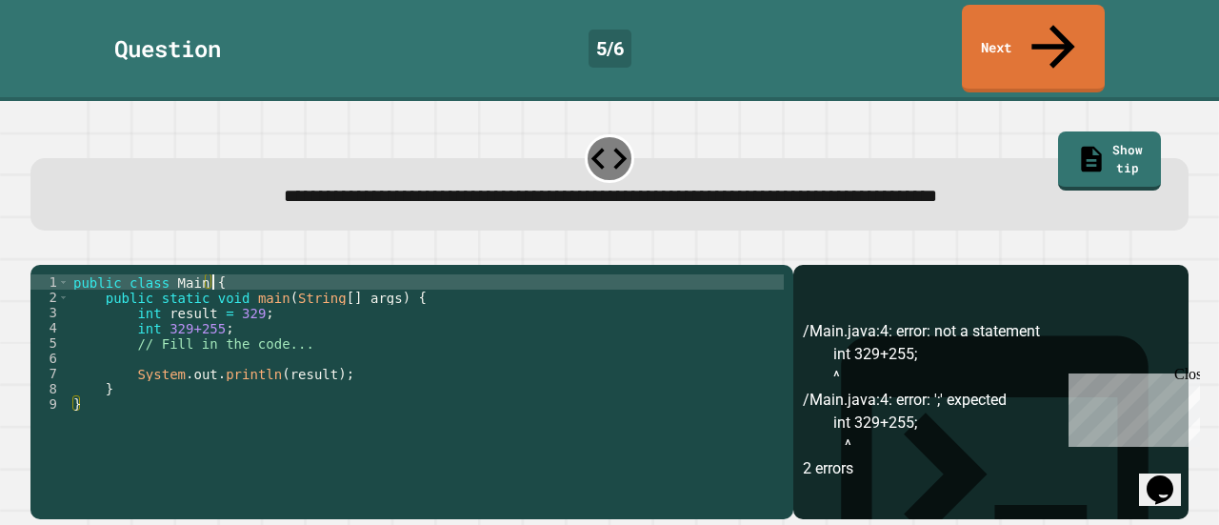
scroll to position [0, 9]
click at [429, 279] on div "public class Main { public static void main ( String [ ] args ) { int result = …" at bounding box center [427, 396] width 714 height 244
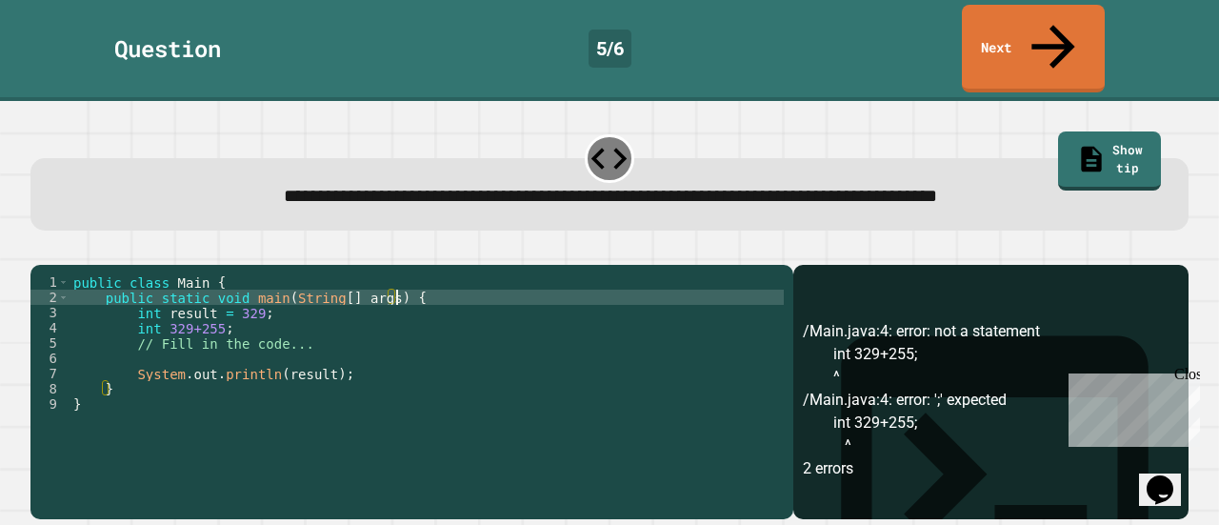
click at [40, 250] on button "button" at bounding box center [40, 250] width 0 height 0
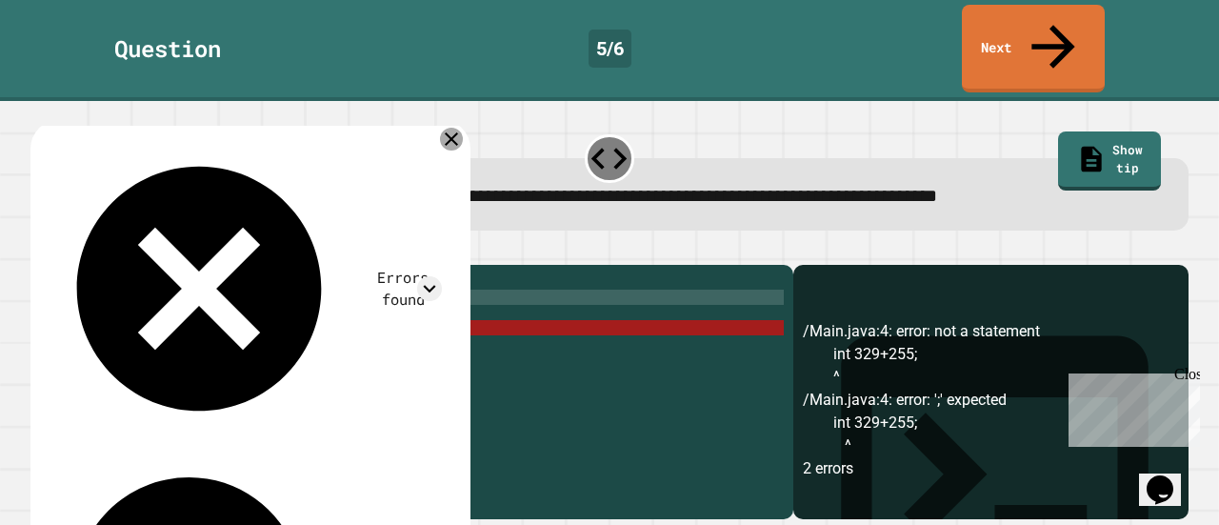
click at [463, 128] on icon at bounding box center [451, 139] width 23 height 23
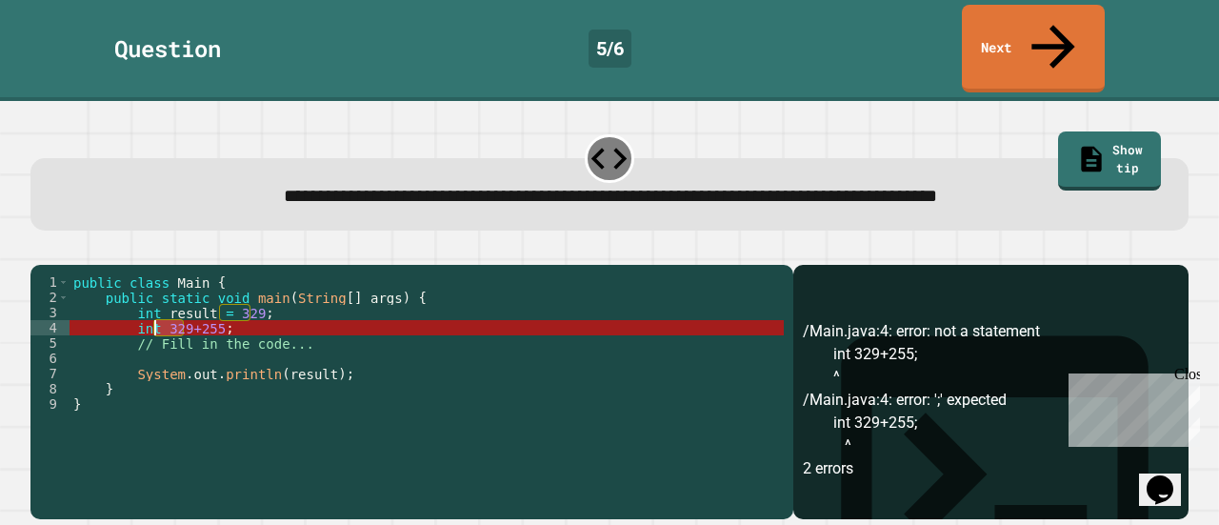
drag, startPoint x: 186, startPoint y: 309, endPoint x: 156, endPoint y: 310, distance: 29.5
click at [156, 310] on div "public class Main { public static void main ( String [ ] args ) { int result = …" at bounding box center [427, 396] width 714 height 244
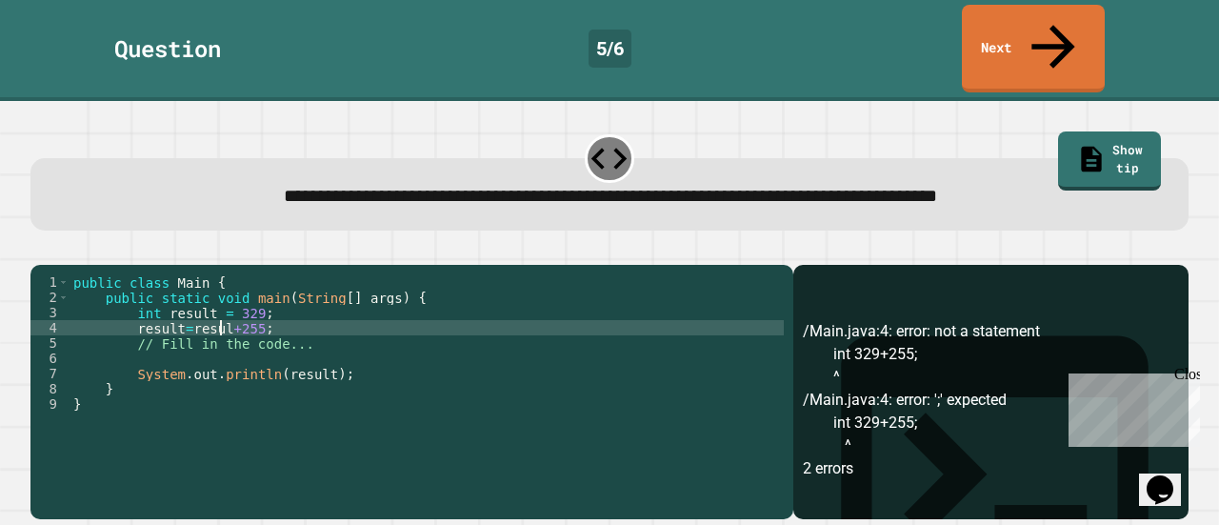
scroll to position [0, 10]
click at [187, 309] on div "public class Main { public static void main ( String [ ] args ) { int result = …" at bounding box center [427, 396] width 714 height 244
click at [173, 311] on div "public class Main { public static void main ( String [ ] args ) { int result = …" at bounding box center [427, 396] width 714 height 244
type textarea "**********"
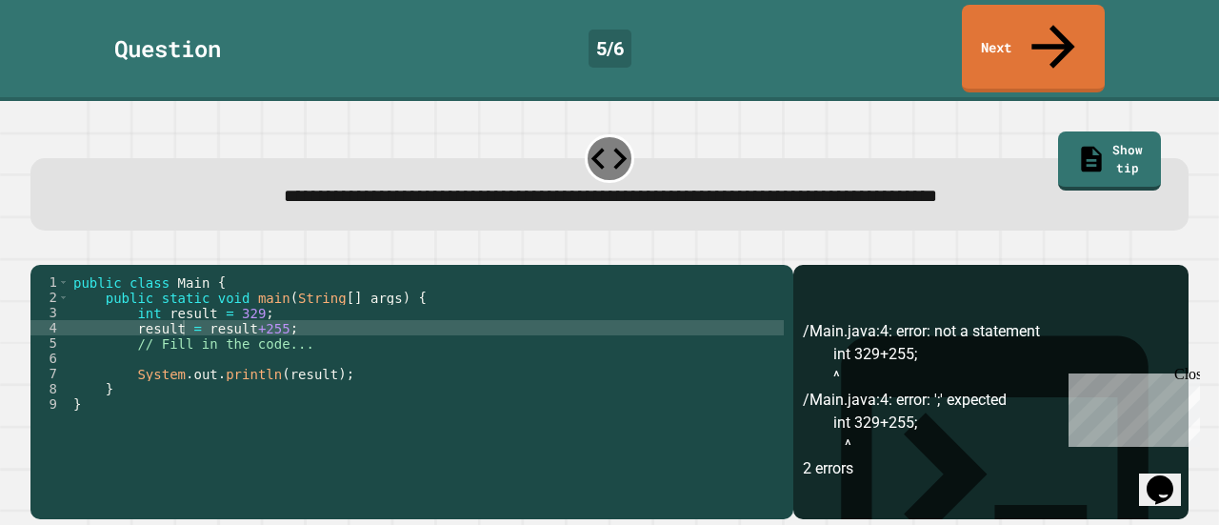
click at [40, 250] on icon "button" at bounding box center [40, 250] width 0 height 0
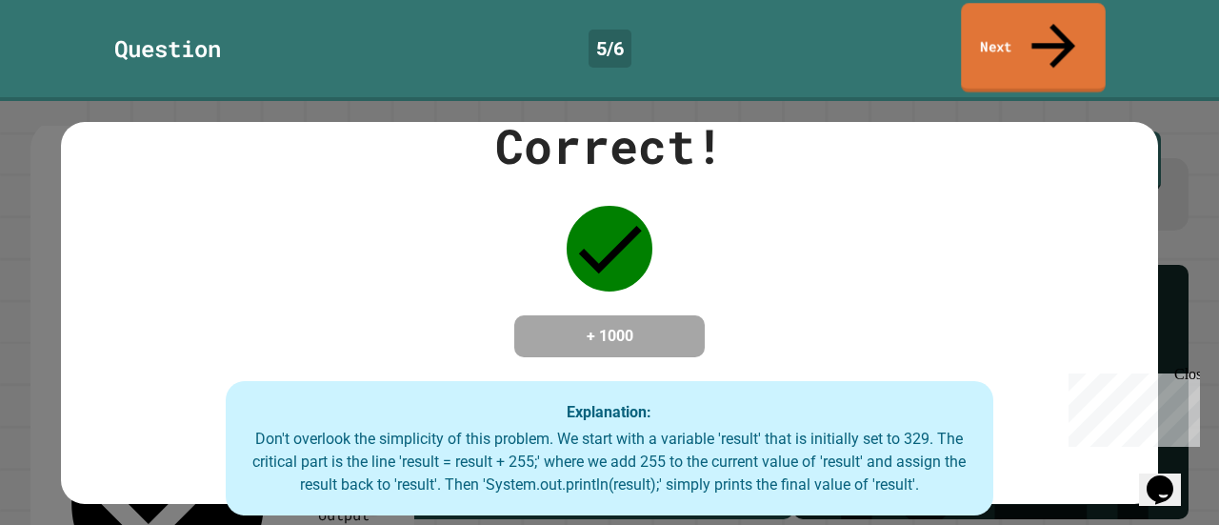
click at [1070, 32] on link "Next" at bounding box center [1033, 48] width 145 height 90
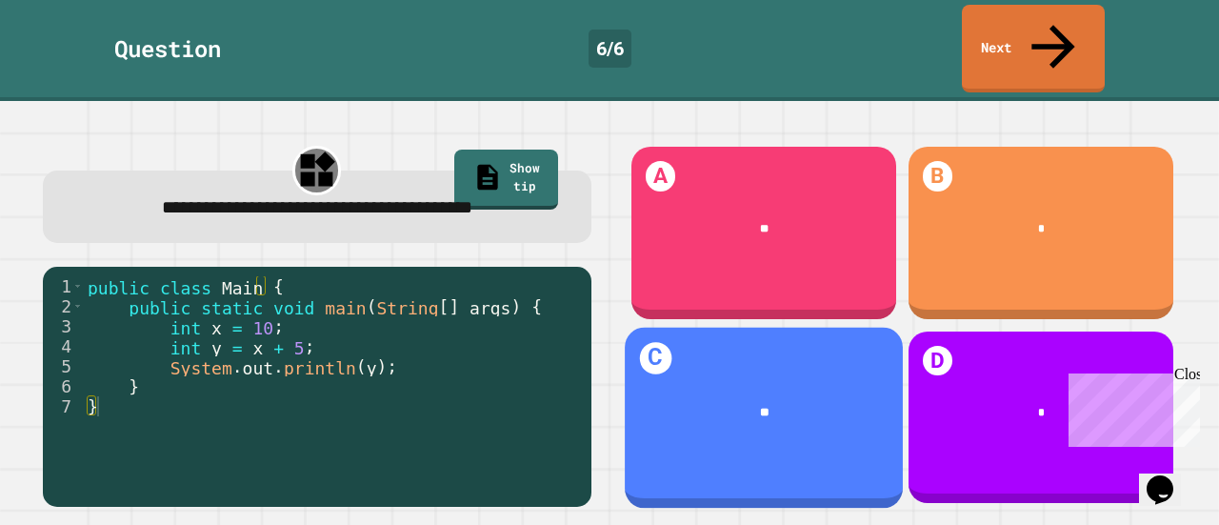
click at [697, 379] on div "**" at bounding box center [764, 411] width 278 height 65
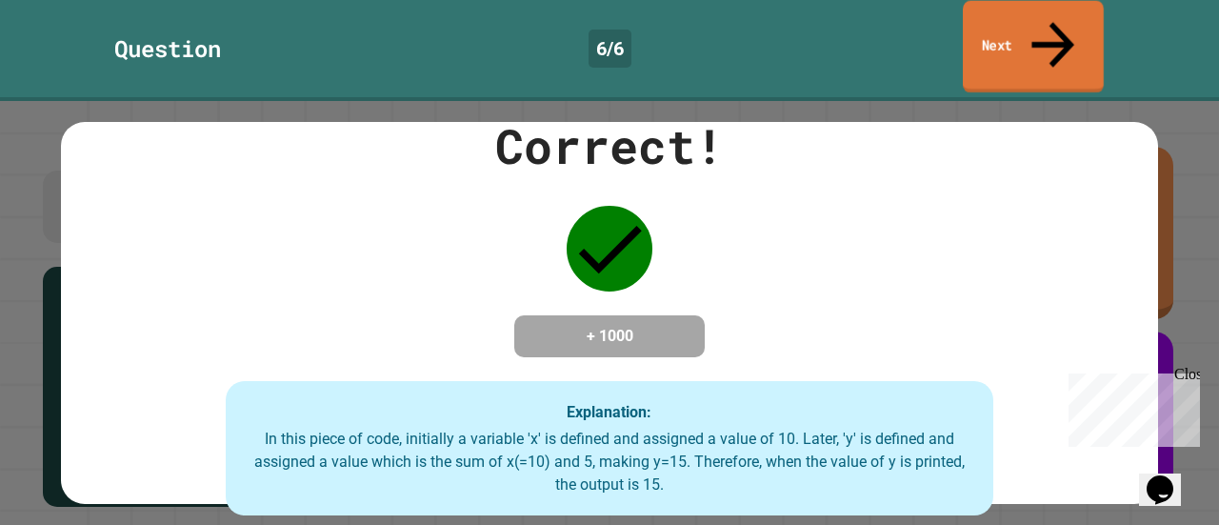
click at [1073, 30] on link "Next" at bounding box center [1033, 47] width 141 height 92
